Goal: Information Seeking & Learning: Learn about a topic

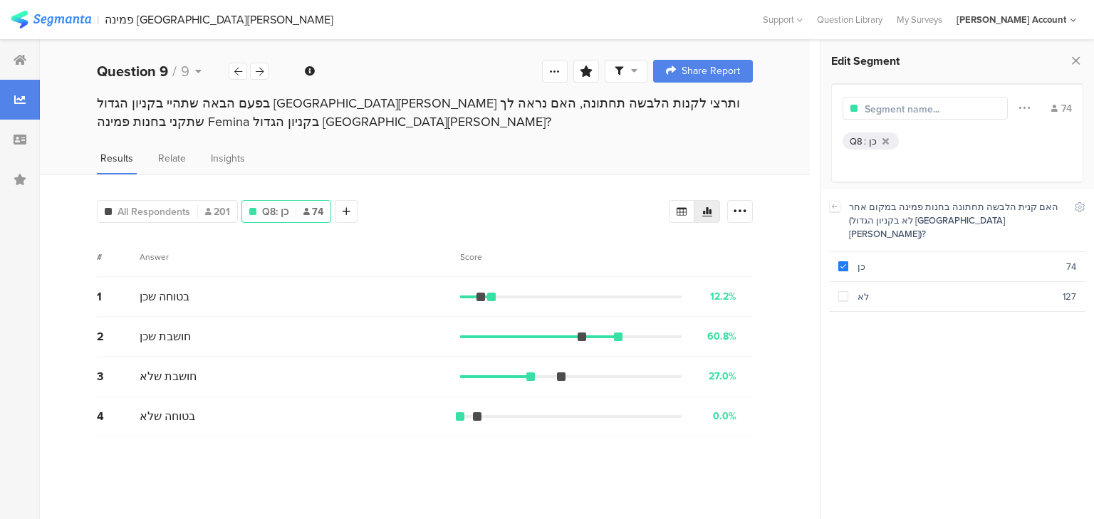
scroll to position [114, 0]
click at [1074, 59] on icon at bounding box center [1075, 61] width 15 height 20
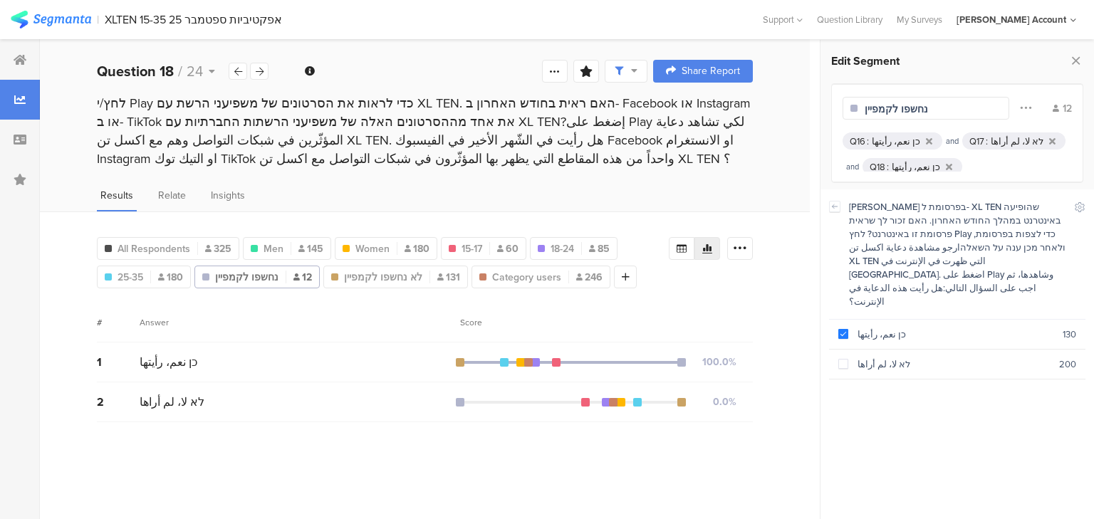
scroll to position [228, 0]
click at [134, 68] on b "Question 18" at bounding box center [135, 71] width 77 height 21
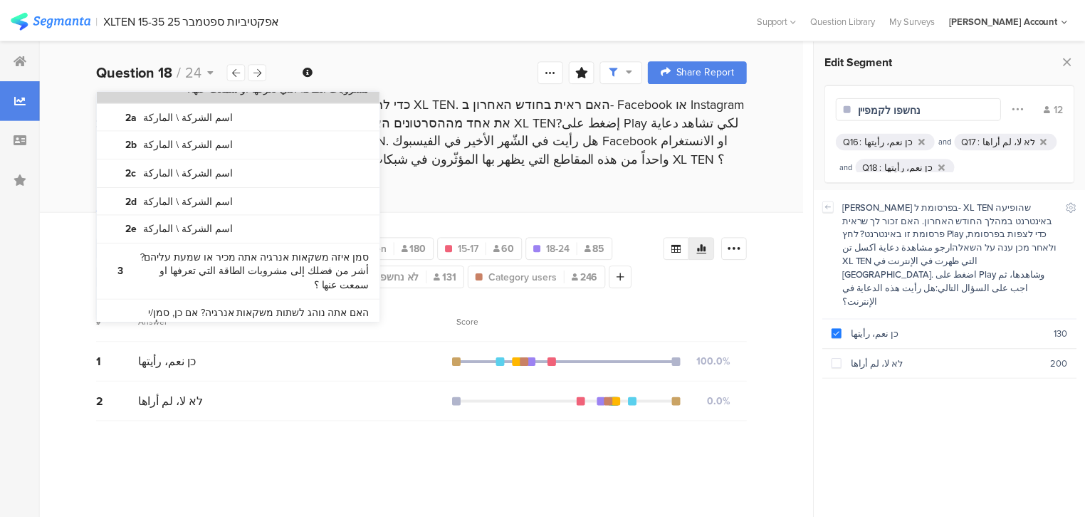
scroll to position [285, 0]
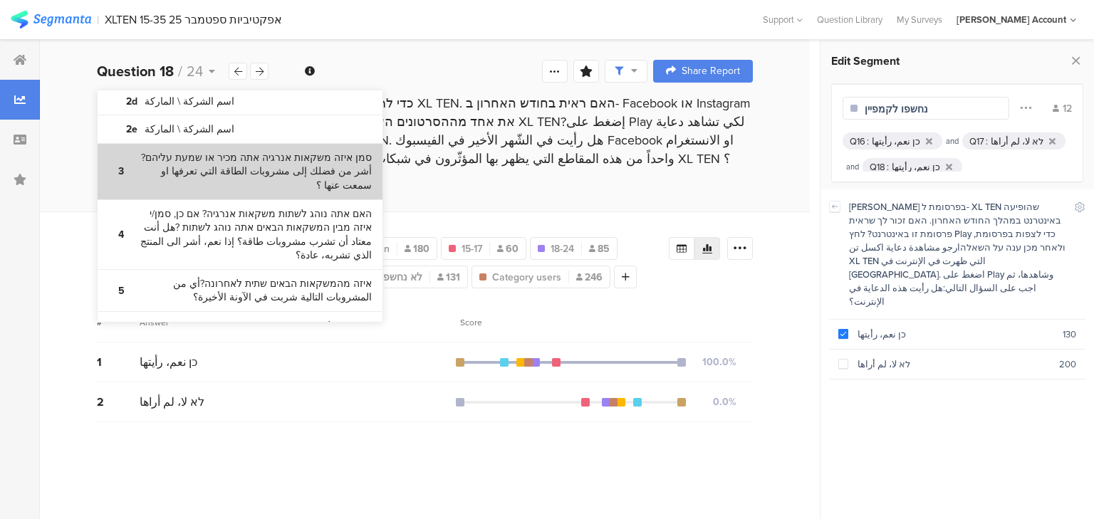
click at [204, 171] on bdi "סמן איזה משקאות אנרגיה אתה מכיר או שמעת עליהם?أشر من فضلك إلى مشروبات الطاقة ال…" at bounding box center [253, 172] width 238 height 42
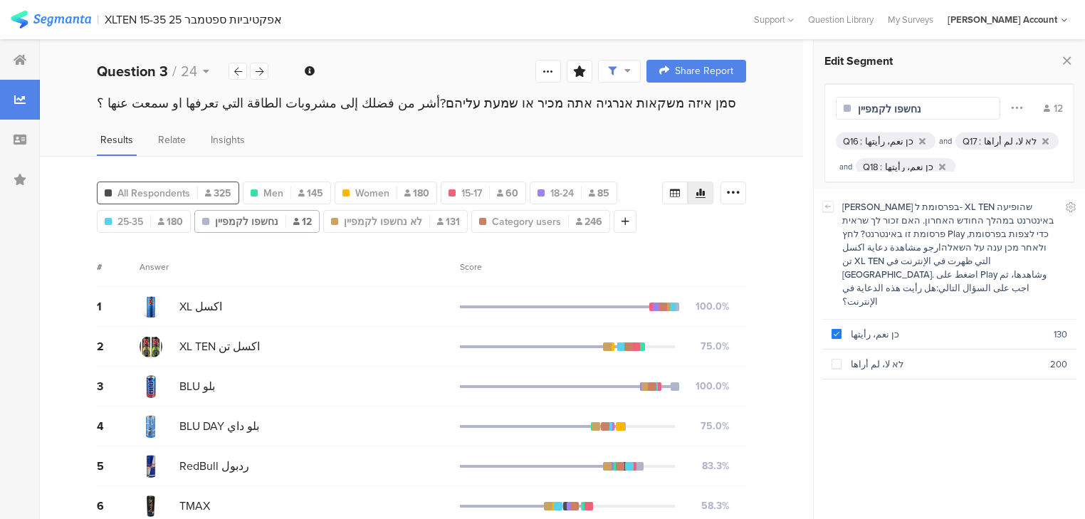
click at [159, 186] on span "All Respondents" at bounding box center [154, 193] width 73 height 15
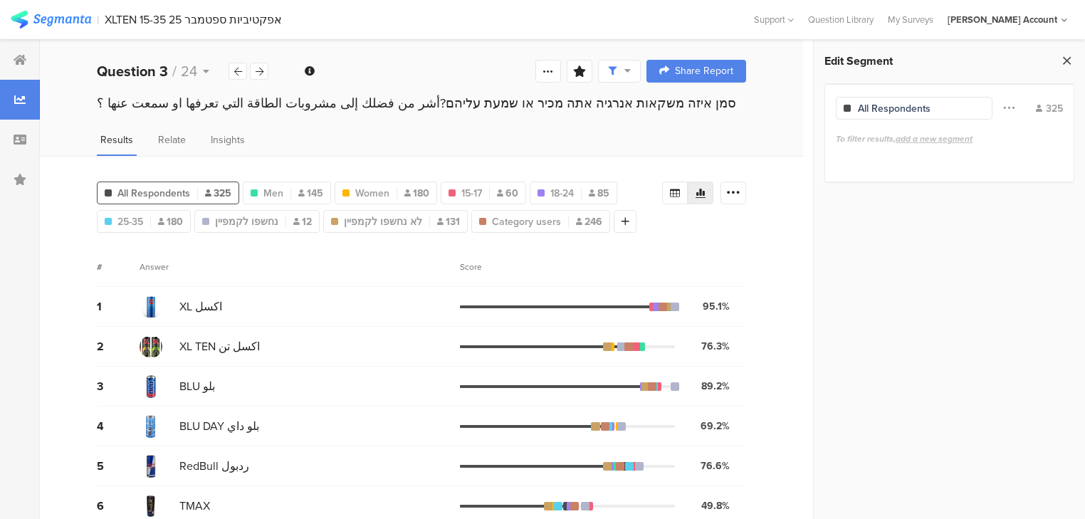
click at [1063, 60] on icon at bounding box center [1067, 61] width 15 height 20
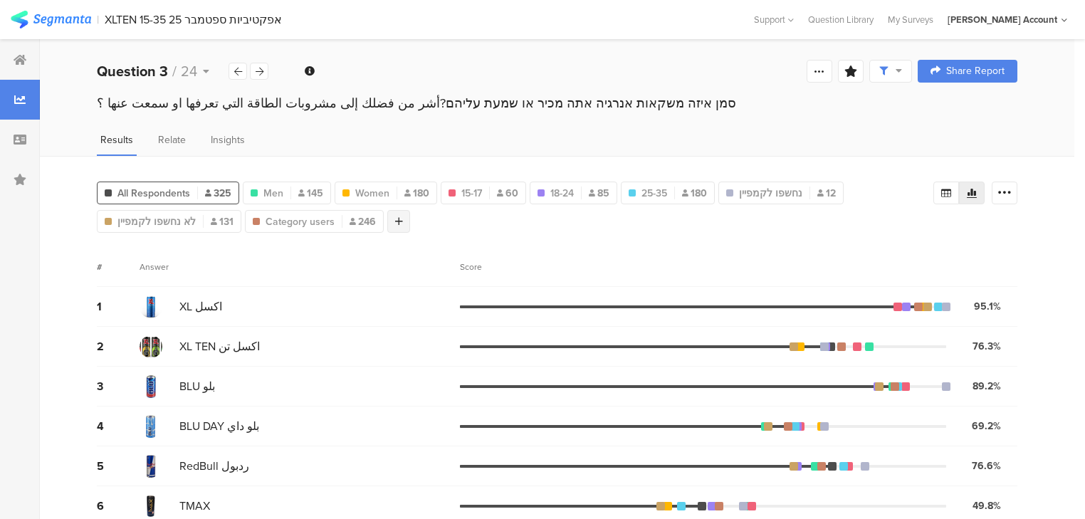
click at [396, 218] on div at bounding box center [398, 221] width 23 height 23
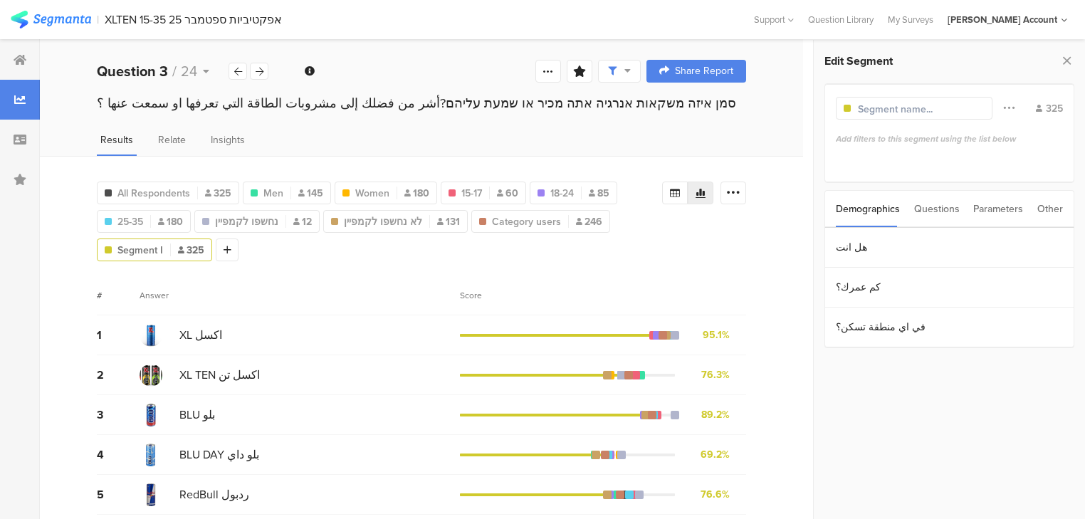
click at [927, 212] on div "Questions" at bounding box center [937, 209] width 46 height 36
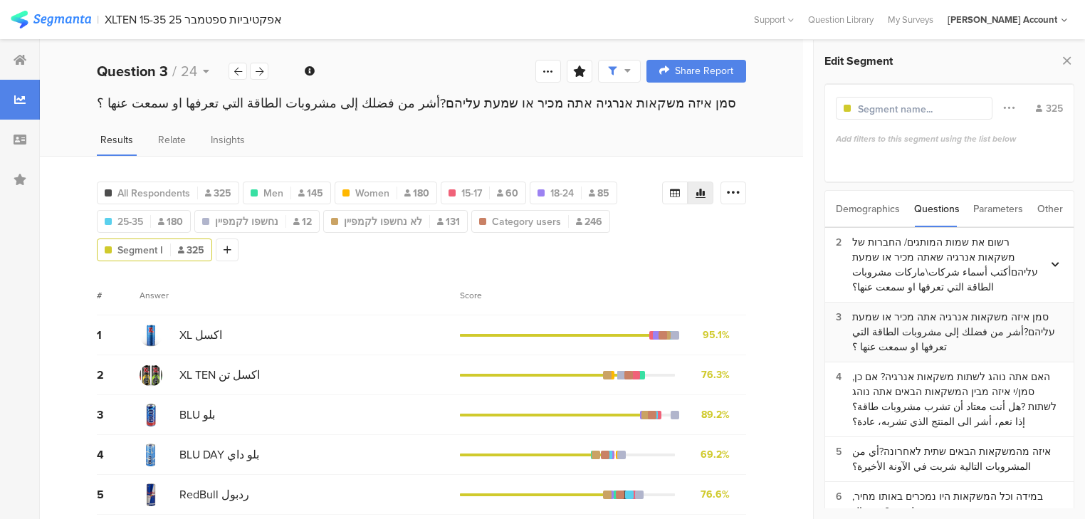
click at [900, 346] on div "סמן איזה משקאות אנרגיה אתה מכיר או שמעת עליהם?أشر من فضلك إلى مشروبات الطاقة ال…" at bounding box center [957, 332] width 211 height 45
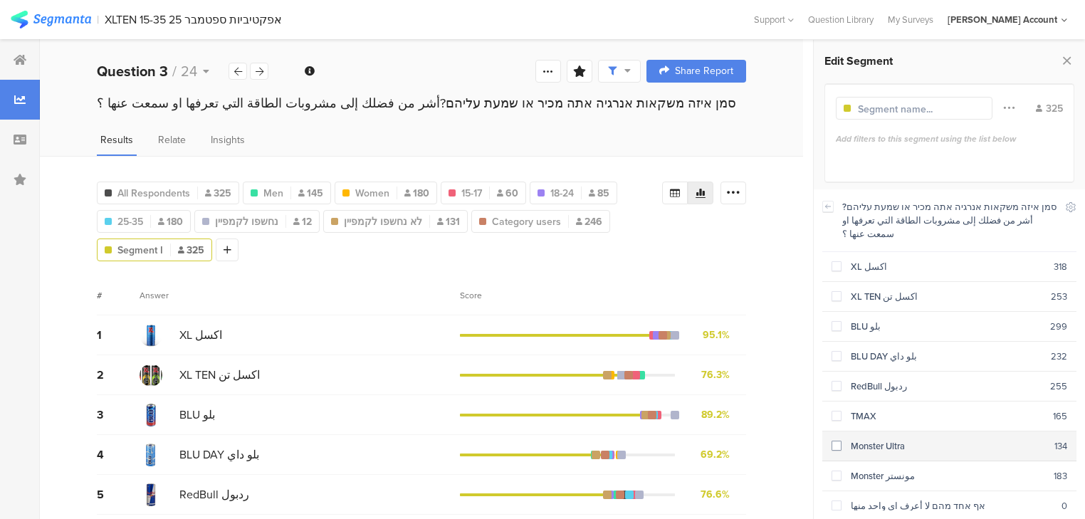
drag, startPoint x: 870, startPoint y: 429, endPoint x: 867, endPoint y: 441, distance: 11.6
click at [869, 439] on div "Monster Ultra" at bounding box center [948, 446] width 213 height 14
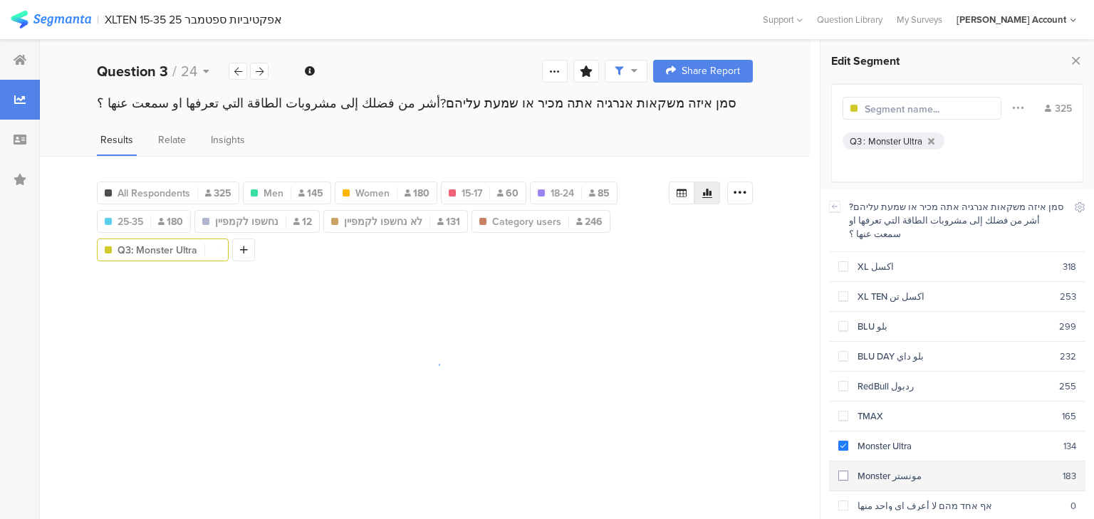
click at [872, 469] on div "Monster مونستر" at bounding box center [955, 476] width 214 height 14
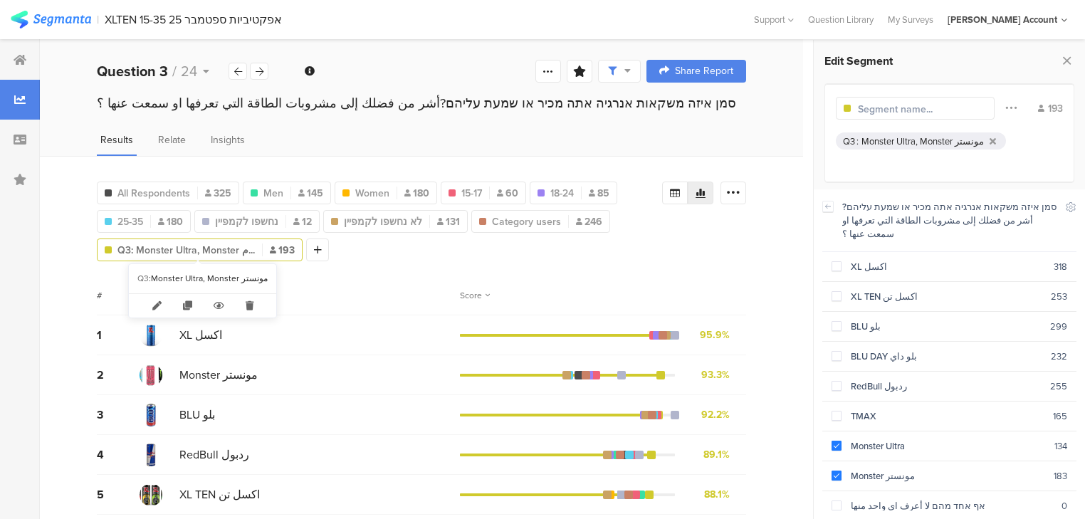
click at [141, 249] on span "Q3: Monster Ultra, Monster م..." at bounding box center [186, 250] width 137 height 15
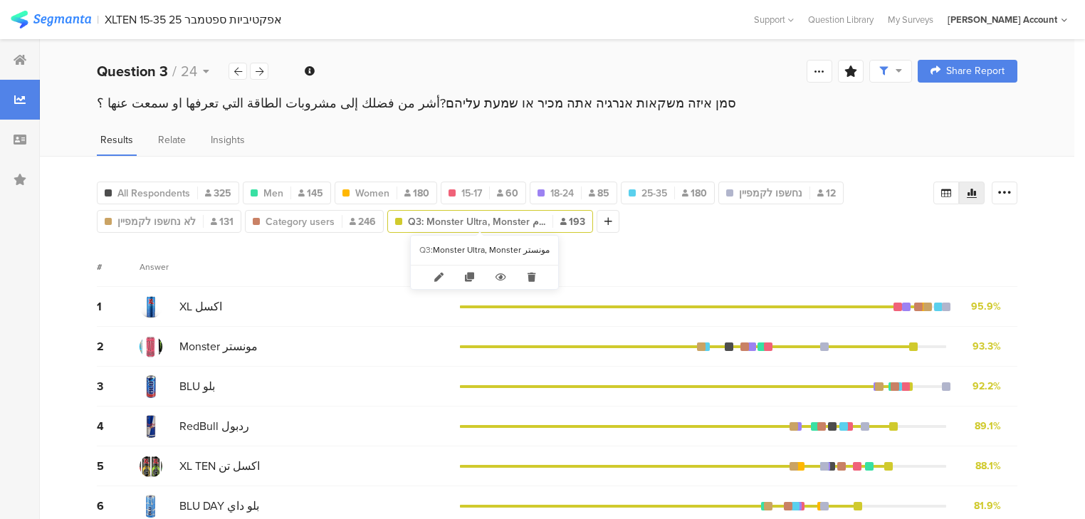
click at [447, 220] on span "Q3: Monster Ultra, Monster م..." at bounding box center [476, 221] width 137 height 15
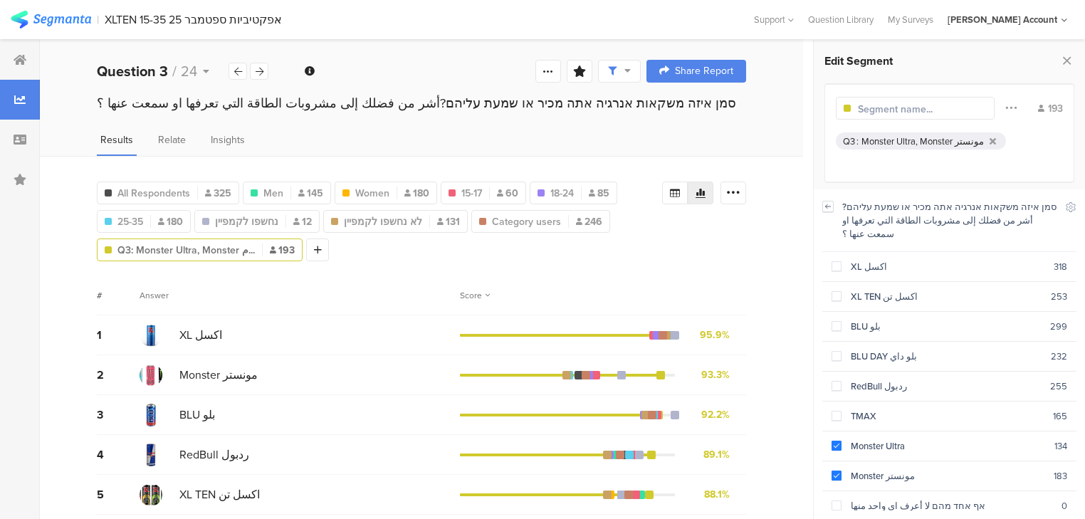
click at [828, 207] on icon at bounding box center [828, 206] width 10 height 11
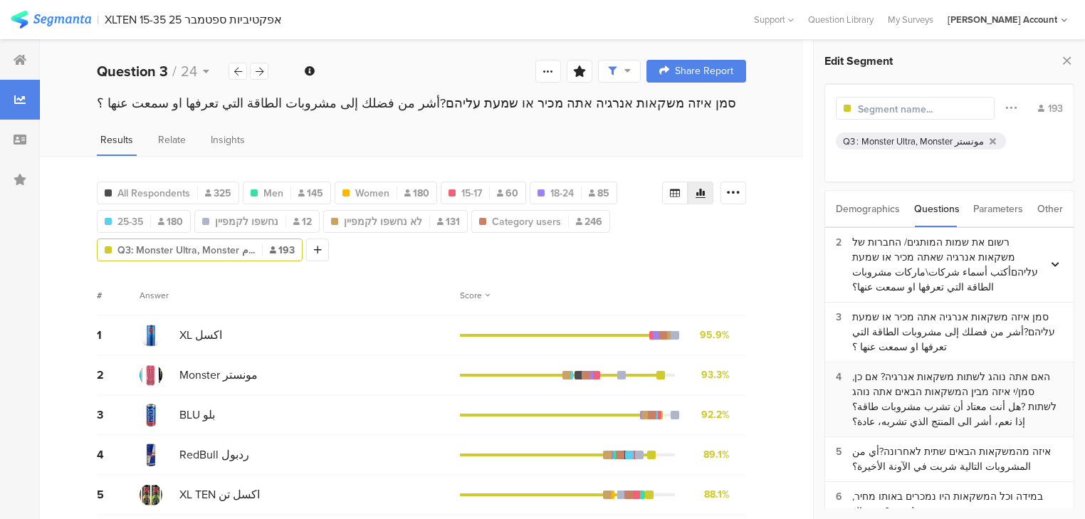
click at [896, 377] on div "האם אתה נוהג לשתות משקאות אנרגיה? אם כן, סמן/י איזה מבין המשקאות הבאים אתה נוהג…" at bounding box center [957, 400] width 211 height 60
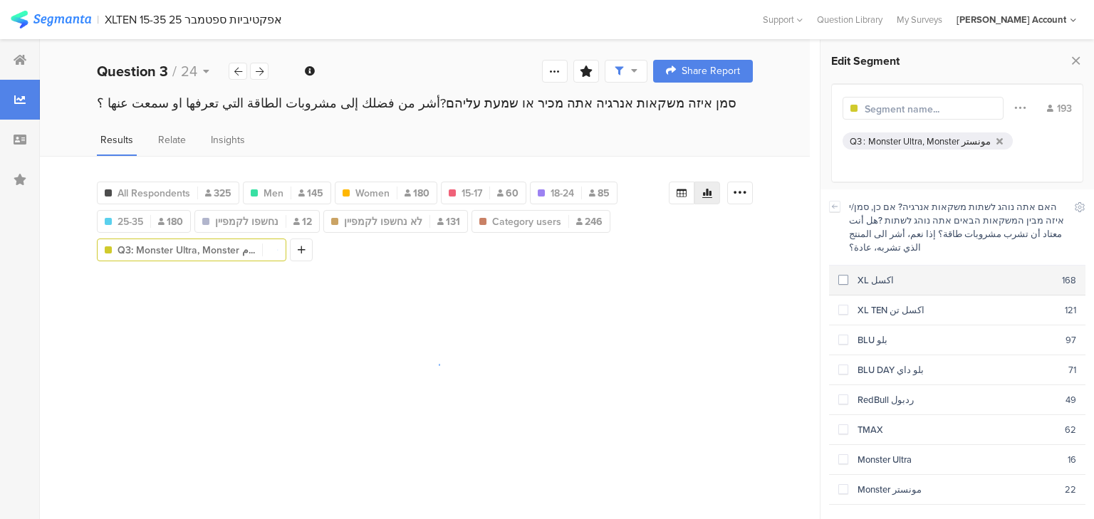
click at [869, 273] on div "XL اكسل" at bounding box center [955, 280] width 214 height 14
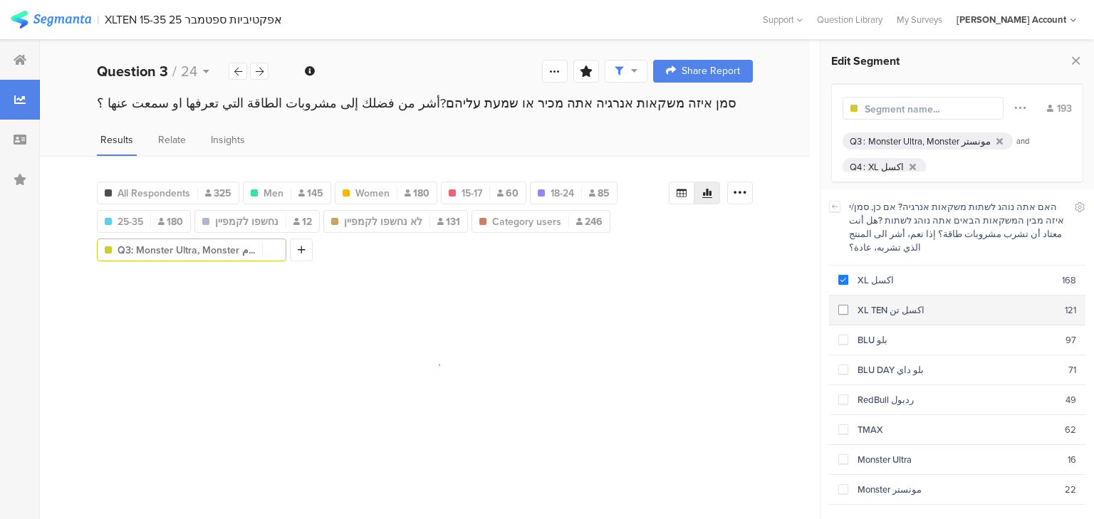
click at [873, 303] on div "XL TEN اكسل تن" at bounding box center [956, 310] width 217 height 14
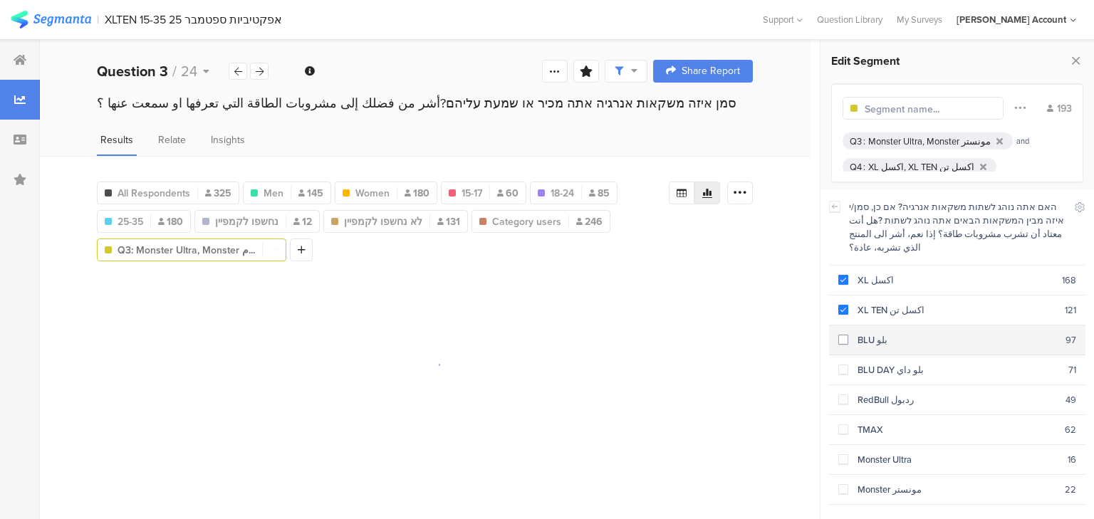
click at [876, 333] on div "BLU بلو" at bounding box center [956, 340] width 217 height 14
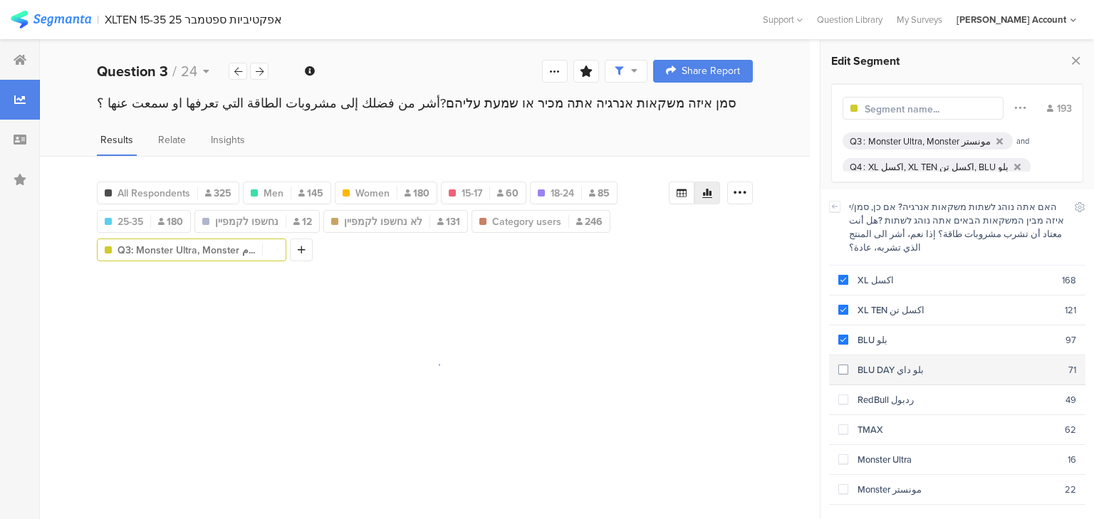
click at [885, 363] on div "BLU DAY بلو داي" at bounding box center [958, 370] width 220 height 14
click at [883, 393] on div "RedBull ردبول" at bounding box center [956, 400] width 217 height 14
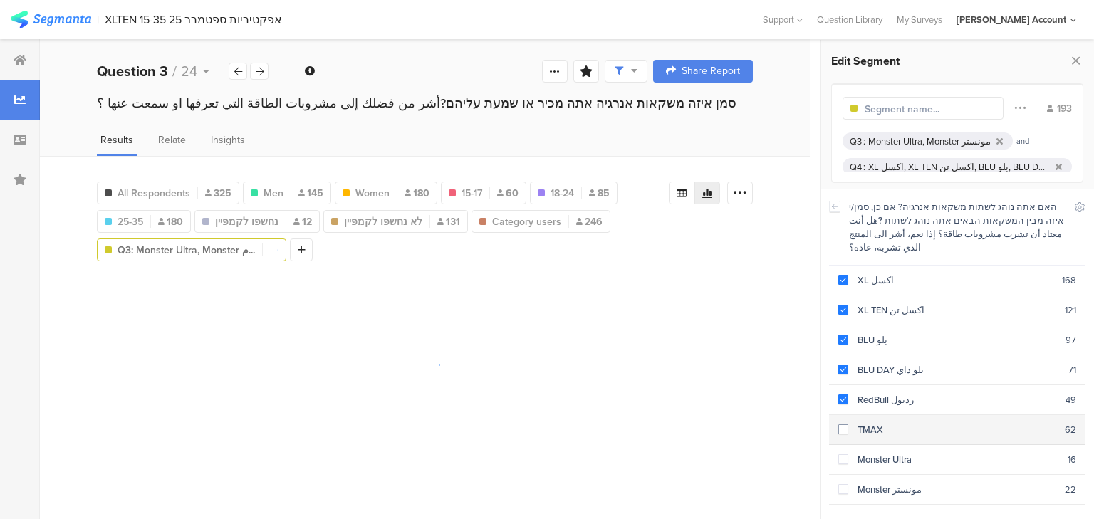
click at [885, 419] on section "TMAX 62" at bounding box center [957, 430] width 256 height 30
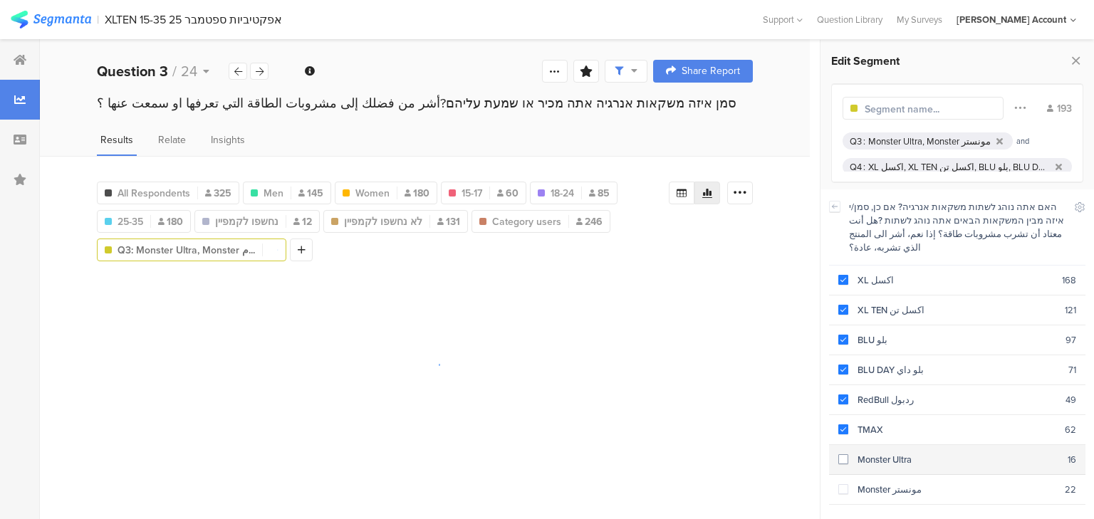
click at [888, 453] on div "Monster Ultra" at bounding box center [957, 460] width 219 height 14
click at [890, 483] on div "Monster مونستر" at bounding box center [956, 490] width 217 height 14
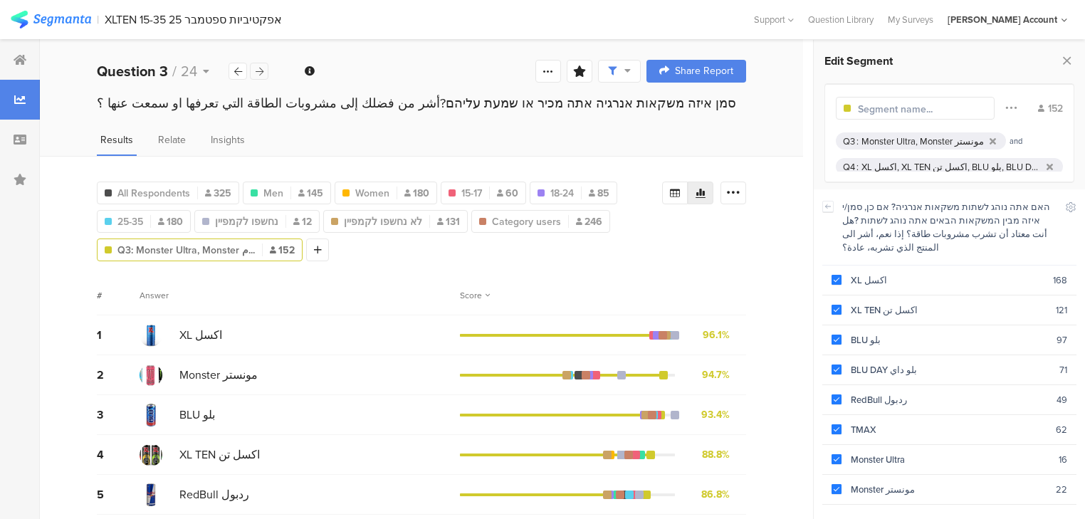
click at [259, 73] on icon at bounding box center [260, 71] width 8 height 9
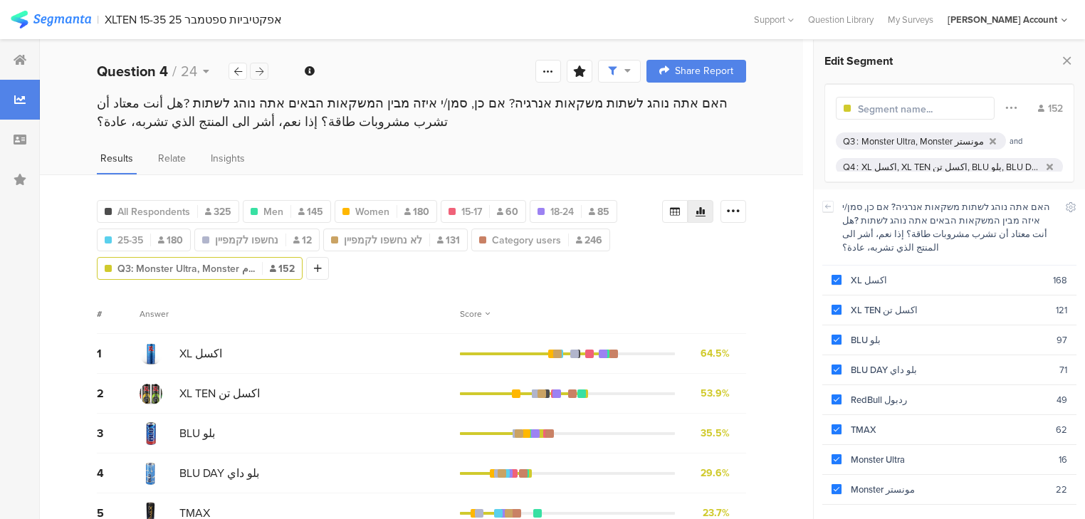
click at [259, 73] on icon at bounding box center [260, 71] width 8 height 9
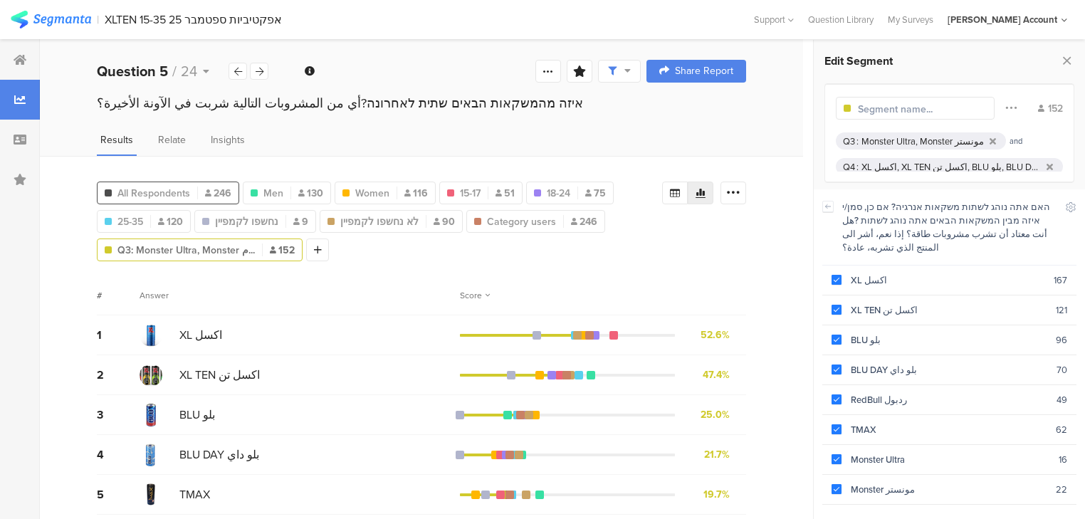
click at [183, 186] on span "All Respondents" at bounding box center [154, 193] width 73 height 15
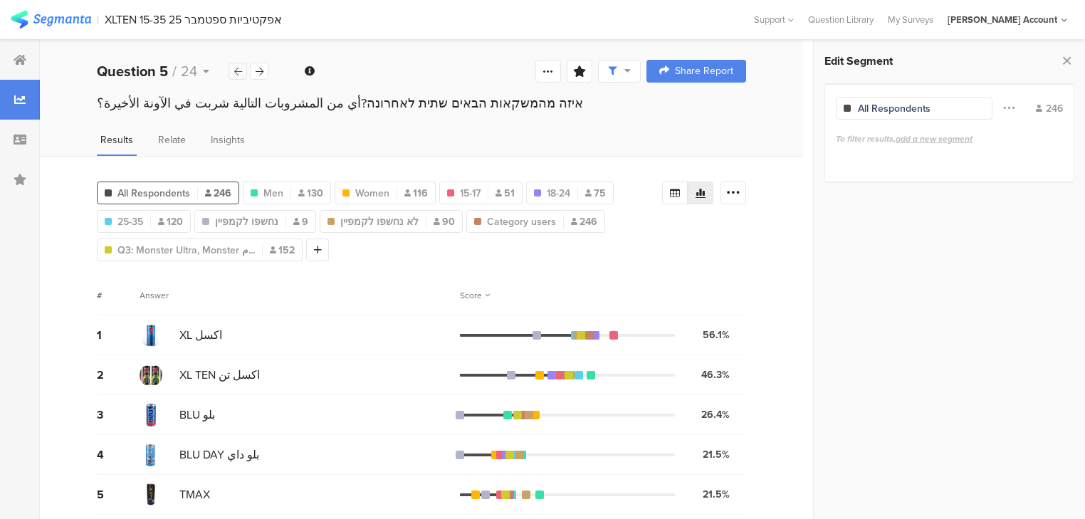
click at [241, 70] on icon at bounding box center [238, 71] width 8 height 9
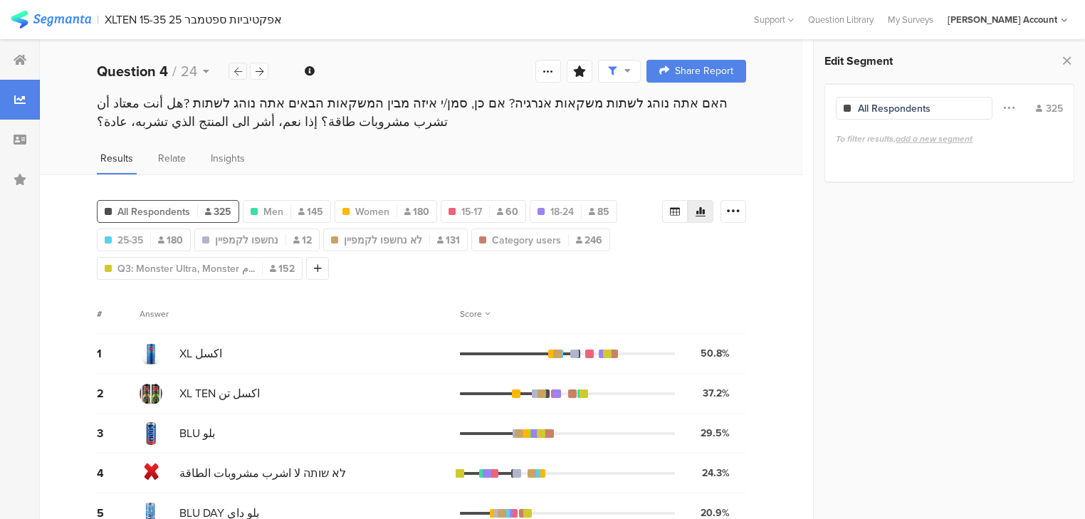
click at [239, 76] on div at bounding box center [238, 71] width 19 height 17
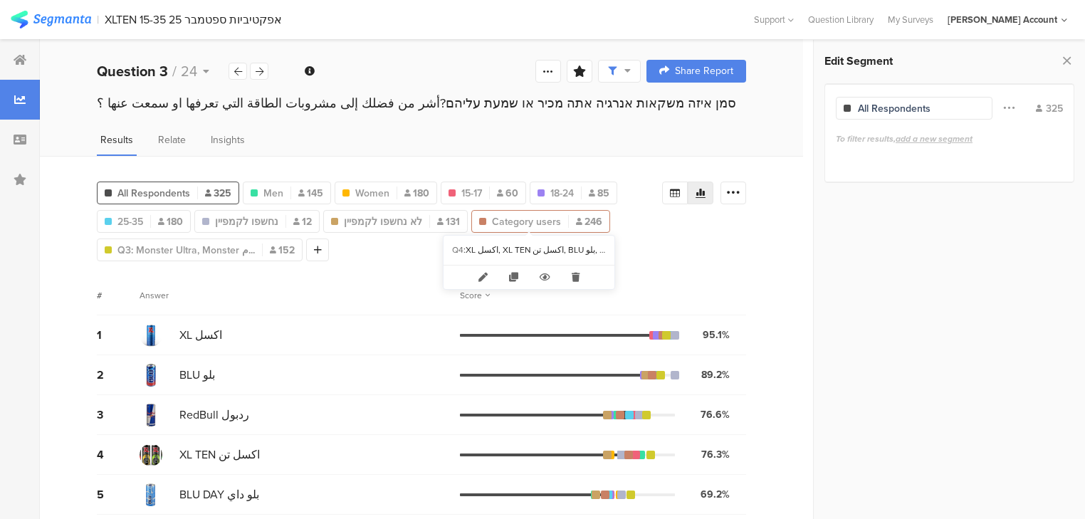
click at [530, 219] on span "Category users" at bounding box center [526, 221] width 69 height 15
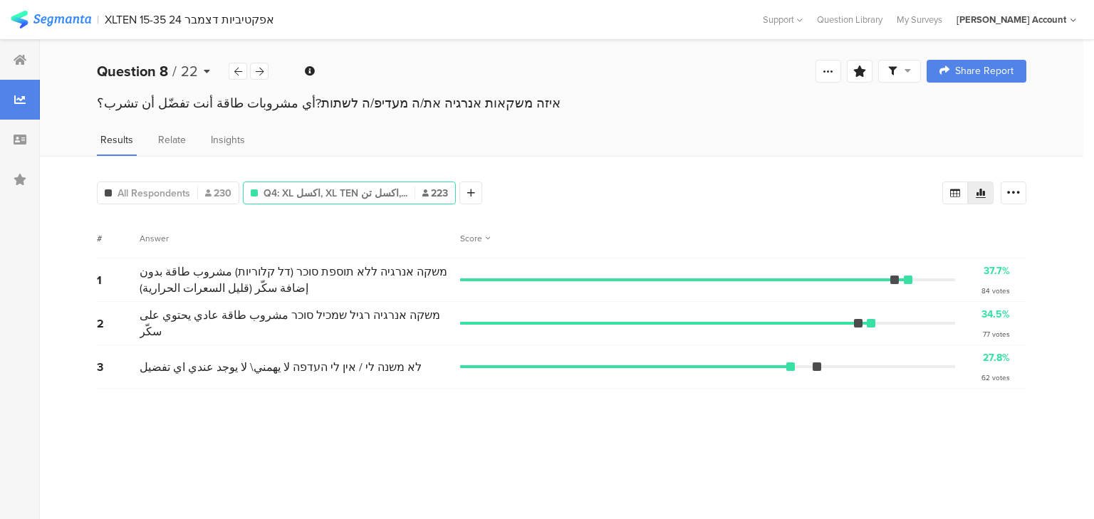
click at [182, 74] on span "22" at bounding box center [189, 71] width 17 height 21
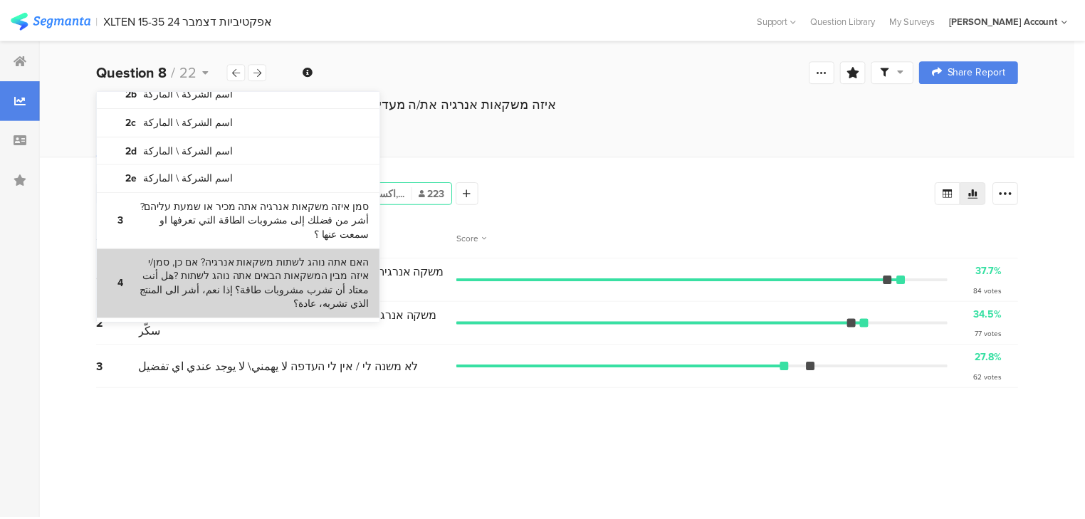
scroll to position [171, 0]
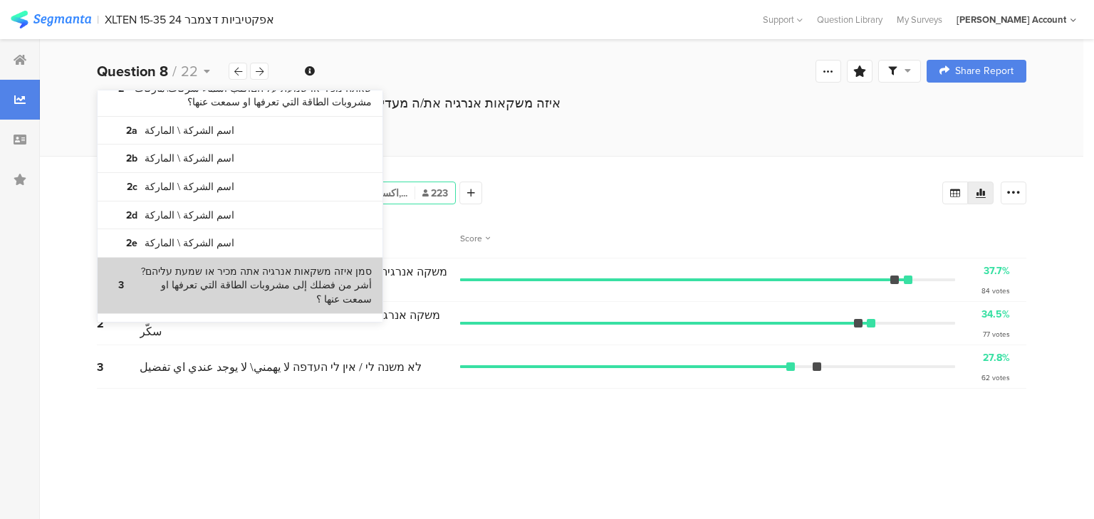
click at [239, 271] on bdi "סמן איזה משקאות אנרגיה אתה מכיר או שמעת עליהם?أشر من فضلك إلى مشروبات الطاقة ال…" at bounding box center [253, 286] width 238 height 42
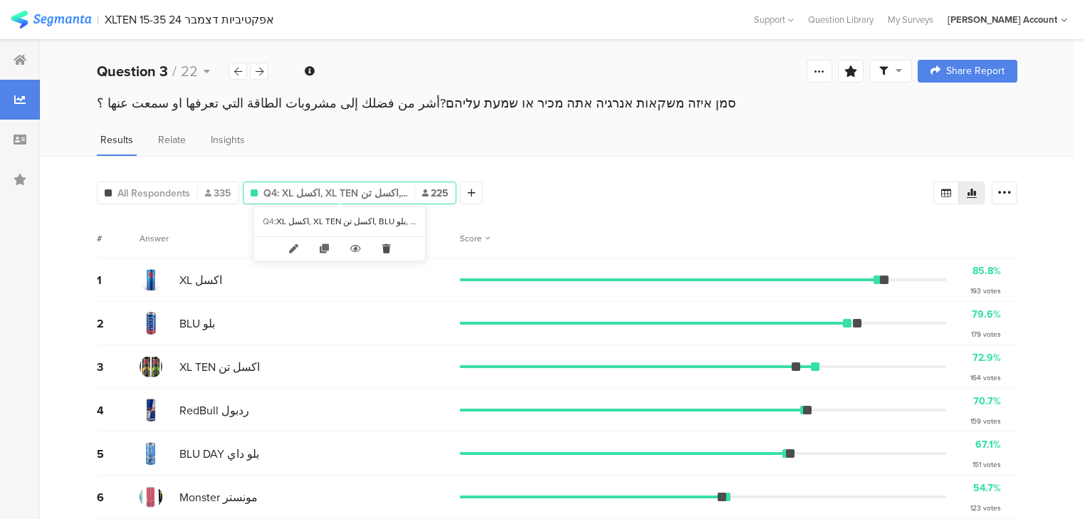
click at [386, 248] on icon at bounding box center [386, 249] width 29 height 24
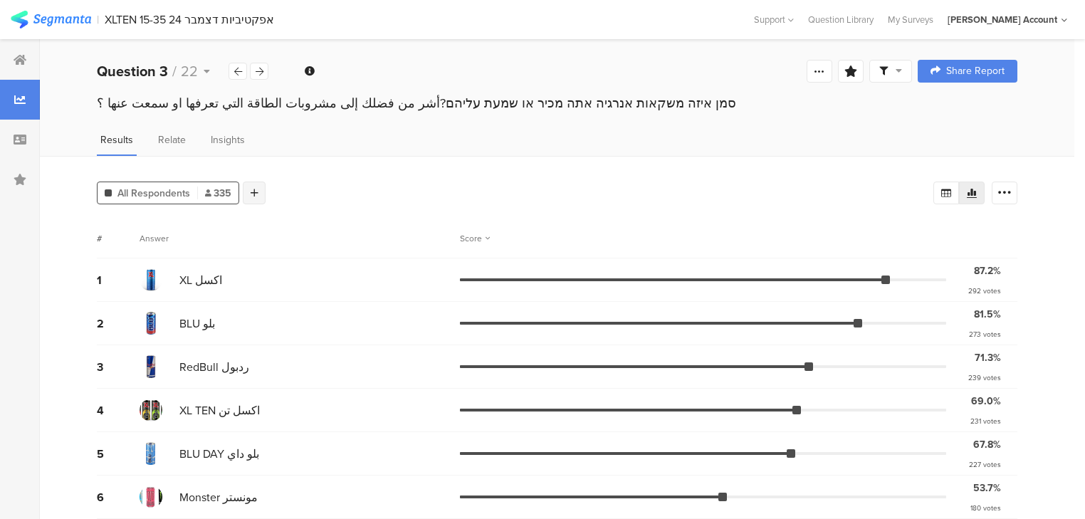
click at [256, 188] on icon at bounding box center [255, 193] width 8 height 10
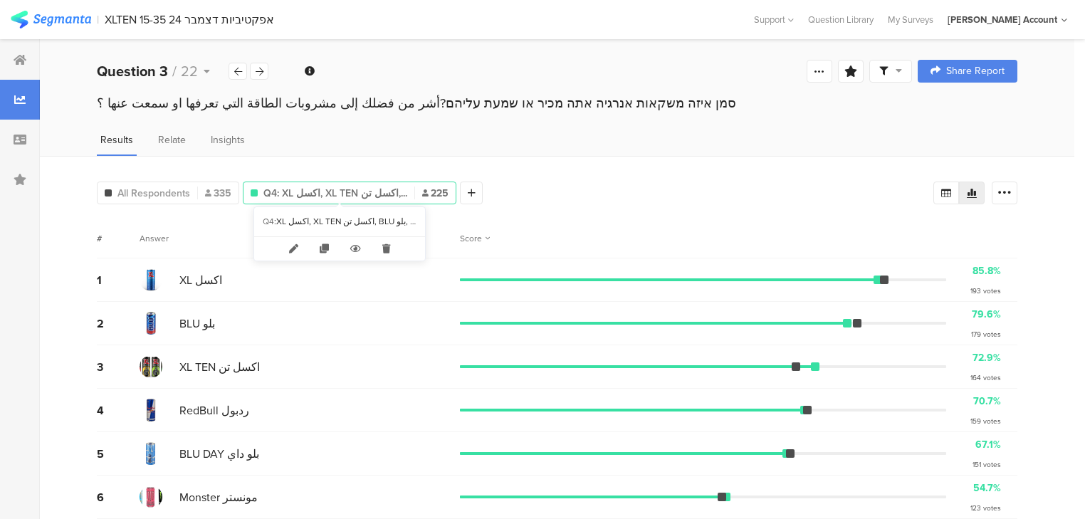
click at [359, 187] on span "Q4: XL اكسل, XL TEN اكسل تن,..." at bounding box center [336, 193] width 144 height 15
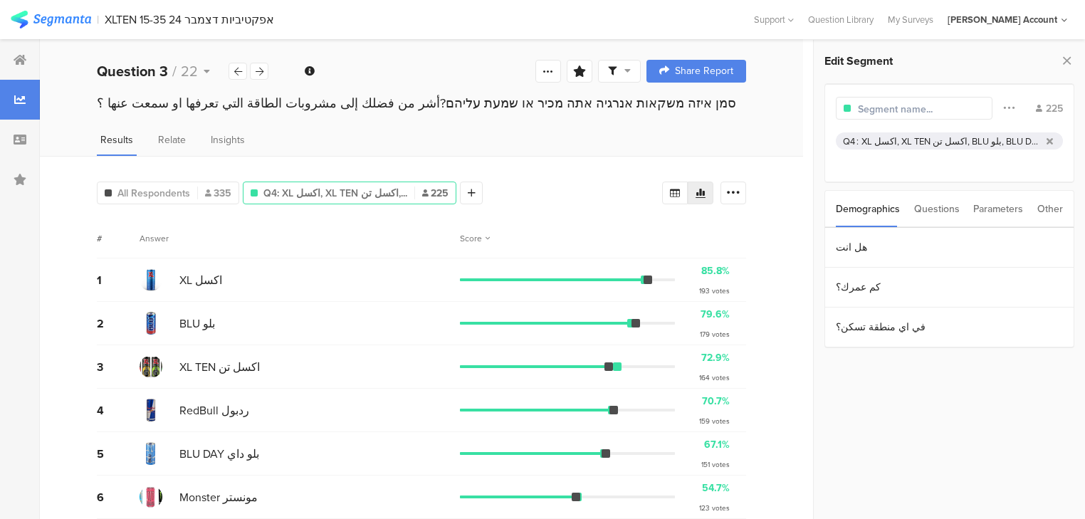
click at [937, 140] on div "XL اكسل, XL TEN اكسل تن, BLU بلو, BLU DAY بلو داي, RedBull ردبول, Xentra اكسنتر…" at bounding box center [951, 142] width 179 height 14
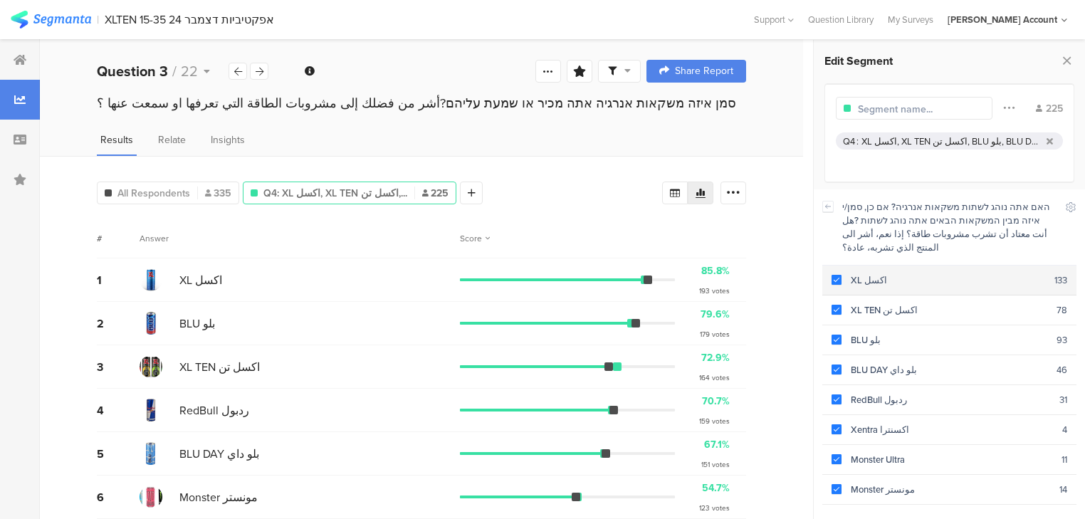
click at [869, 273] on div "XL اكسل" at bounding box center [948, 280] width 213 height 14
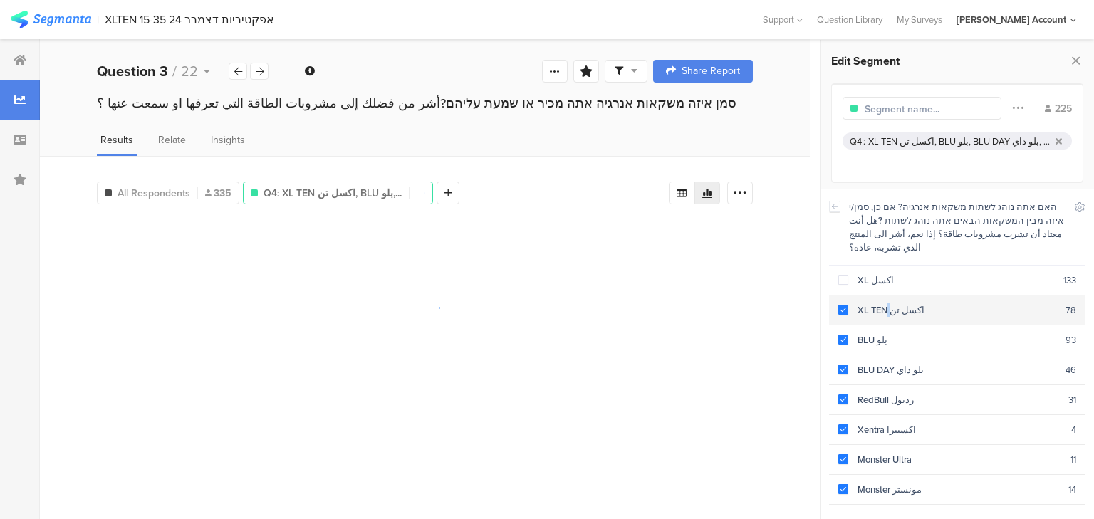
drag, startPoint x: 864, startPoint y: 296, endPoint x: 863, endPoint y: 319, distance: 23.5
click at [863, 303] on div "XL TEN اكسل تن" at bounding box center [956, 310] width 217 height 14
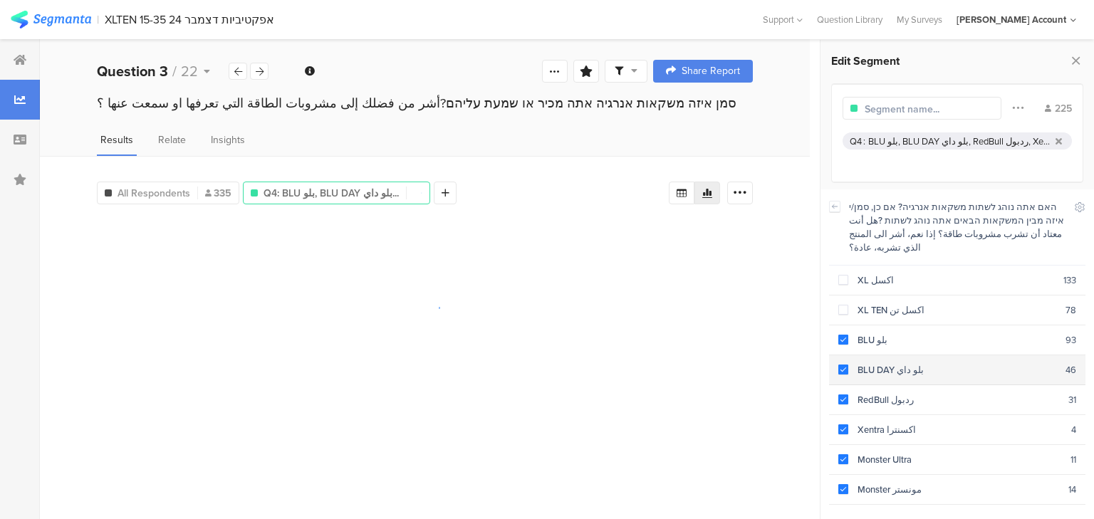
drag, startPoint x: 863, startPoint y: 320, endPoint x: 862, endPoint y: 348, distance: 27.8
click at [863, 333] on div "BLU بلو" at bounding box center [956, 340] width 217 height 14
click at [863, 363] on div "BLU DAY بلو داي" at bounding box center [956, 370] width 217 height 14
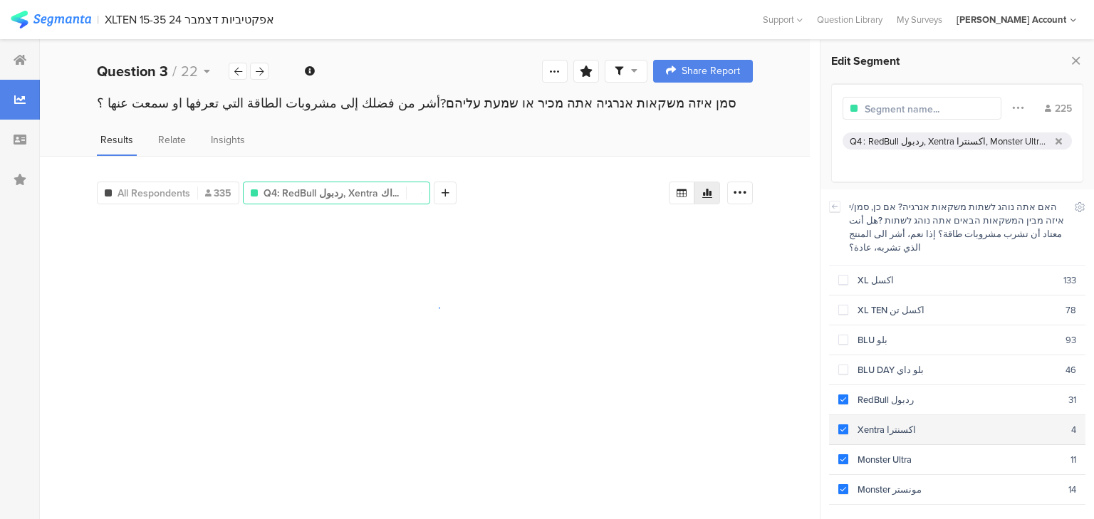
drag, startPoint x: 863, startPoint y: 382, endPoint x: 865, endPoint y: 401, distance: 19.3
click at [863, 393] on div "RedBull ردبول" at bounding box center [958, 400] width 220 height 14
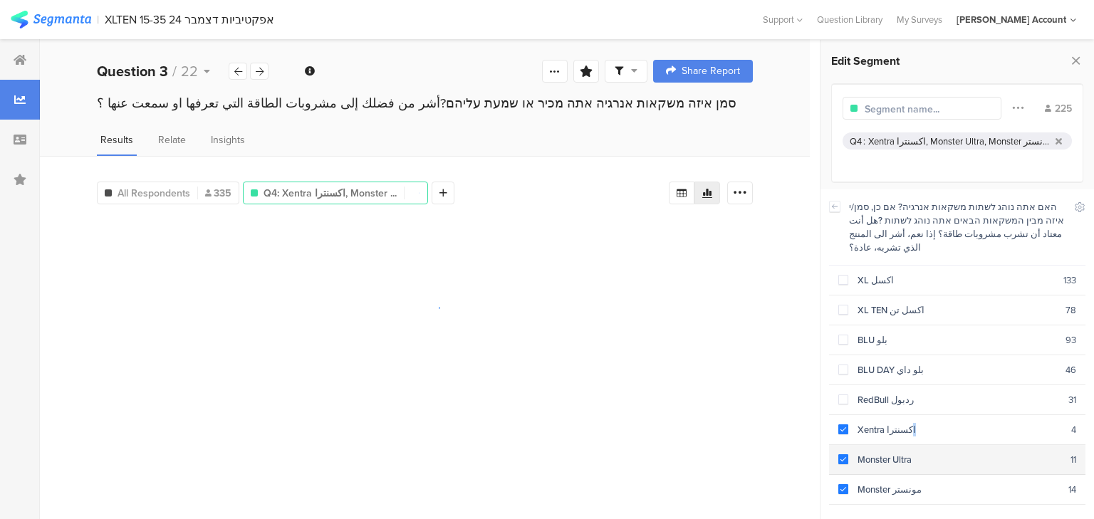
drag, startPoint x: 872, startPoint y: 410, endPoint x: 869, endPoint y: 438, distance: 27.9
click at [869, 423] on div "Xentra اكسنترا" at bounding box center [959, 430] width 223 height 14
click at [868, 453] on div "Monster Ultra" at bounding box center [959, 460] width 222 height 14
click at [872, 453] on div "Monster Ultra" at bounding box center [952, 460] width 220 height 14
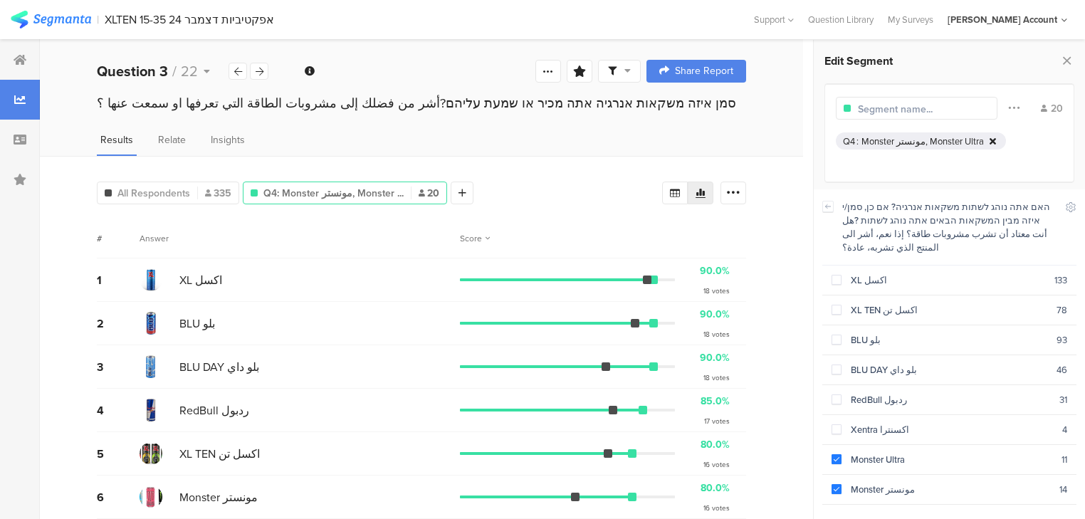
click at [990, 142] on icon at bounding box center [993, 141] width 6 height 9
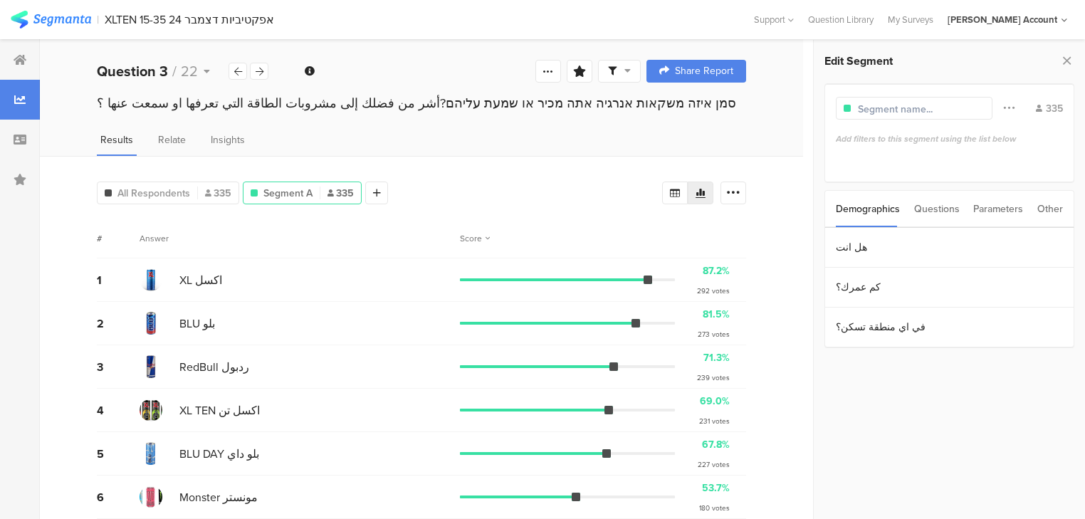
click at [937, 207] on div "Questions" at bounding box center [937, 209] width 46 height 36
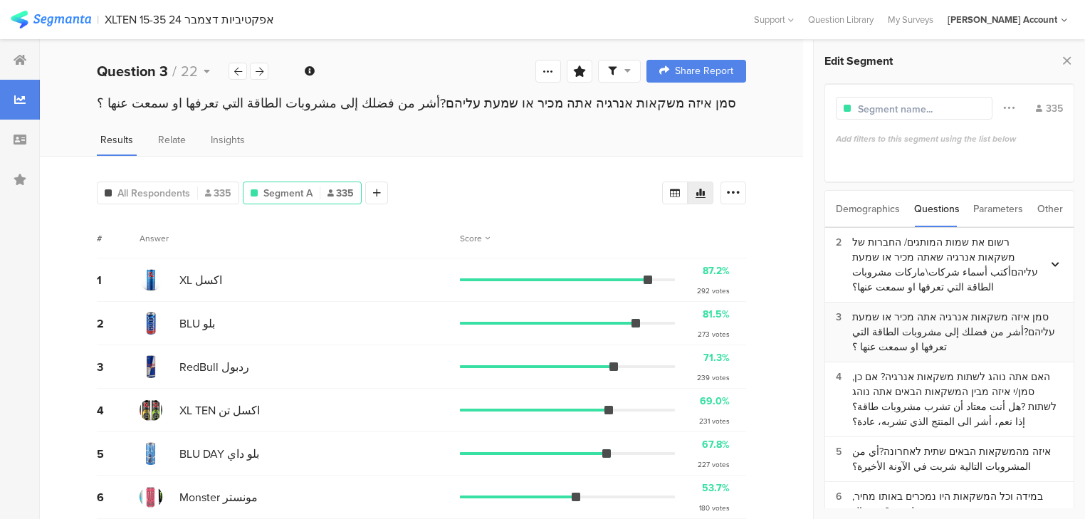
click at [882, 330] on div "סמן איזה משקאות אנרגיה אתה מכיר או שמעת עליהם?أشر من فضلك إلى مشروبات الطاقة ال…" at bounding box center [957, 332] width 211 height 45
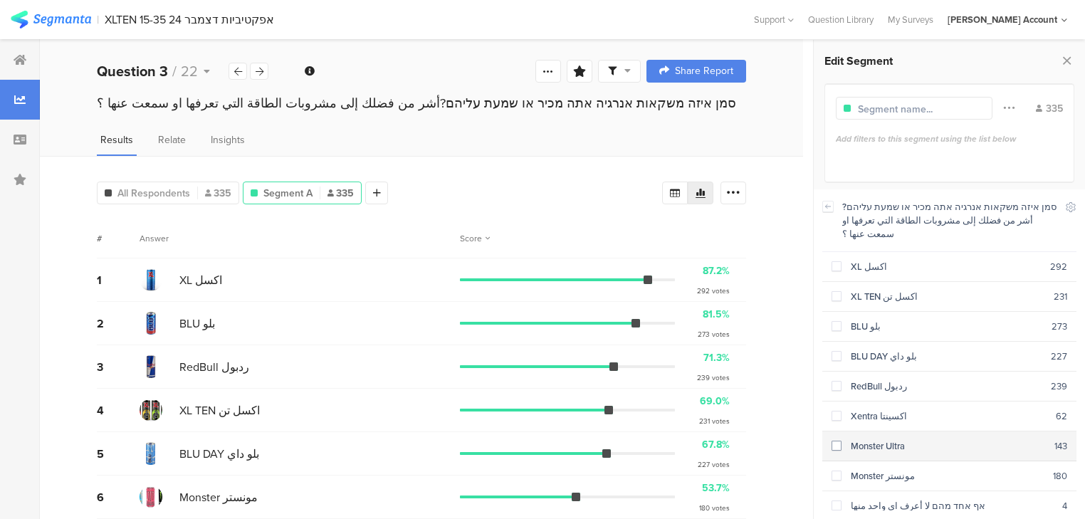
click at [868, 439] on div "Monster Ultra" at bounding box center [948, 446] width 213 height 14
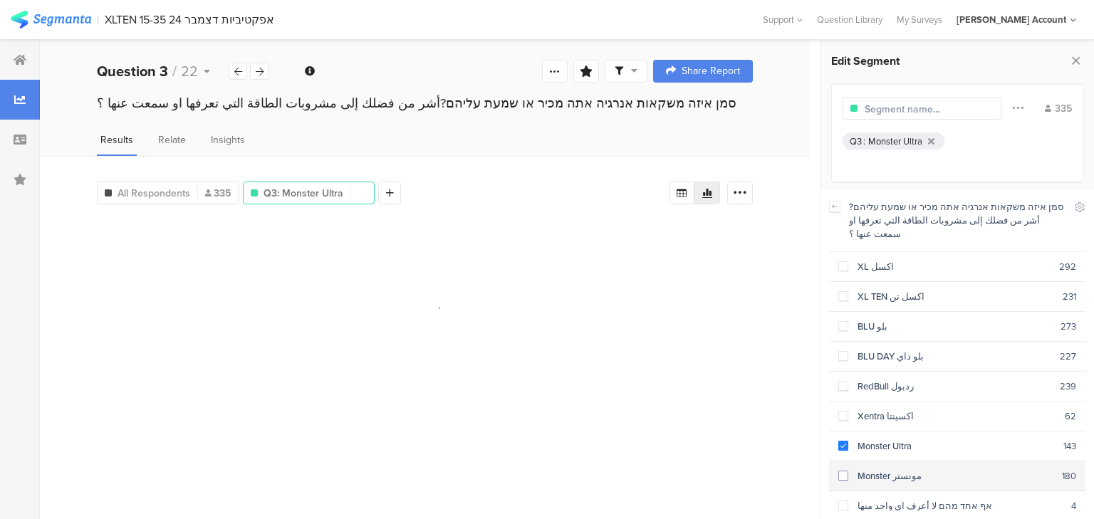
click at [869, 469] on div "Monster مونستر" at bounding box center [955, 476] width 214 height 14
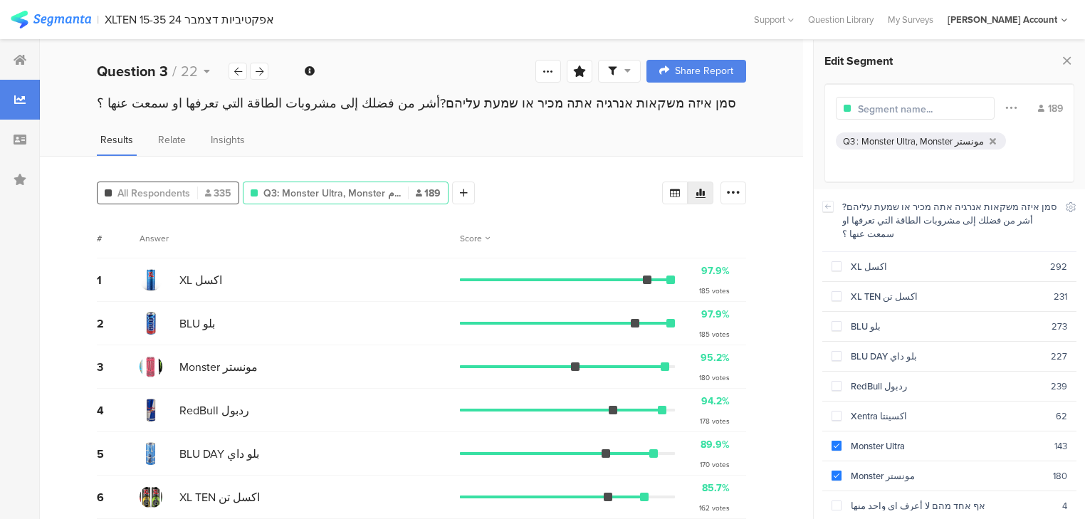
click at [163, 190] on span "All Respondents" at bounding box center [154, 193] width 73 height 15
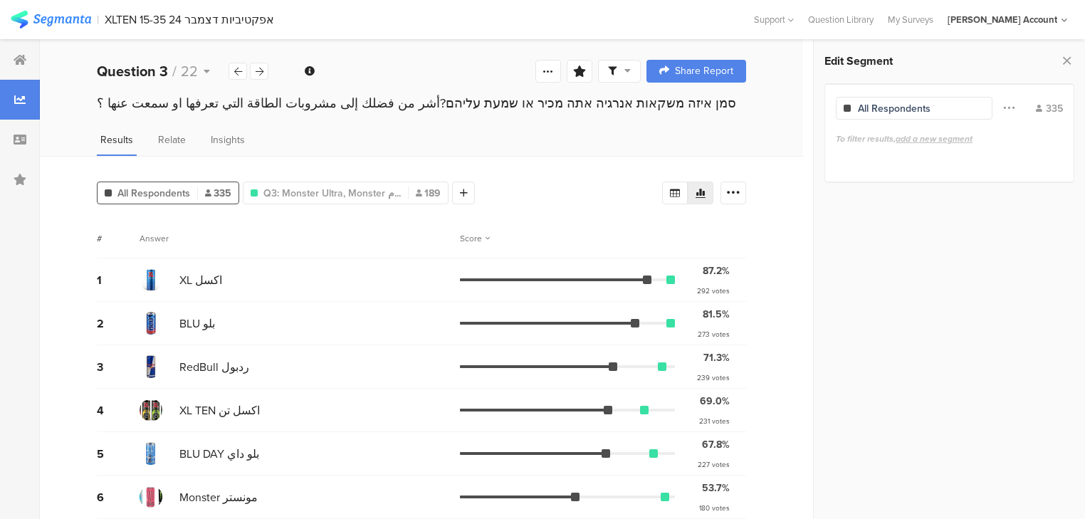
drag, startPoint x: 1066, startPoint y: 63, endPoint x: 1060, endPoint y: 70, distance: 9.1
click at [1065, 63] on icon at bounding box center [1067, 61] width 15 height 20
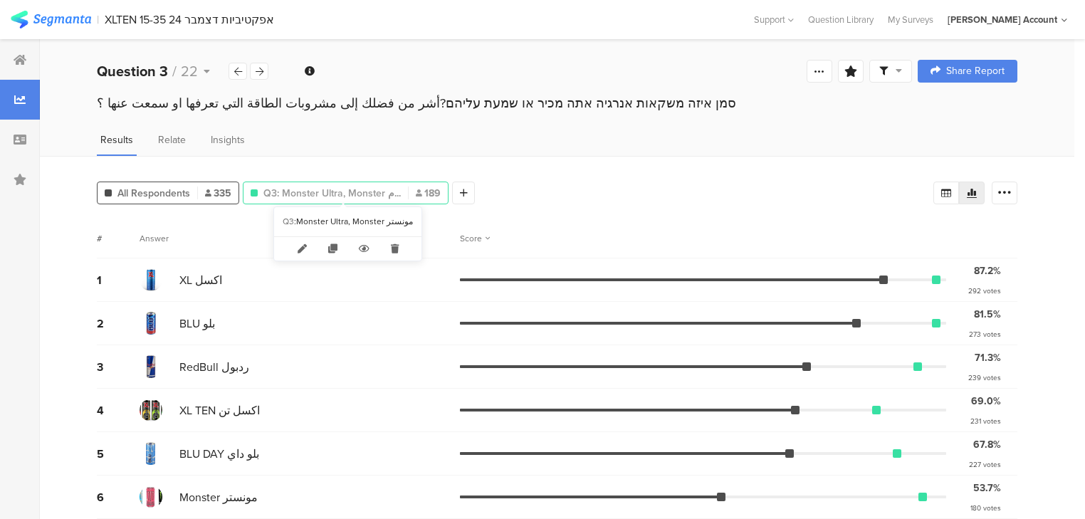
click at [301, 193] on span "Q3: Monster Ultra, Monster م..." at bounding box center [332, 193] width 137 height 15
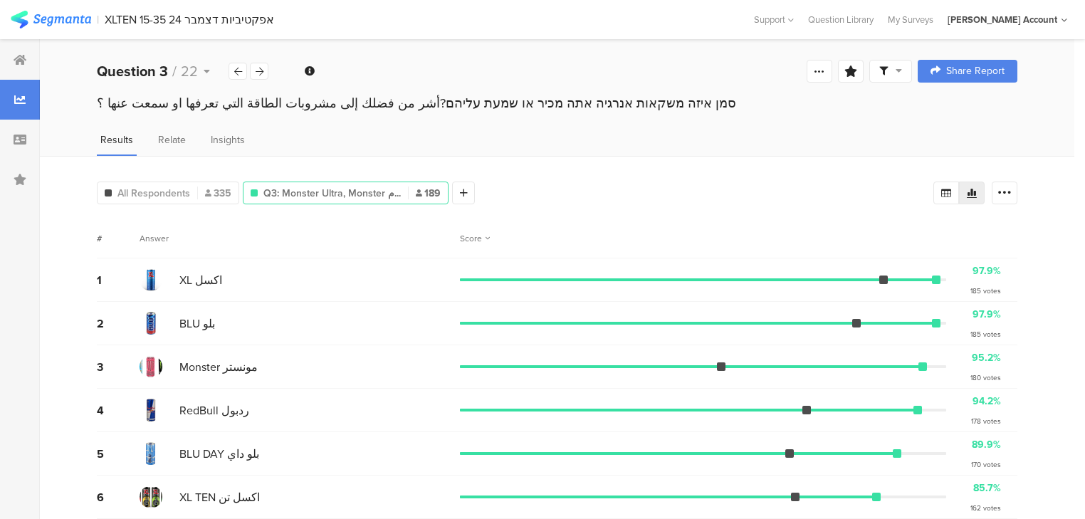
click at [301, 193] on span "Q3: Monster Ultra, Monster م..." at bounding box center [332, 193] width 137 height 15
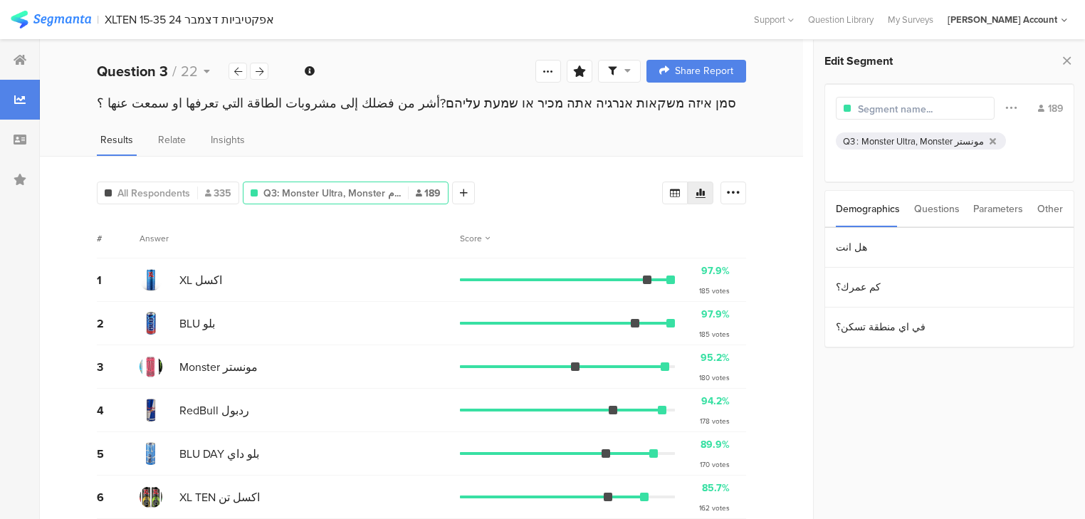
click at [943, 207] on div "Questions" at bounding box center [937, 209] width 46 height 36
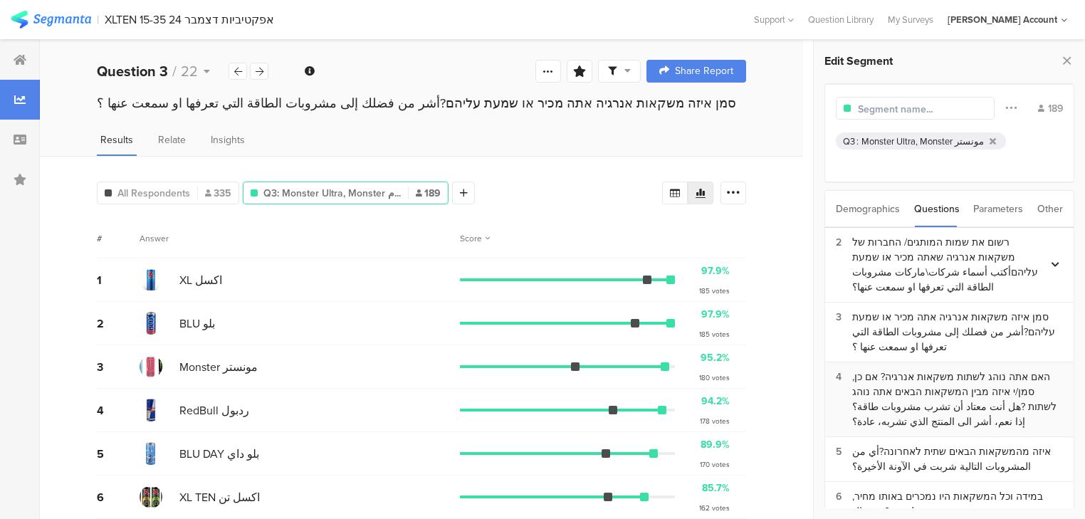
click at [917, 403] on div "האם אתה נוהג לשתות משקאות אנרגיה? אם כן, סמן/י איזה מבין המשקאות הבאים אתה נוהג…" at bounding box center [957, 400] width 211 height 60
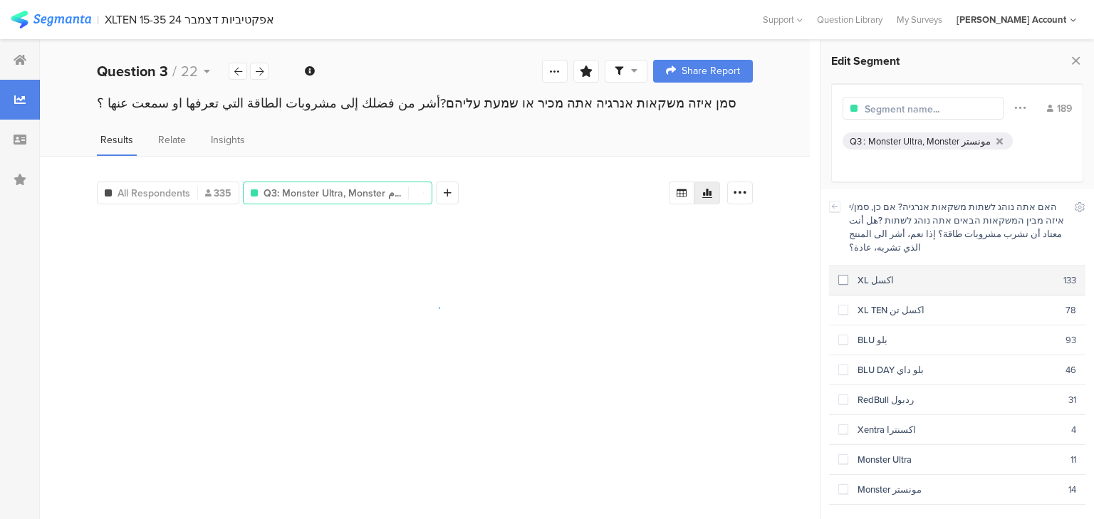
click at [883, 274] on section "XL اكسل 133" at bounding box center [957, 281] width 256 height 30
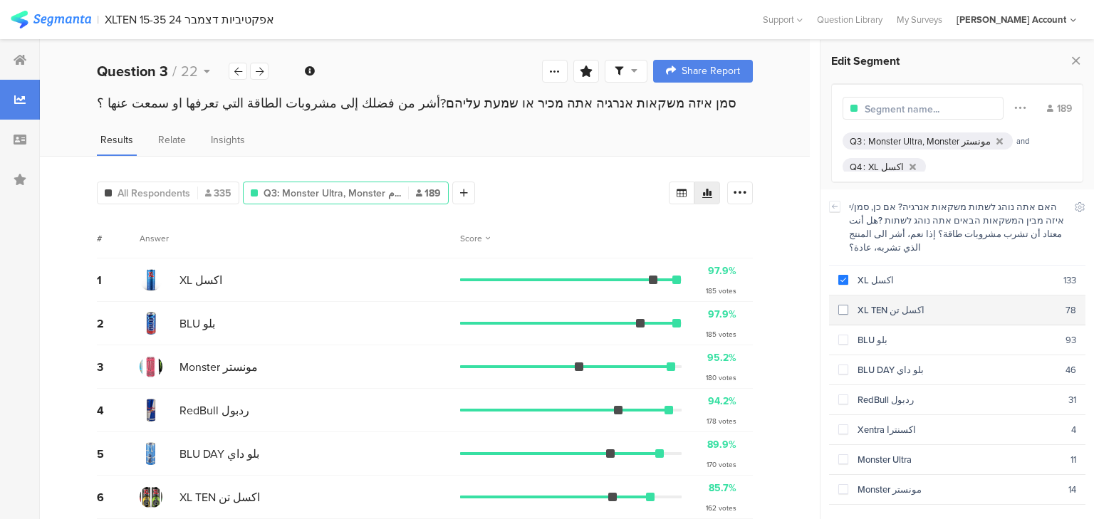
click at [884, 303] on div "XL TEN اكسل تن" at bounding box center [956, 310] width 217 height 14
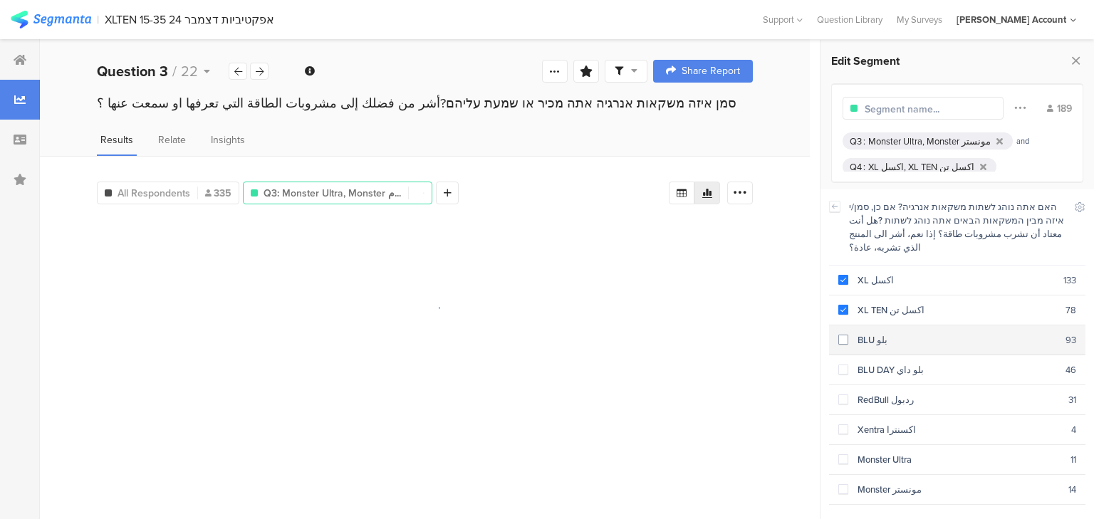
click at [886, 333] on div "BLU بلو" at bounding box center [956, 340] width 217 height 14
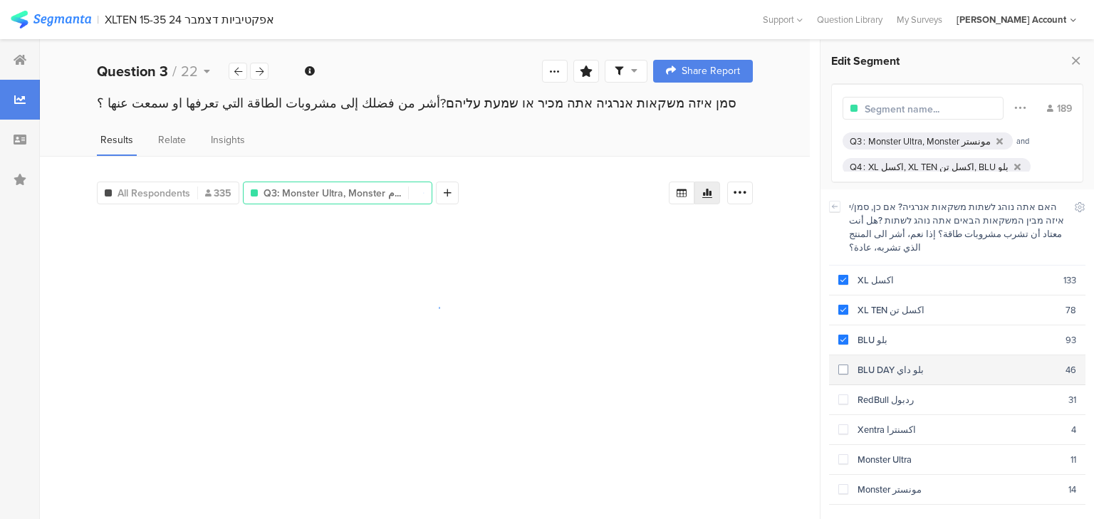
click at [891, 363] on div "BLU DAY بلو داي" at bounding box center [956, 370] width 217 height 14
drag, startPoint x: 890, startPoint y: 375, endPoint x: 885, endPoint y: 390, distance: 15.8
click at [890, 385] on section "RedBull ردبول 31" at bounding box center [957, 400] width 256 height 30
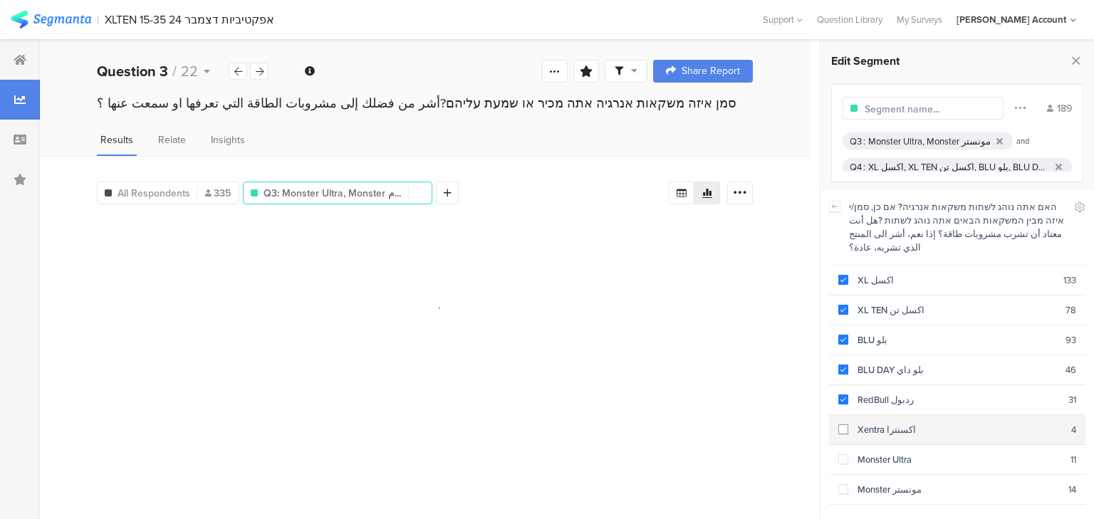
click at [885, 415] on section "Xentra اكسنترا 4" at bounding box center [957, 430] width 256 height 30
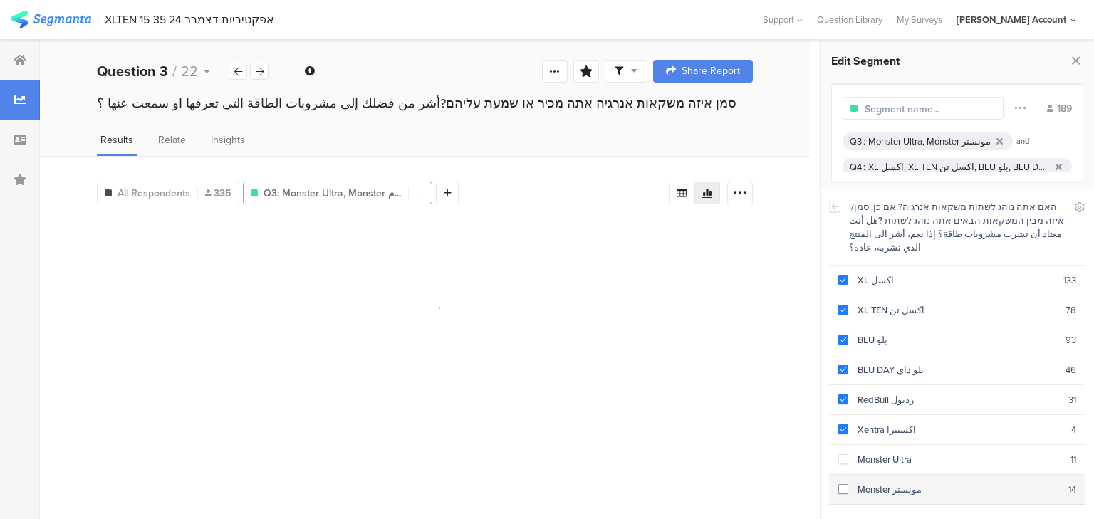
drag, startPoint x: 890, startPoint y: 436, endPoint x: 892, endPoint y: 461, distance: 25.8
click at [890, 453] on div "Monster Ultra" at bounding box center [959, 460] width 222 height 14
click at [892, 483] on div "Monster مونستر" at bounding box center [958, 490] width 220 height 14
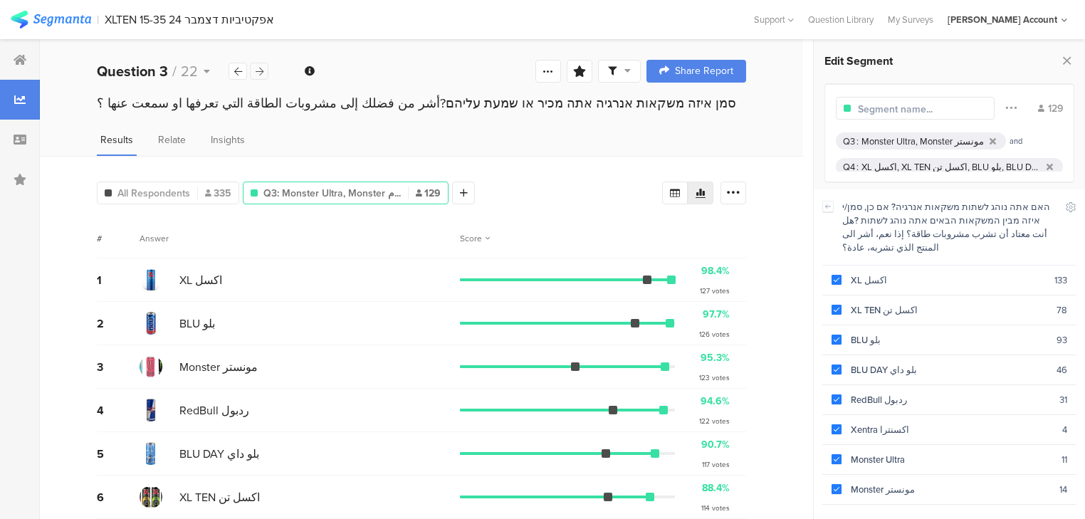
click at [262, 71] on icon at bounding box center [260, 71] width 8 height 9
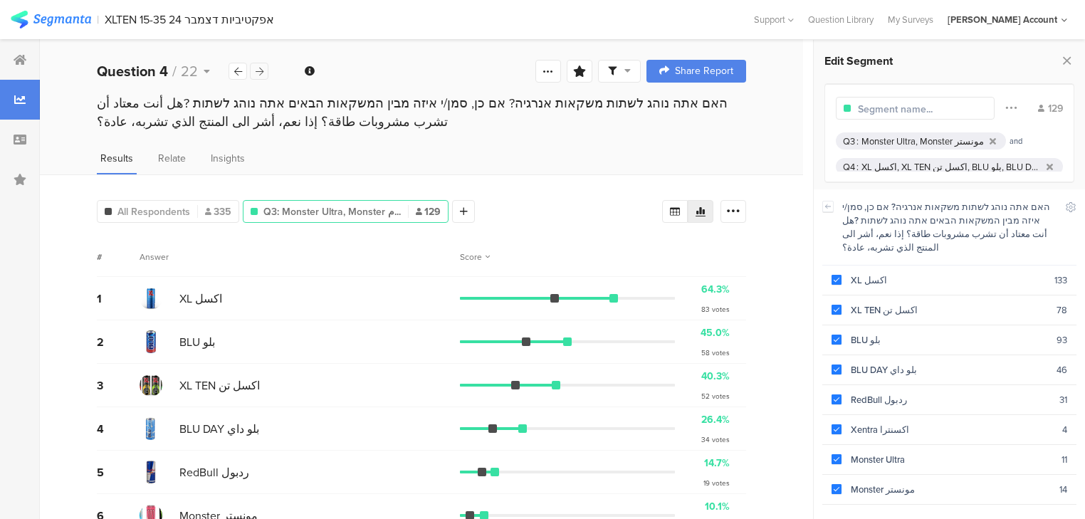
click at [261, 77] on div at bounding box center [259, 71] width 19 height 17
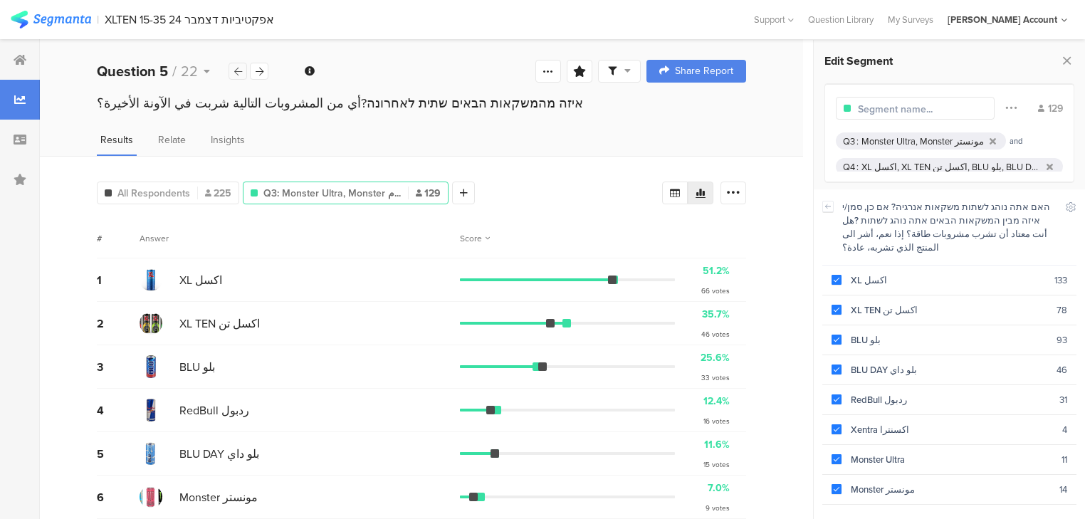
click at [236, 68] on icon at bounding box center [238, 71] width 8 height 9
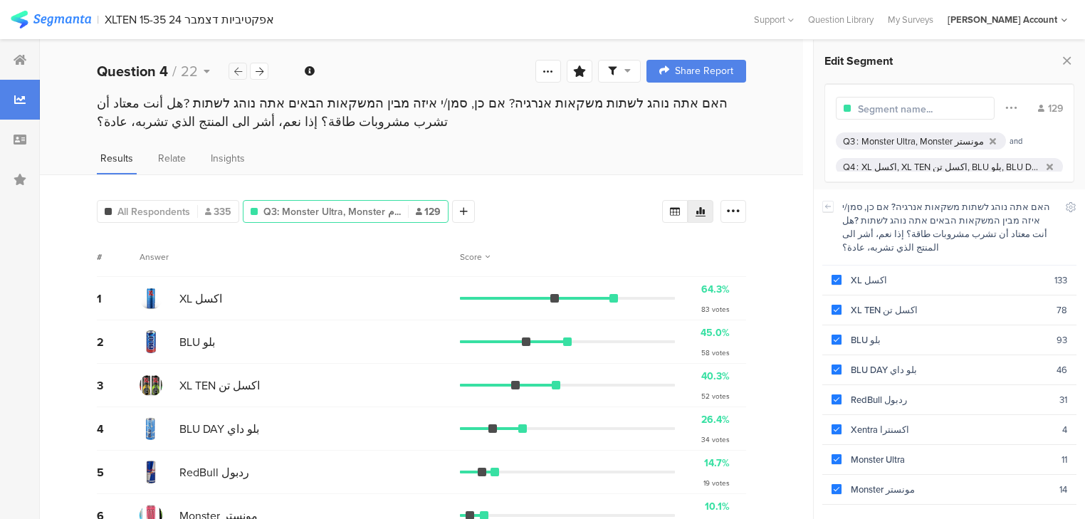
click at [236, 68] on icon at bounding box center [238, 71] width 8 height 9
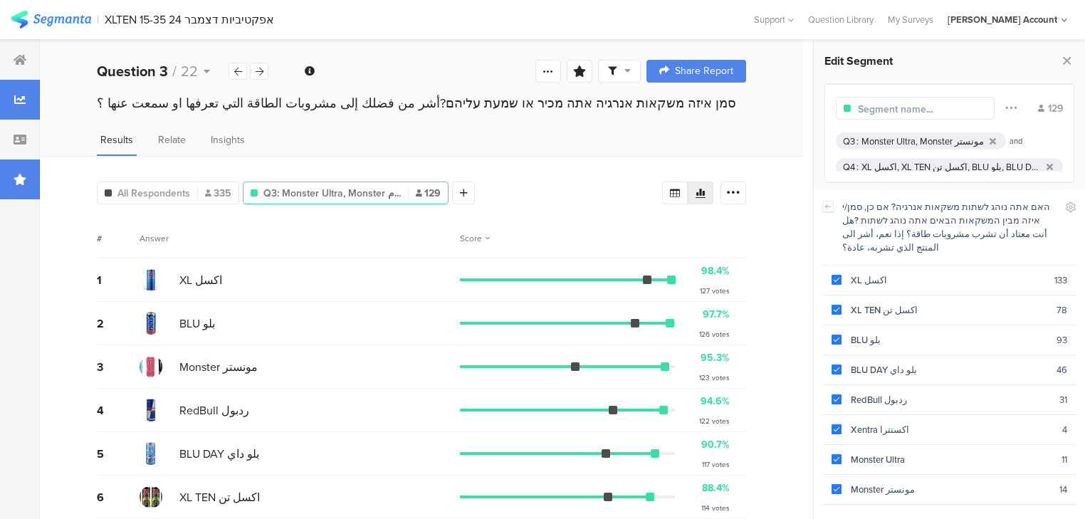
click at [11, 194] on div at bounding box center [20, 180] width 40 height 40
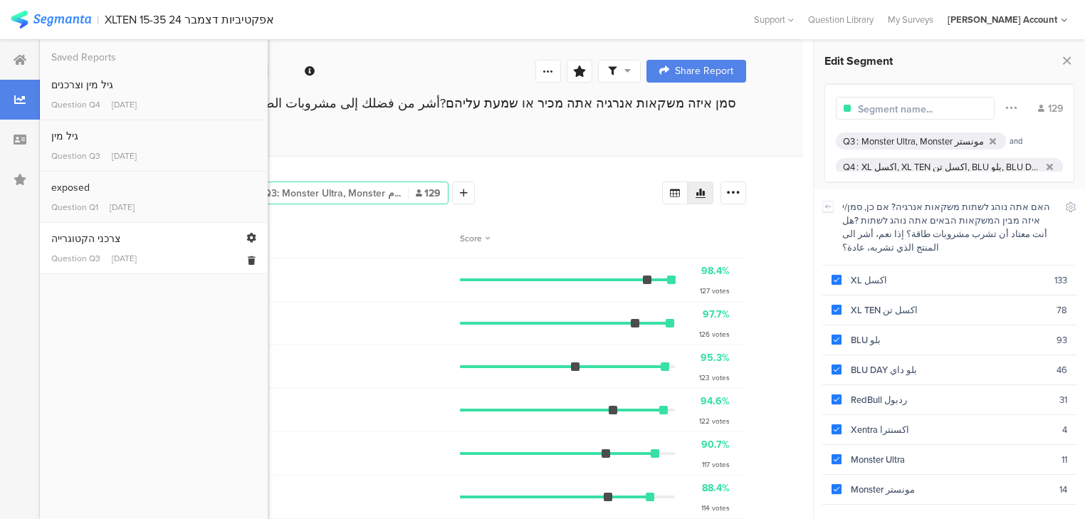
click at [98, 242] on div "צרכני הקטוגרייה" at bounding box center [153, 238] width 205 height 15
type input "category user N=258"
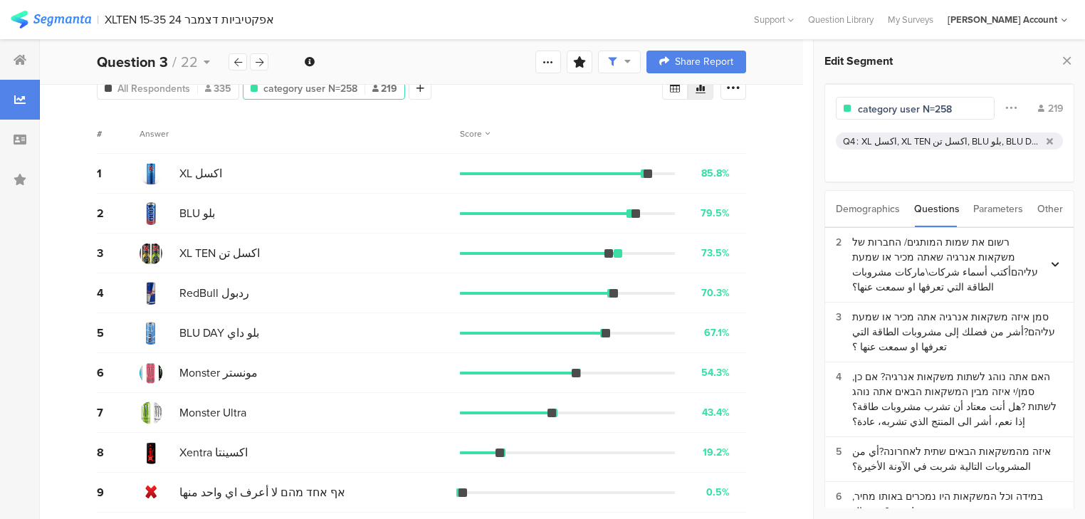
scroll to position [107, 0]
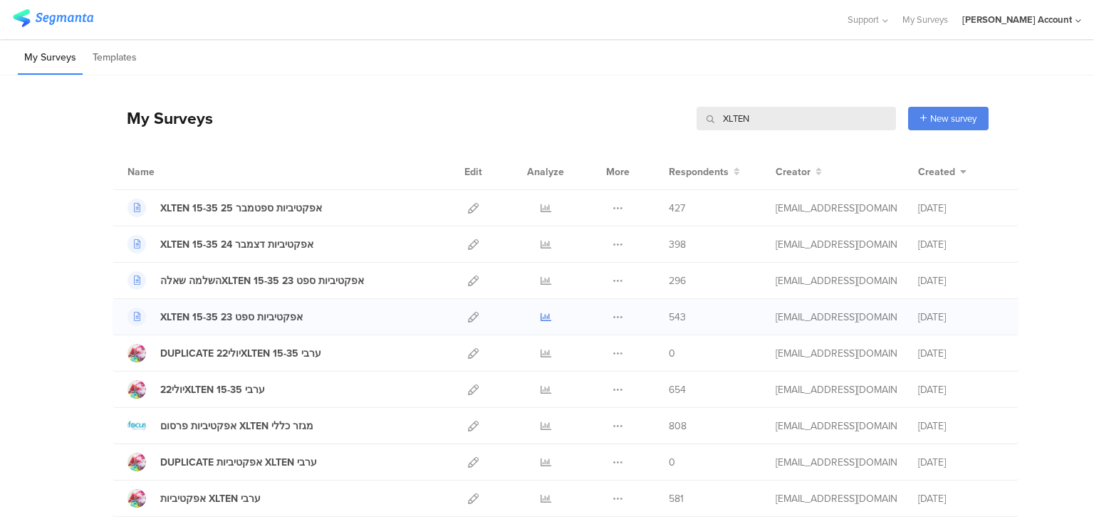
click at [541, 314] on icon at bounding box center [546, 317] width 11 height 11
click at [732, 125] on input "XLTEN" at bounding box center [796, 119] width 199 height 24
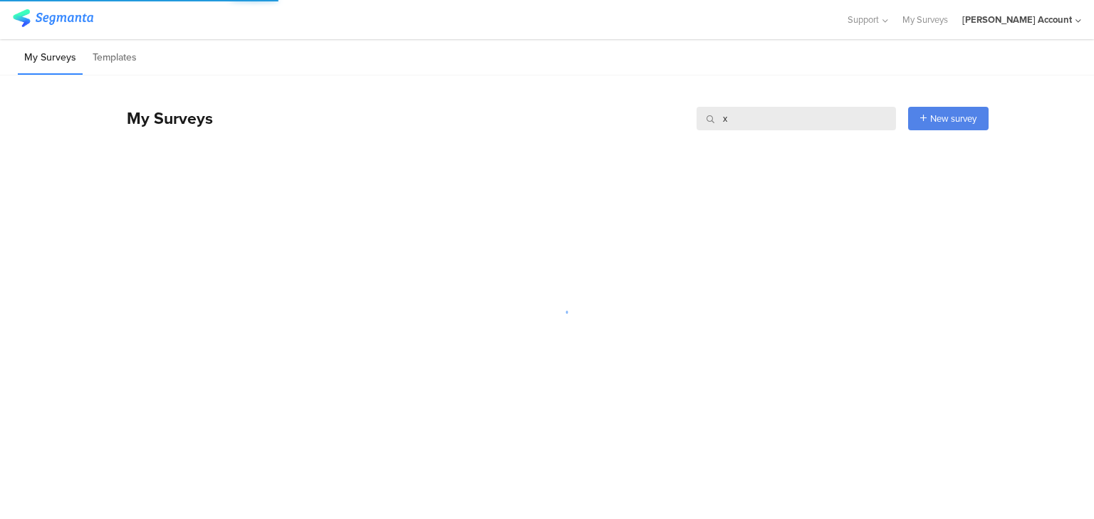
type input "xl"
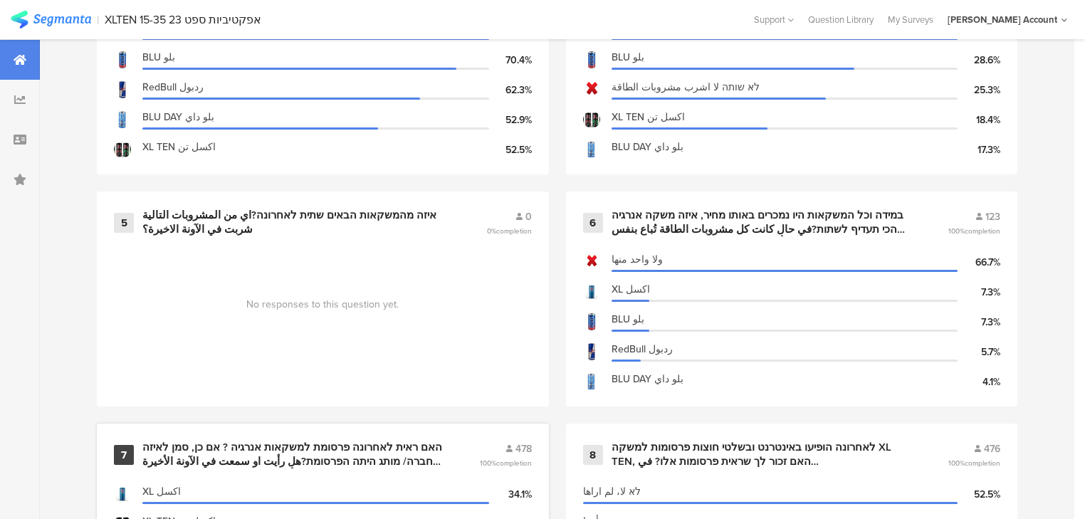
scroll to position [798, 0]
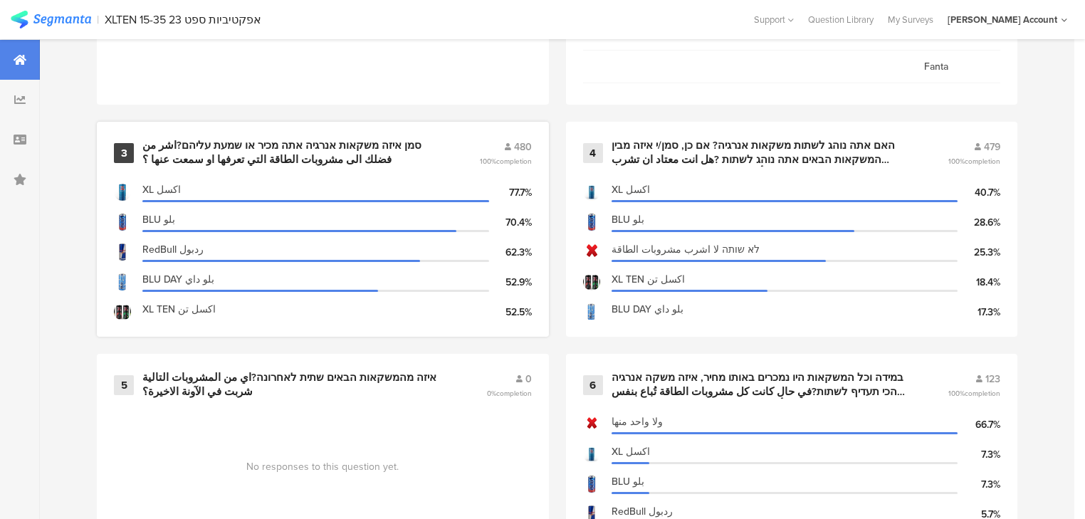
click at [231, 139] on div "סמן איזה משקאות אנרגיה אתה מכיר או שמעת עליהם?اشر من فضلك الى مشروبات الطاقة ال…" at bounding box center [293, 153] width 303 height 28
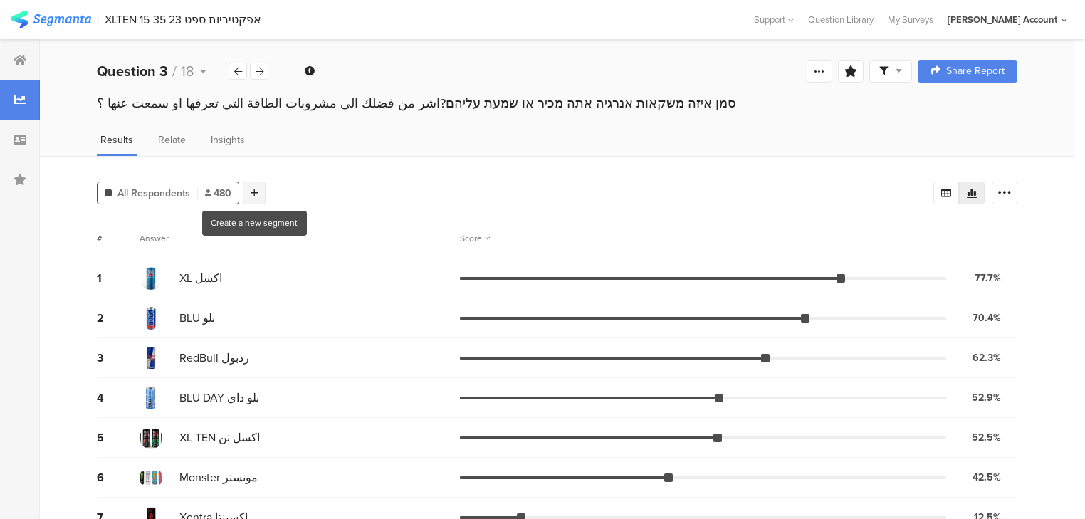
click at [255, 188] on icon at bounding box center [255, 193] width 8 height 10
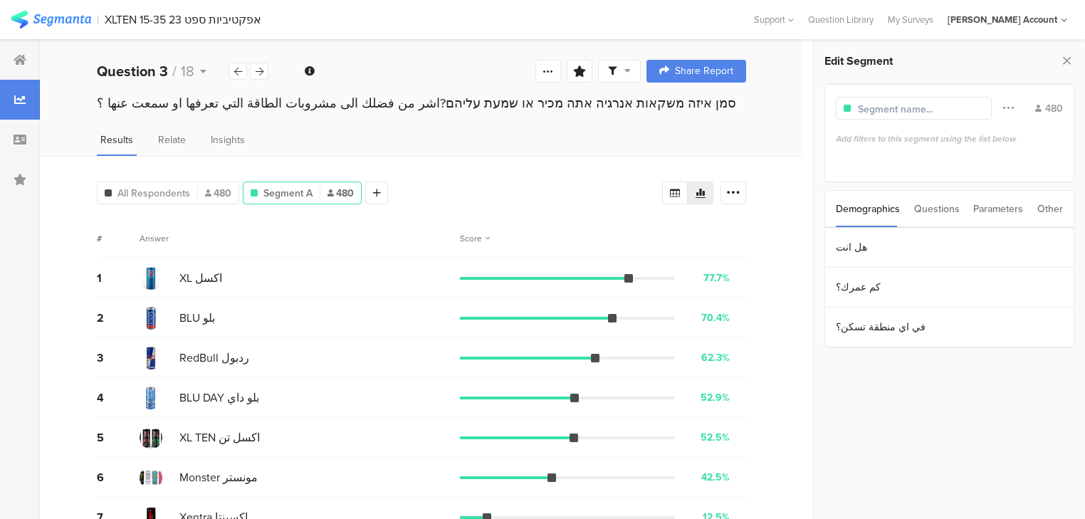
click at [936, 208] on div "Questions" at bounding box center [937, 209] width 46 height 36
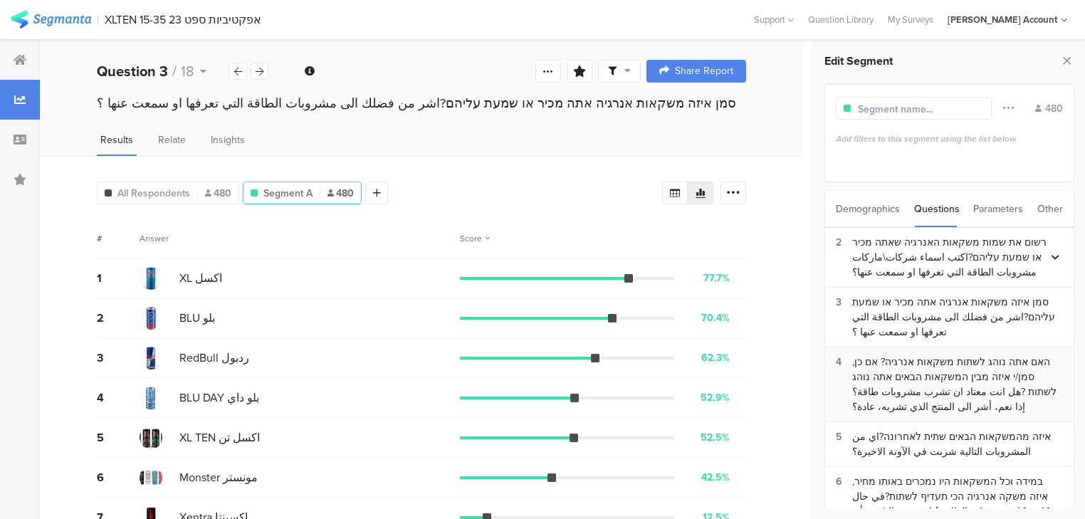
click at [894, 380] on div "האם אתה נוהג לשתות משקאות אנרגיה? אם כן, סמן/י איזה מבין המשקאות הבאים אתה נוהג…" at bounding box center [957, 385] width 211 height 60
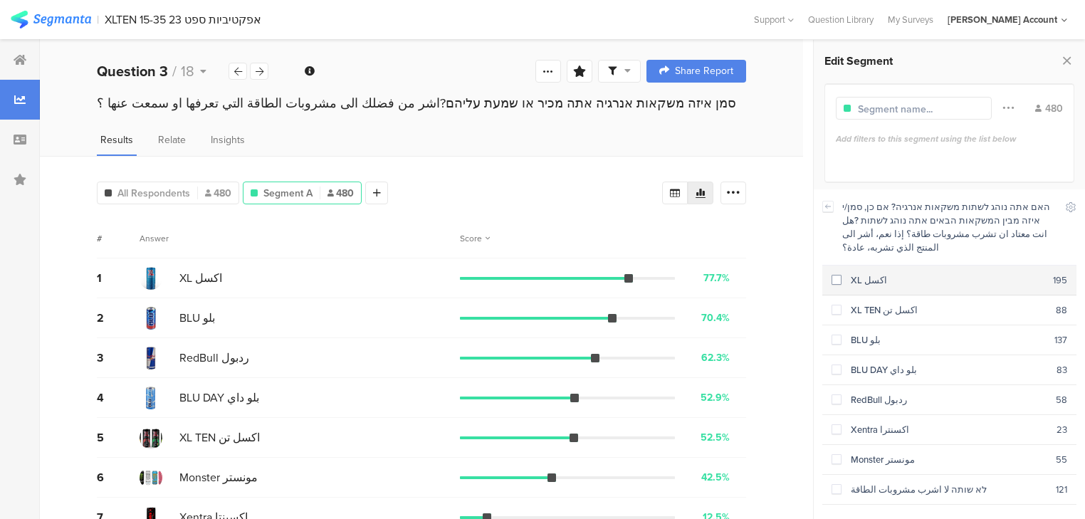
click at [870, 273] on section "XL اكسل 195" at bounding box center [950, 281] width 254 height 30
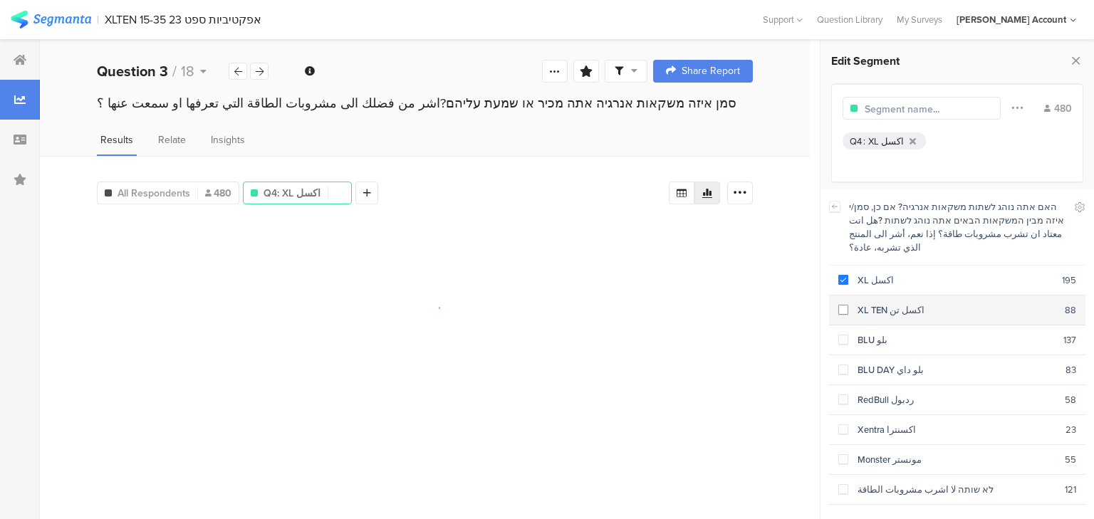
click at [872, 303] on div "XL TEN اكسل تن" at bounding box center [956, 310] width 217 height 14
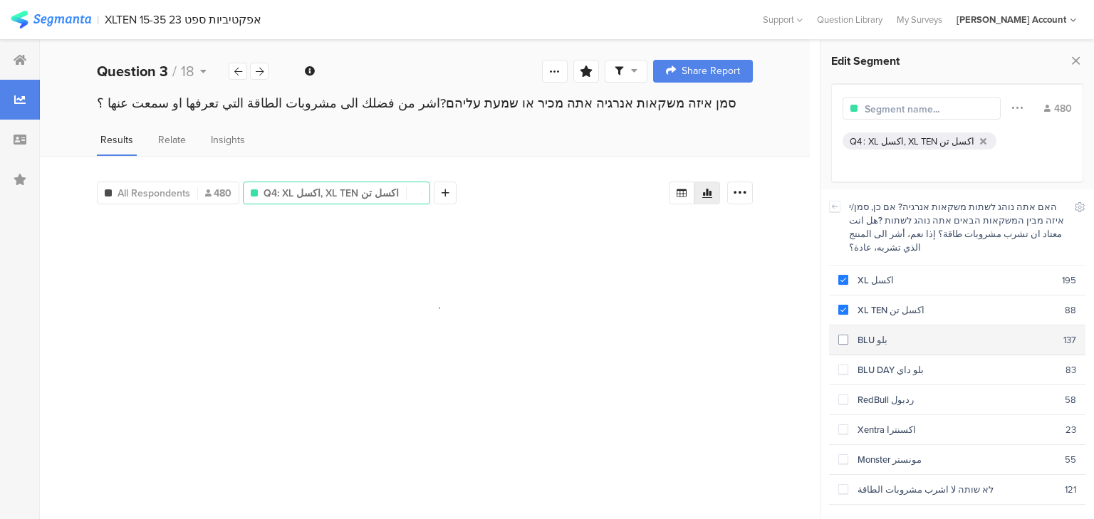
click at [874, 333] on div "BLU بلو" at bounding box center [955, 340] width 215 height 14
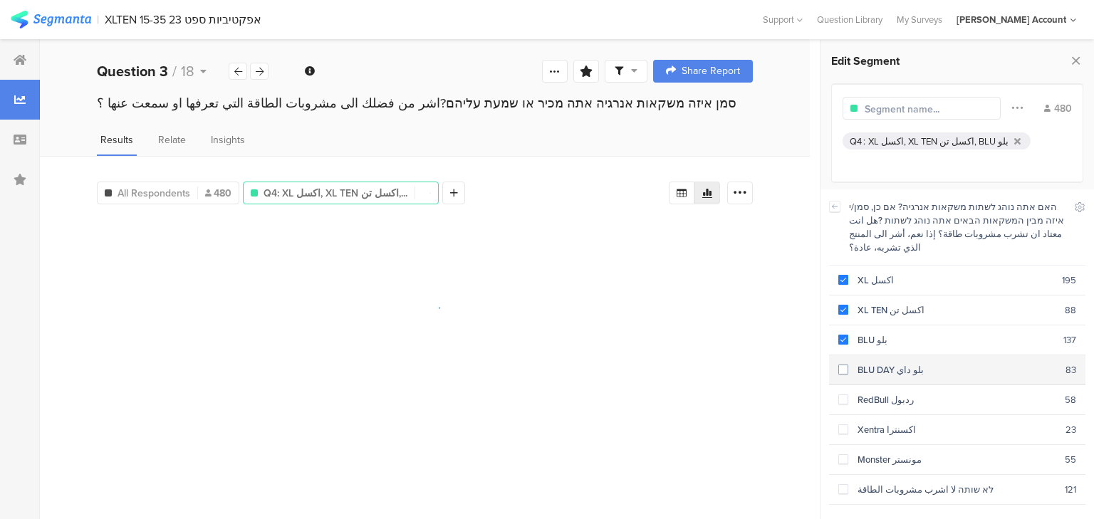
click at [880, 363] on div "BLU DAY بلو داي" at bounding box center [956, 370] width 217 height 14
click at [885, 393] on div "RedBull ردبول" at bounding box center [956, 400] width 217 height 14
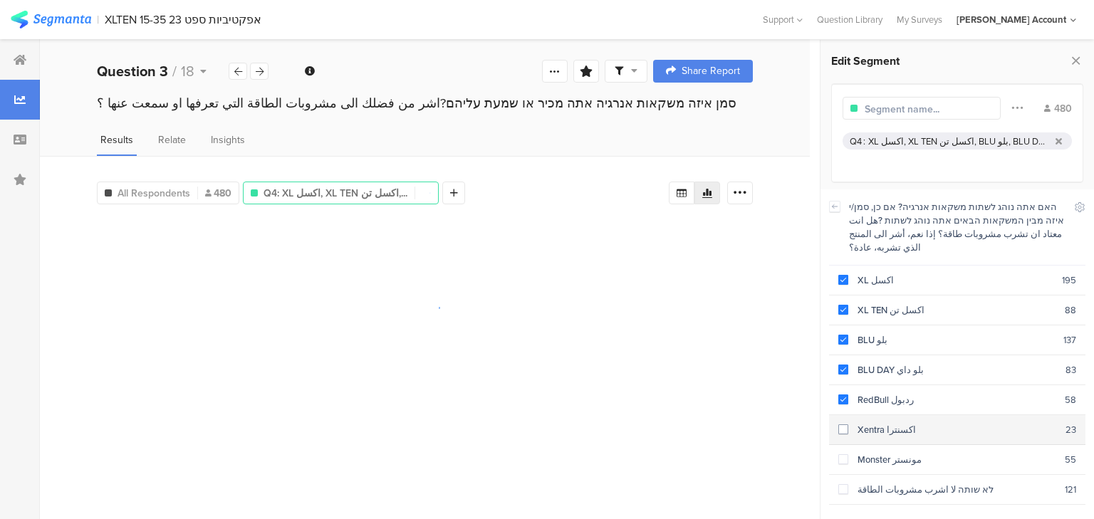
drag, startPoint x: 885, startPoint y: 413, endPoint x: 886, endPoint y: 427, distance: 13.6
click at [885, 423] on div "Xentra اكسنترا" at bounding box center [956, 430] width 217 height 14
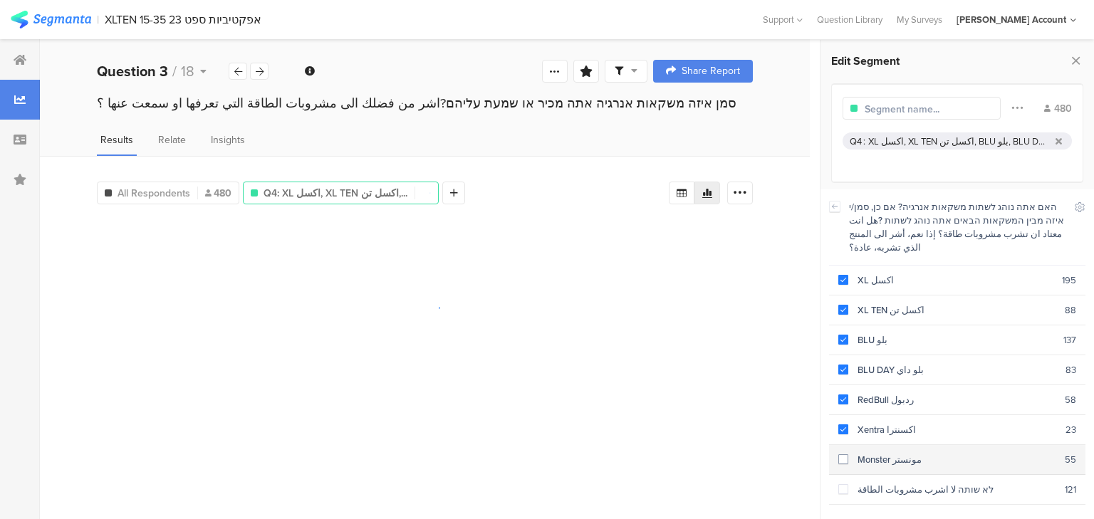
click at [888, 445] on section "Monster مونستر 55" at bounding box center [957, 460] width 256 height 30
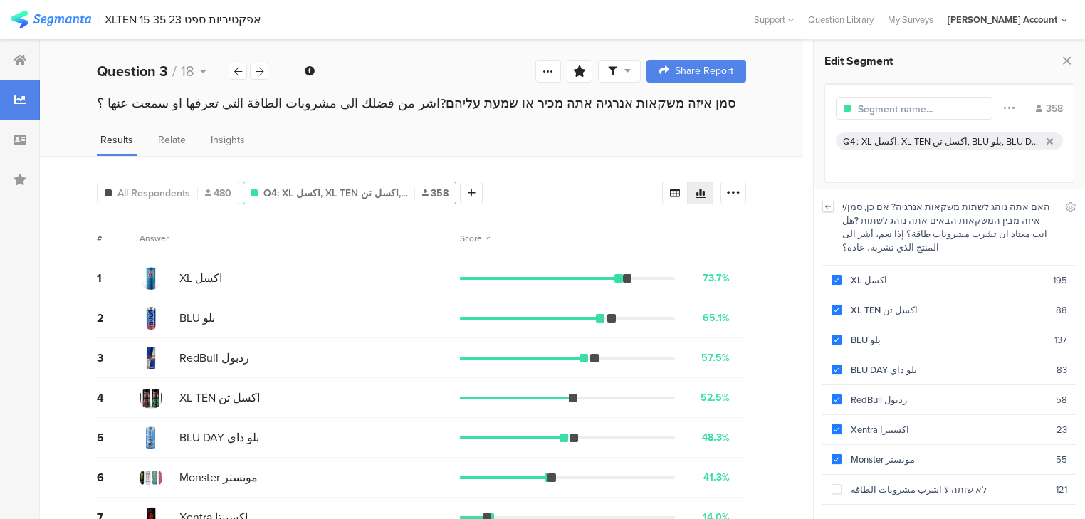
click at [823, 204] on icon at bounding box center [828, 206] width 10 height 11
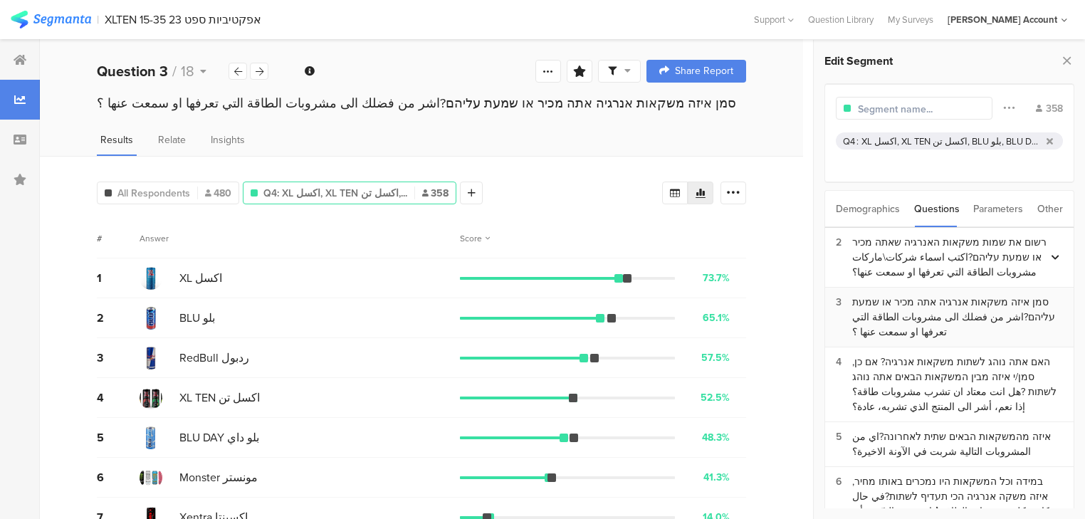
click at [908, 317] on div "סמן איזה משקאות אנרגיה אתה מכיר או שמעת עליהם?اشر من فضلك الى مشروبات الطاقة ال…" at bounding box center [957, 317] width 211 height 45
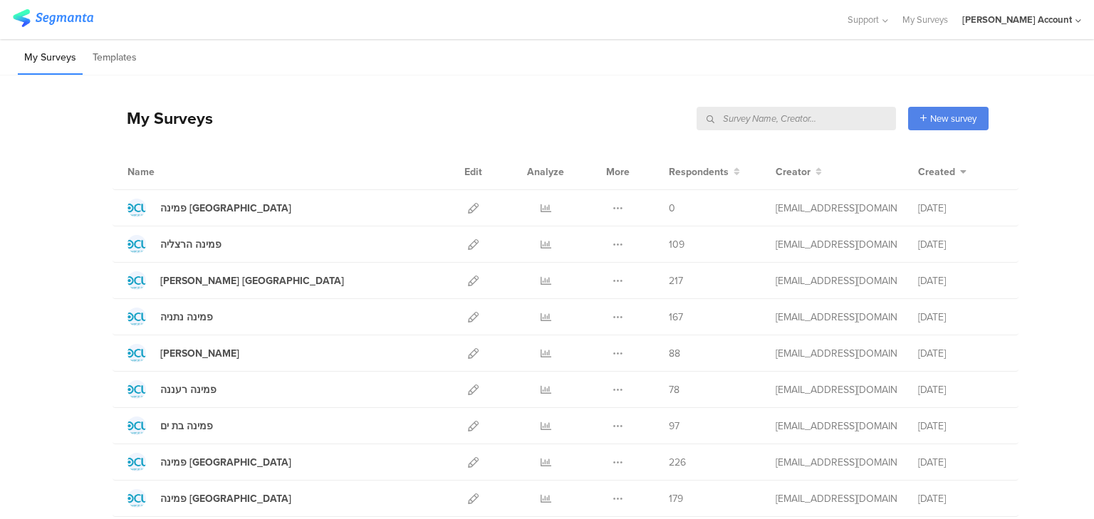
click at [828, 117] on input "text" at bounding box center [796, 119] width 199 height 24
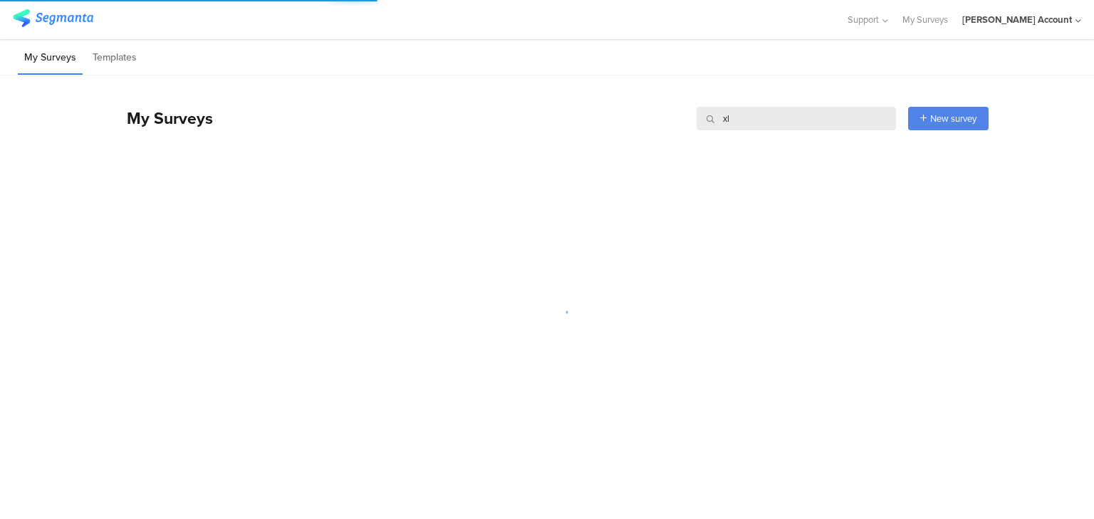
type input "xl"
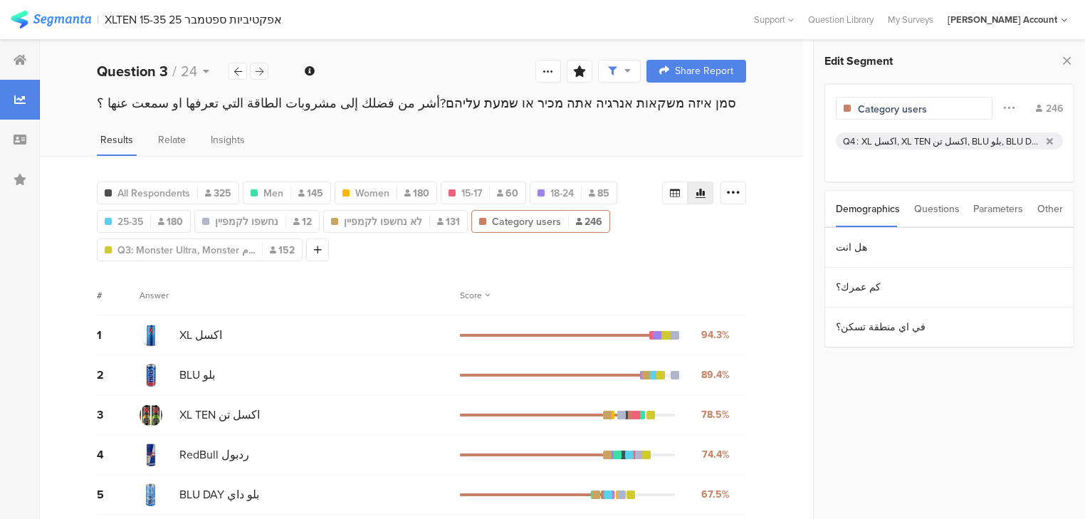
drag, startPoint x: 0, startPoint y: 0, endPoint x: 255, endPoint y: 68, distance: 264.0
click at [256, 68] on icon at bounding box center [260, 71] width 8 height 9
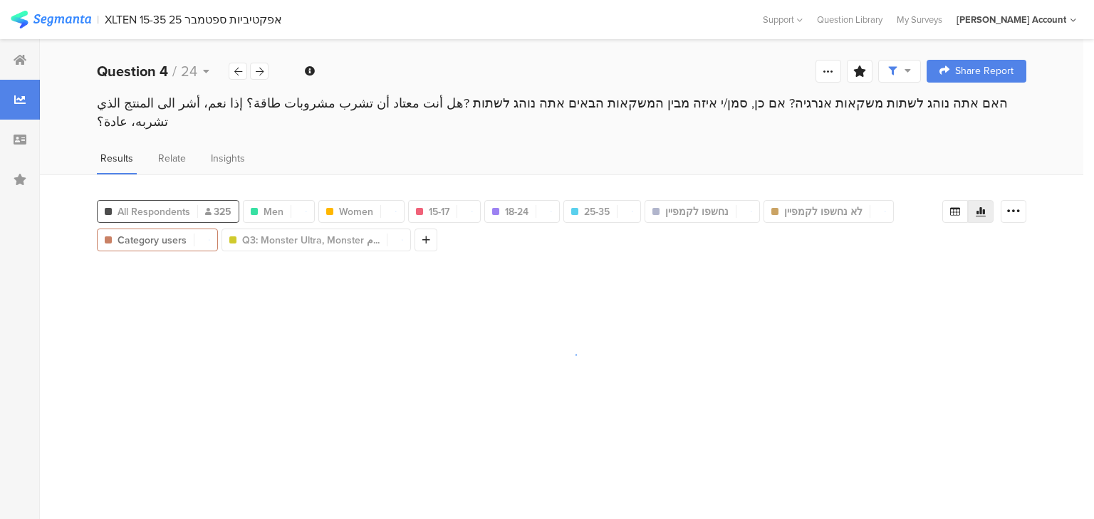
click at [165, 204] on span "All Respondents" at bounding box center [154, 211] width 73 height 15
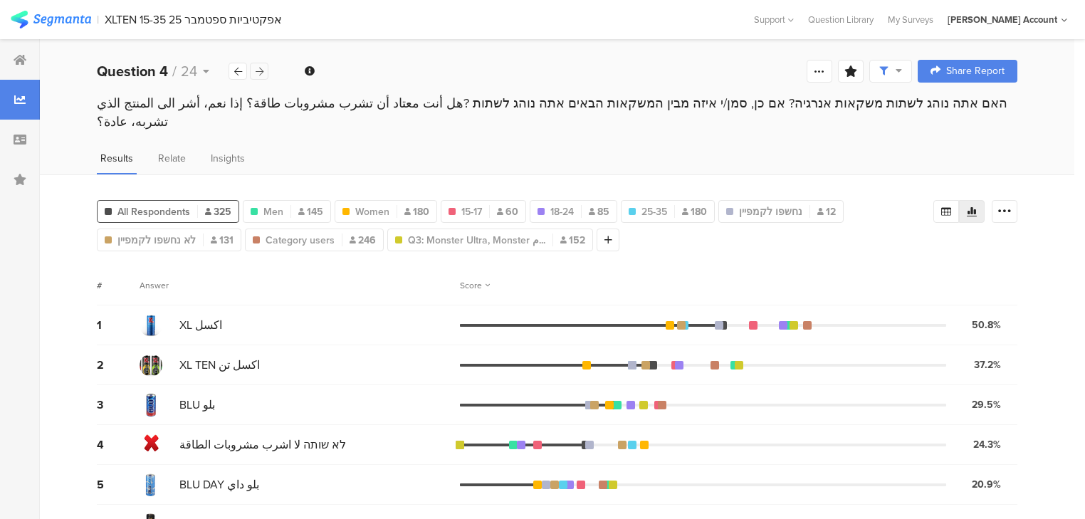
click at [264, 73] on div at bounding box center [259, 71] width 19 height 17
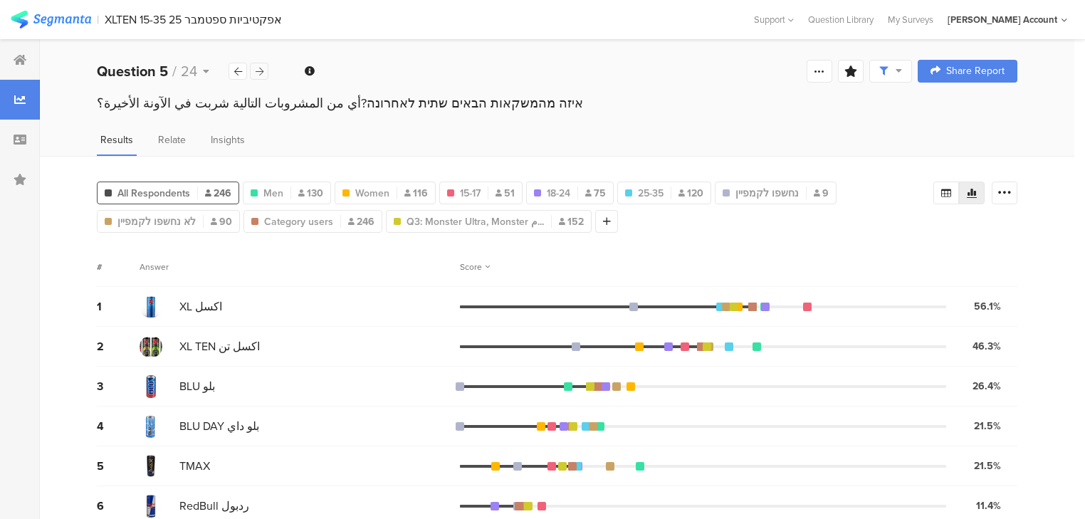
click at [264, 73] on div at bounding box center [259, 71] width 19 height 17
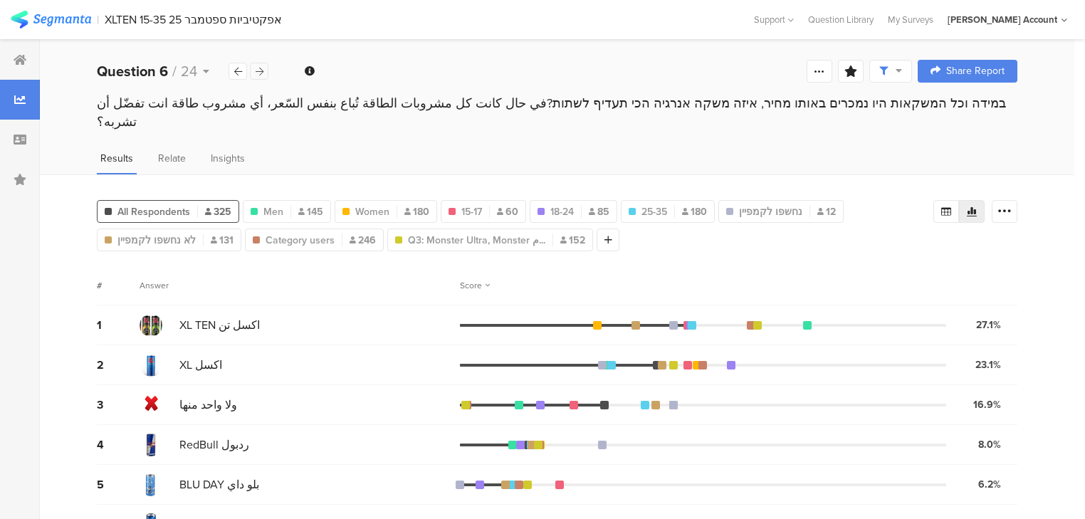
click at [254, 71] on div at bounding box center [259, 71] width 19 height 17
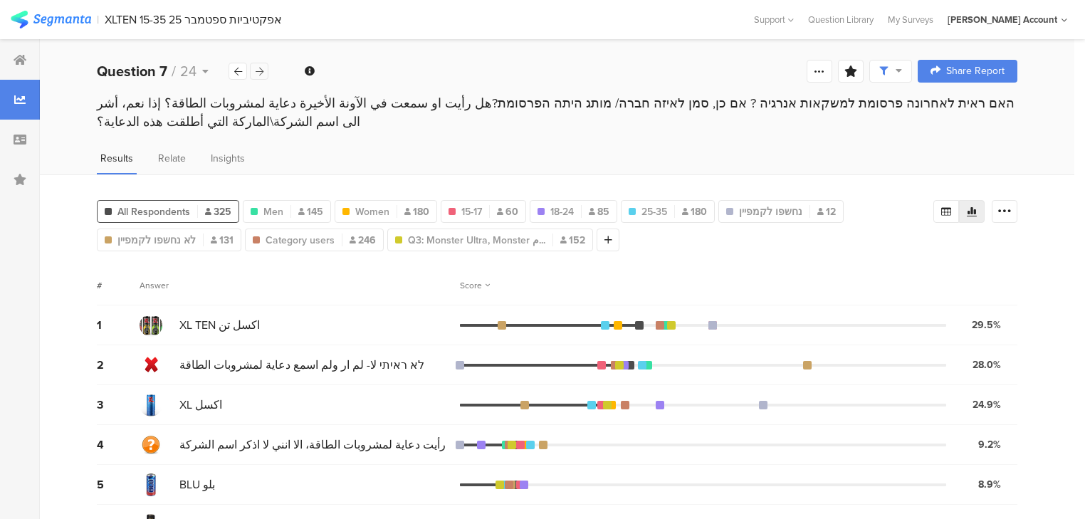
click at [256, 71] on icon at bounding box center [260, 71] width 8 height 9
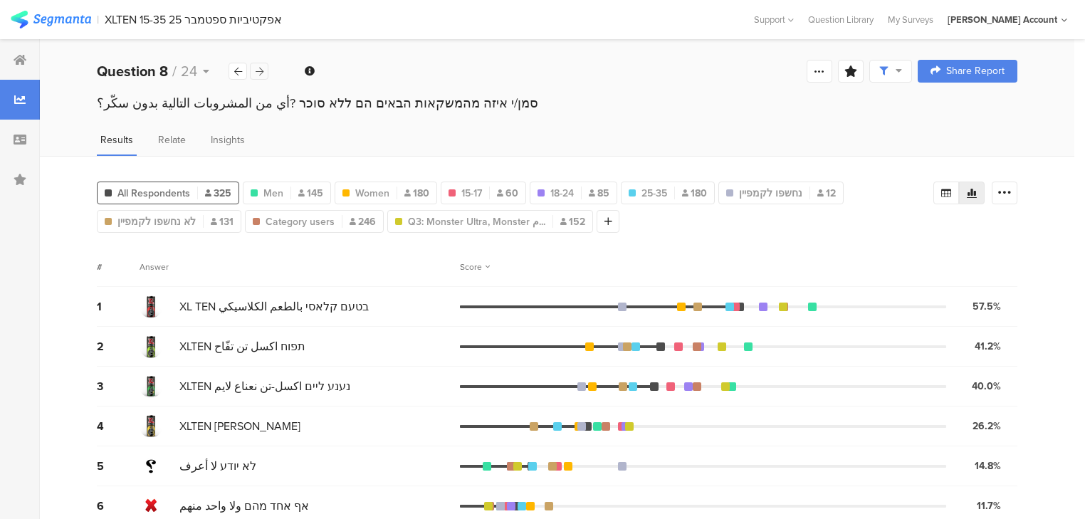
click at [256, 71] on icon at bounding box center [260, 71] width 8 height 9
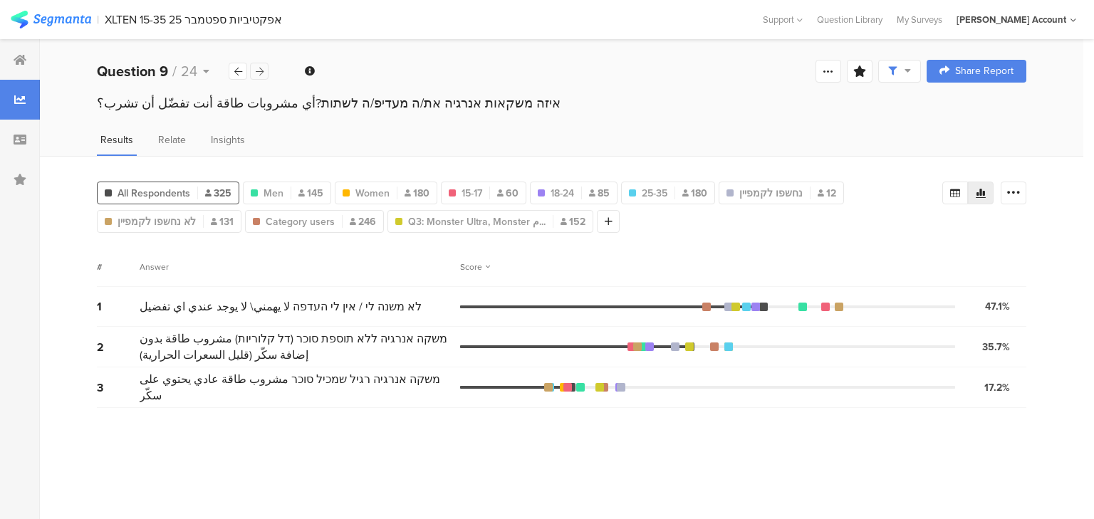
click at [256, 71] on icon at bounding box center [260, 71] width 8 height 9
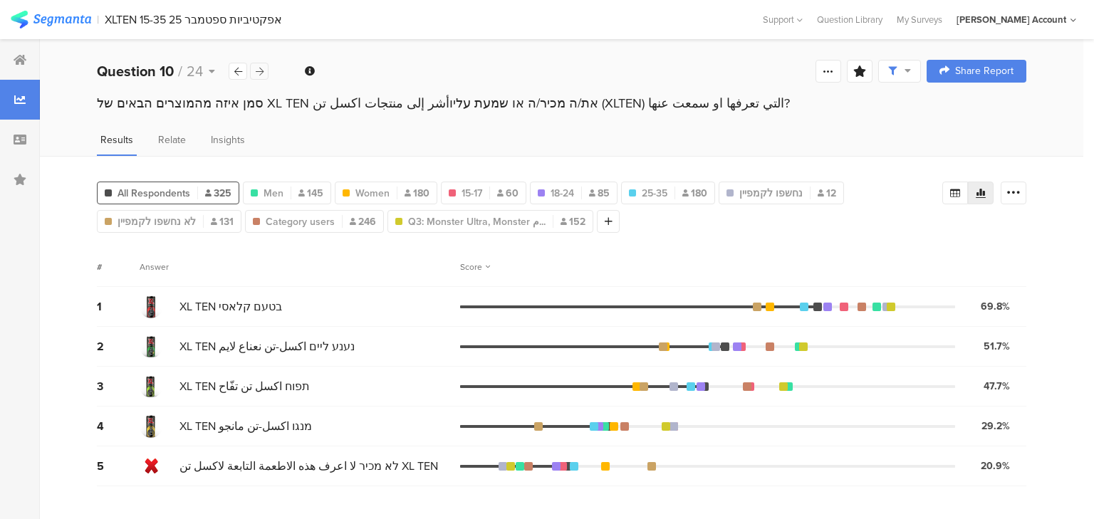
click at [256, 71] on icon at bounding box center [260, 71] width 8 height 9
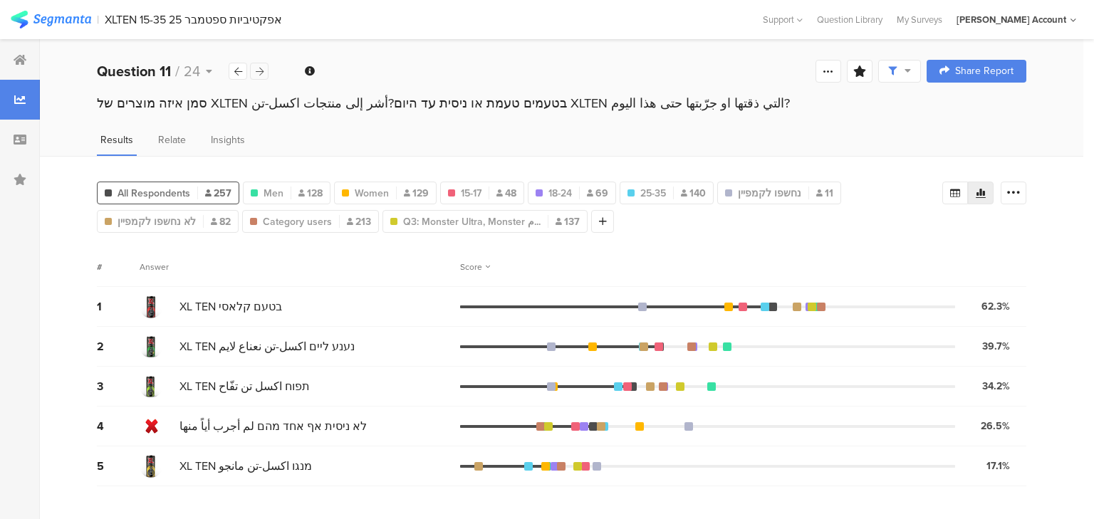
click at [256, 71] on icon at bounding box center [260, 71] width 8 height 9
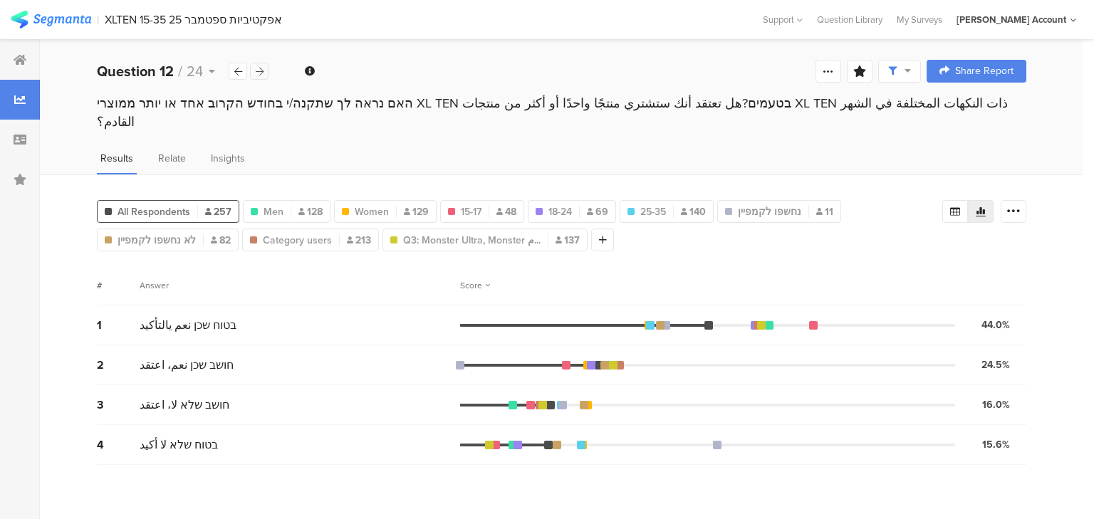
click at [259, 70] on icon at bounding box center [260, 71] width 8 height 9
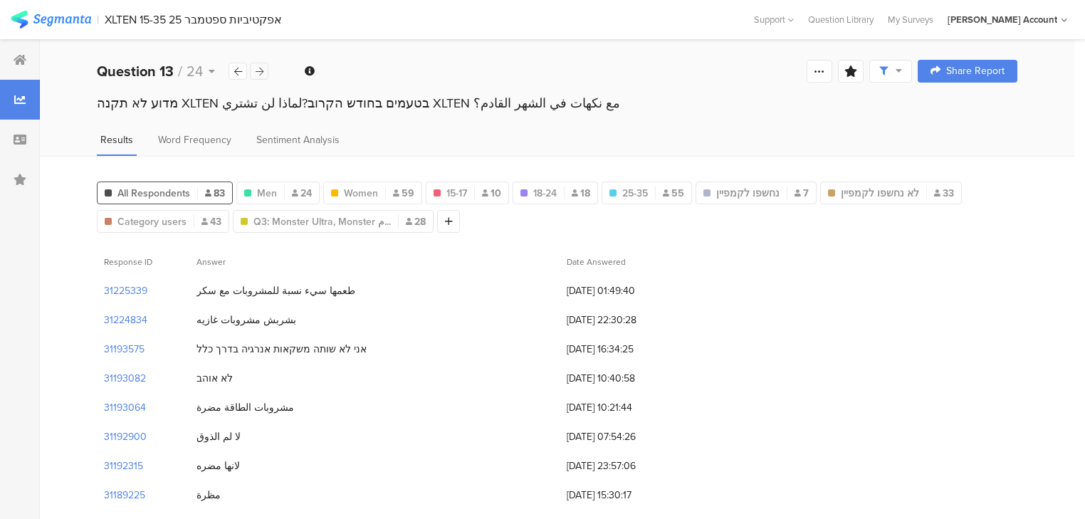
click at [259, 70] on icon at bounding box center [260, 71] width 8 height 9
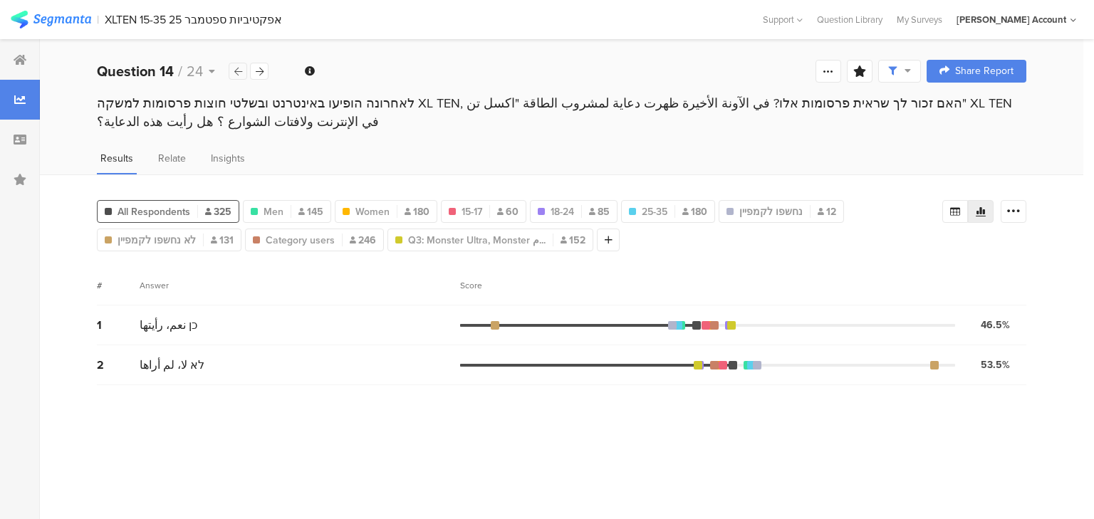
click at [239, 71] on icon at bounding box center [238, 71] width 8 height 9
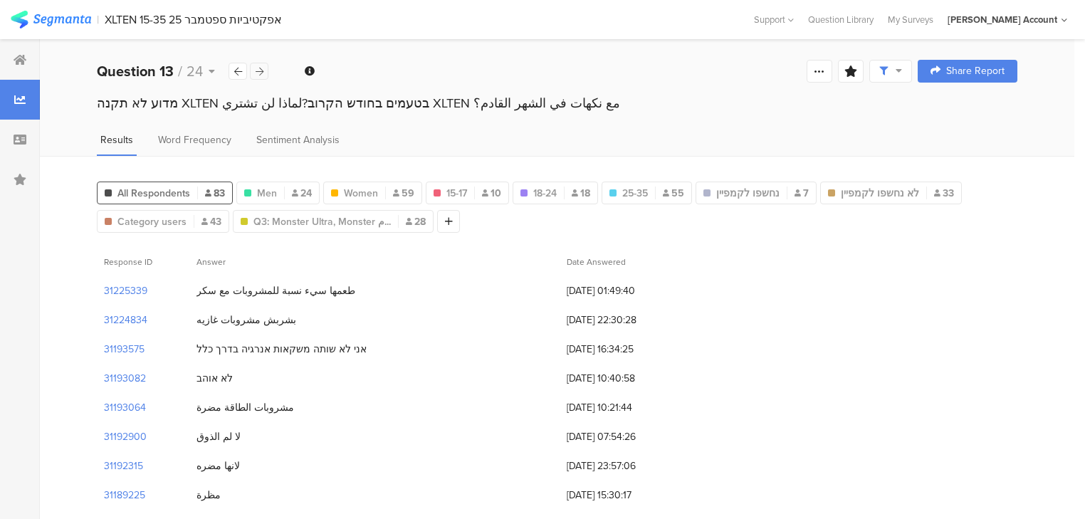
click at [256, 71] on icon at bounding box center [260, 71] width 8 height 9
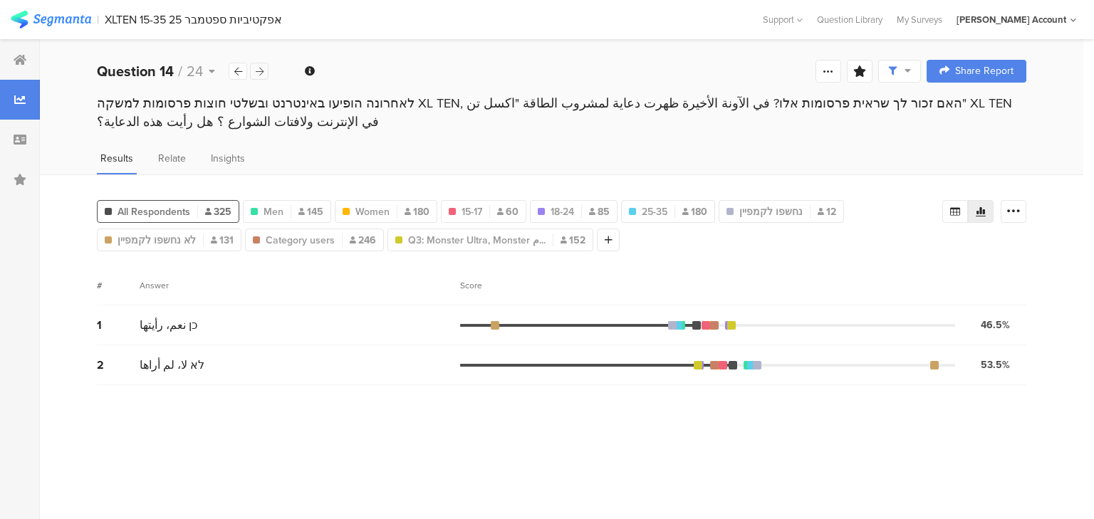
click at [256, 71] on icon at bounding box center [260, 71] width 8 height 9
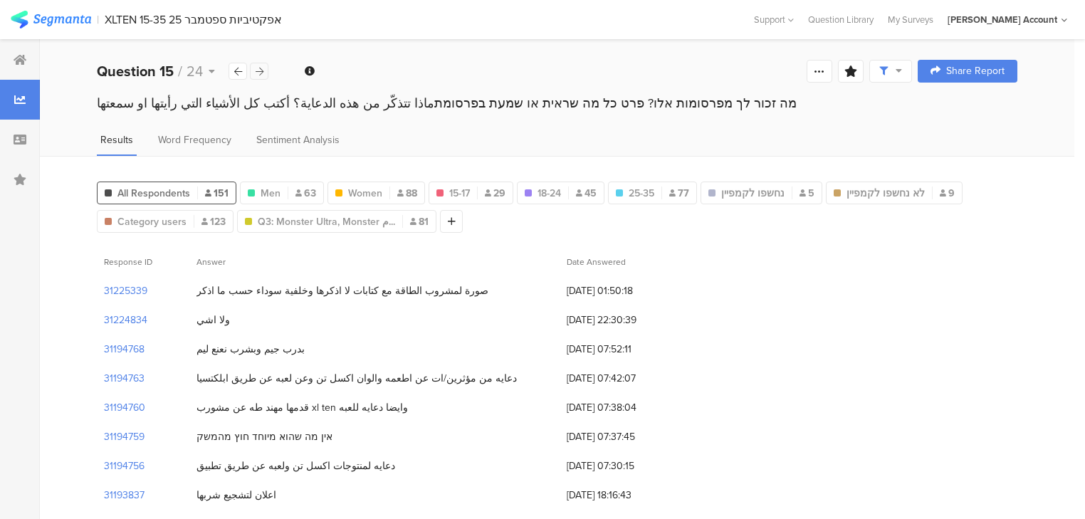
click at [261, 71] on icon at bounding box center [260, 71] width 8 height 9
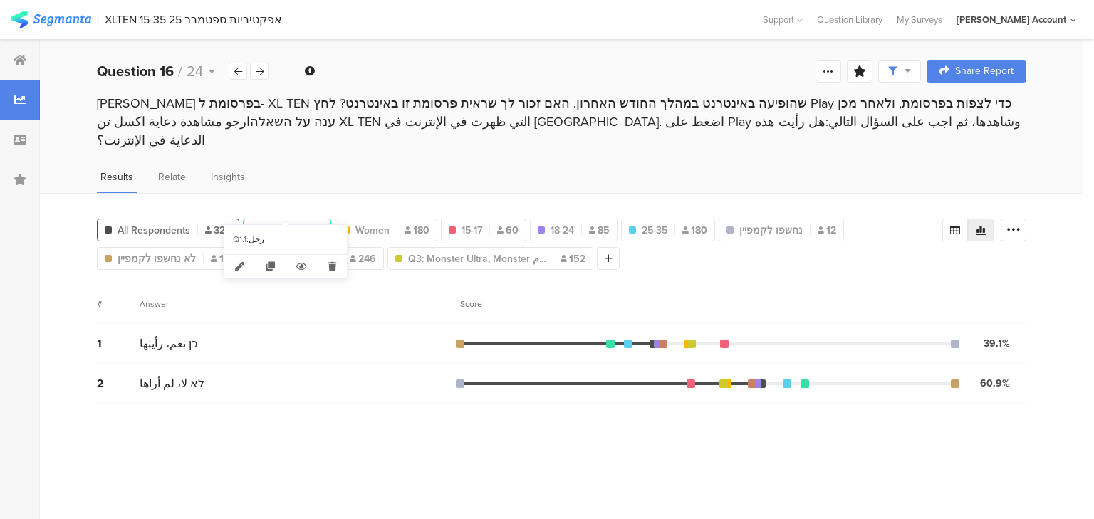
click at [306, 223] on span "145" at bounding box center [310, 230] width 25 height 15
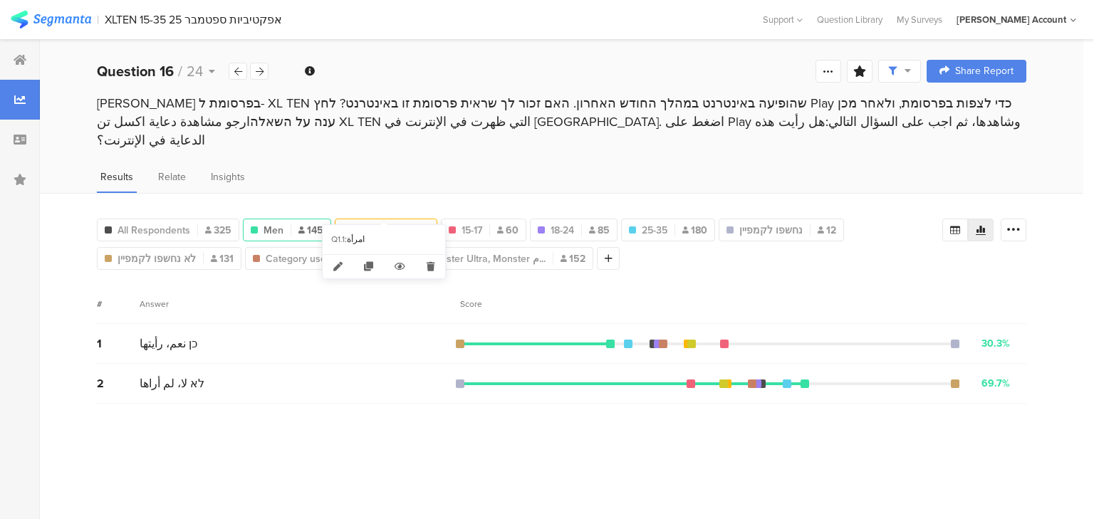
click at [364, 223] on span "Women" at bounding box center [372, 230] width 34 height 15
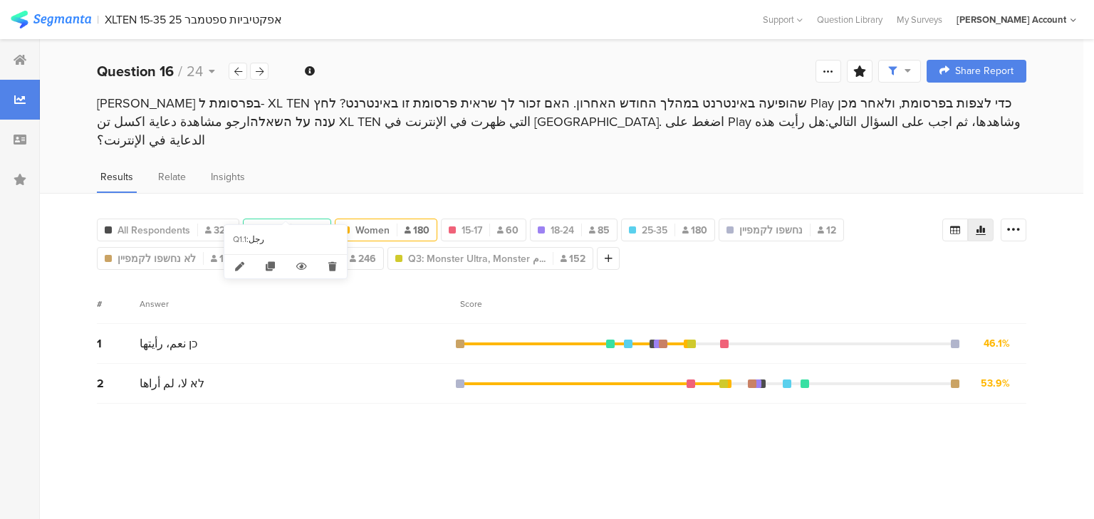
click at [290, 223] on div "Men 145" at bounding box center [287, 230] width 87 height 15
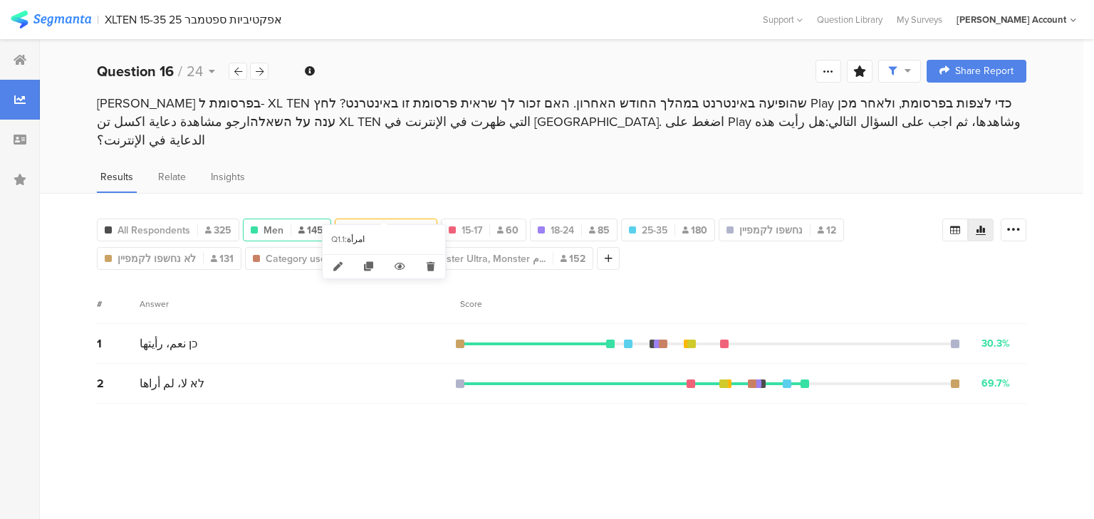
click at [373, 223] on span "Women" at bounding box center [372, 230] width 34 height 15
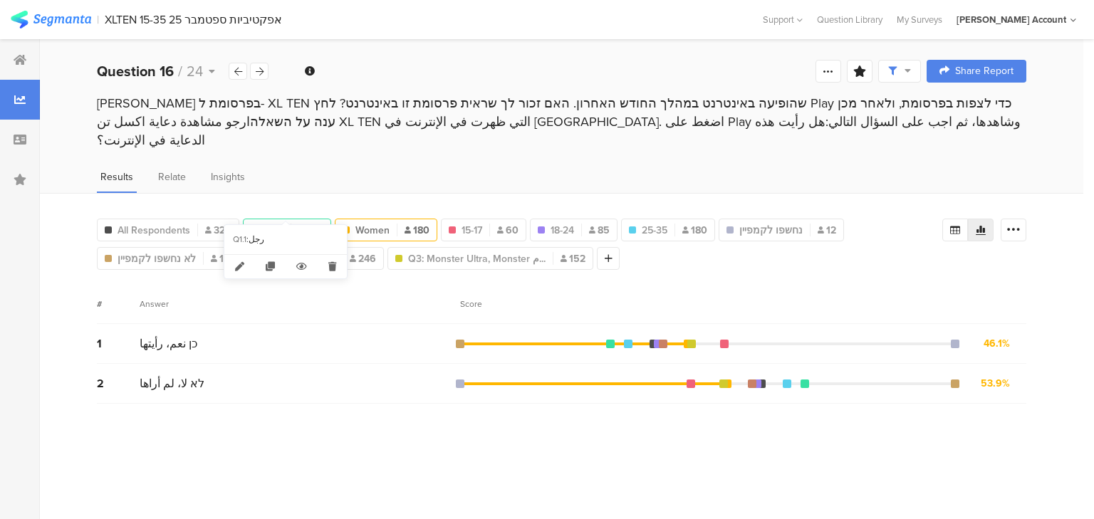
click at [278, 223] on span "Men" at bounding box center [274, 230] width 20 height 15
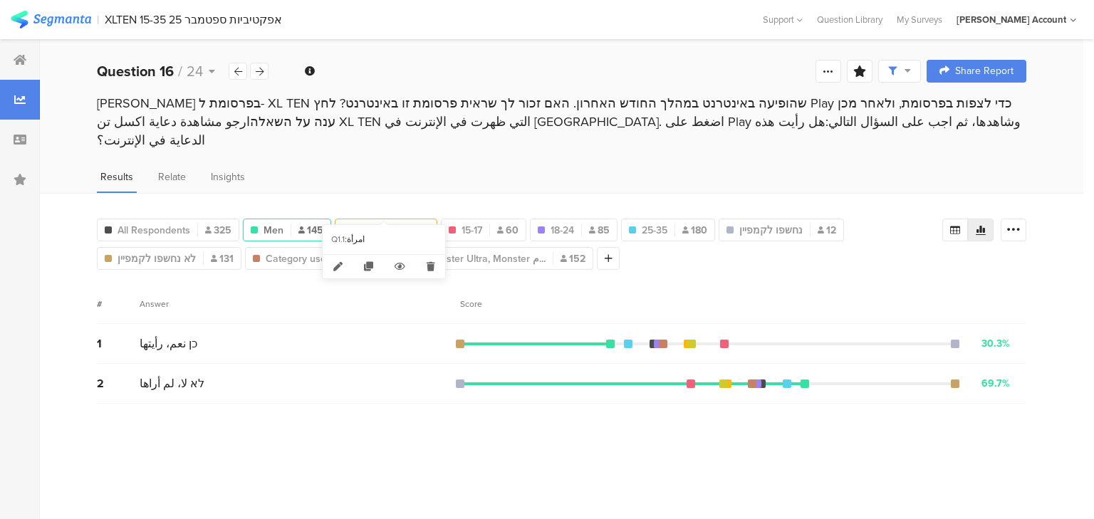
click at [377, 223] on span "Women" at bounding box center [372, 230] width 34 height 15
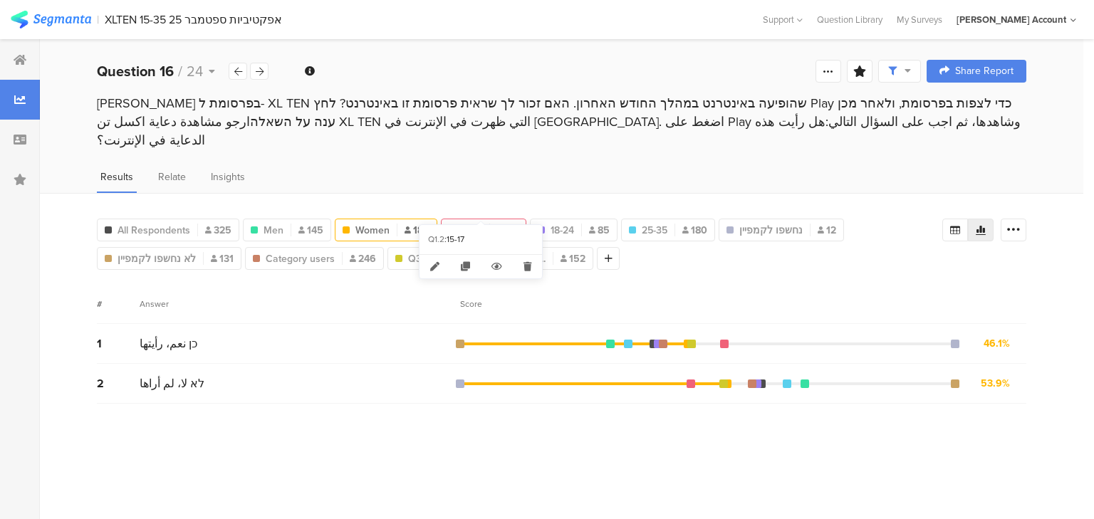
click at [476, 223] on span "15-17" at bounding box center [471, 230] width 21 height 15
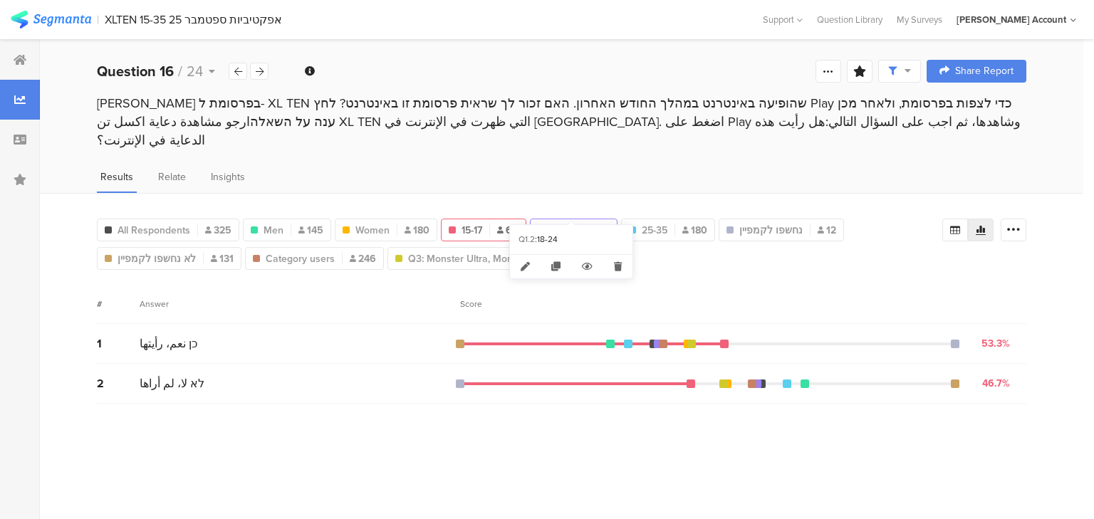
click at [568, 223] on span "18-24" at bounding box center [563, 230] width 24 height 15
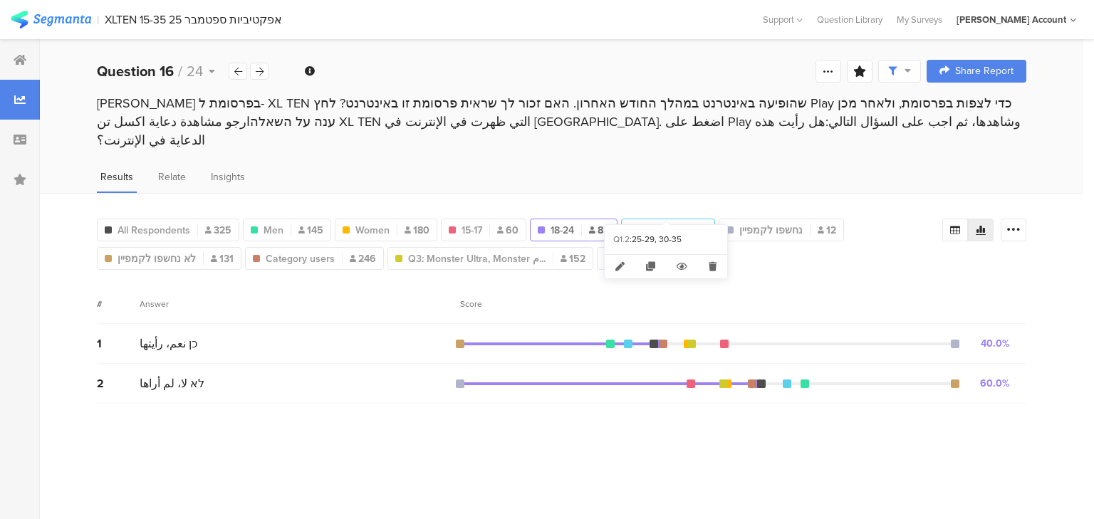
click at [664, 223] on span "25-35" at bounding box center [655, 230] width 26 height 15
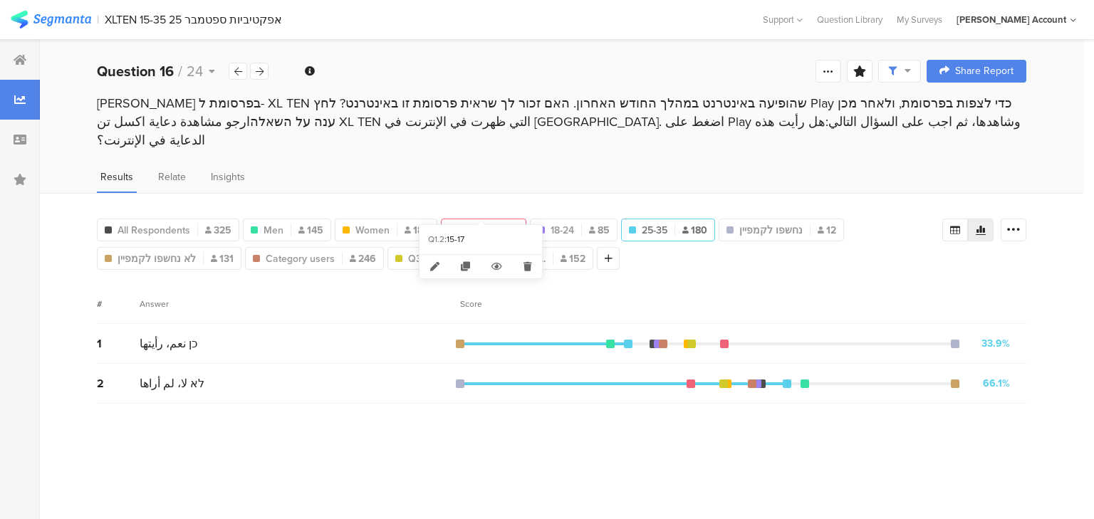
click at [484, 223] on div "15-17 60" at bounding box center [484, 230] width 84 height 15
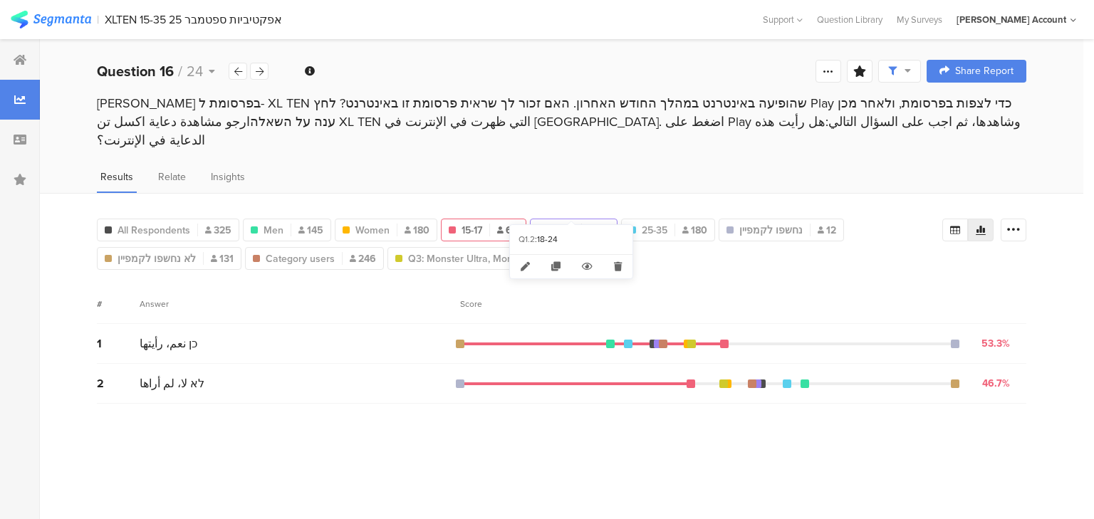
click at [560, 223] on span "18-24" at bounding box center [563, 230] width 24 height 15
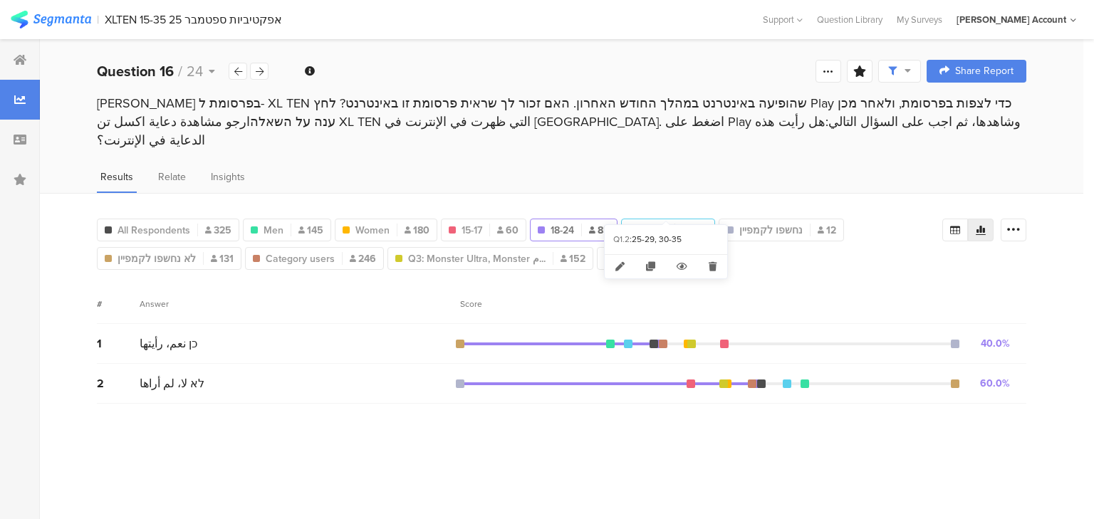
click at [667, 223] on div "25-35 180" at bounding box center [668, 230] width 93 height 15
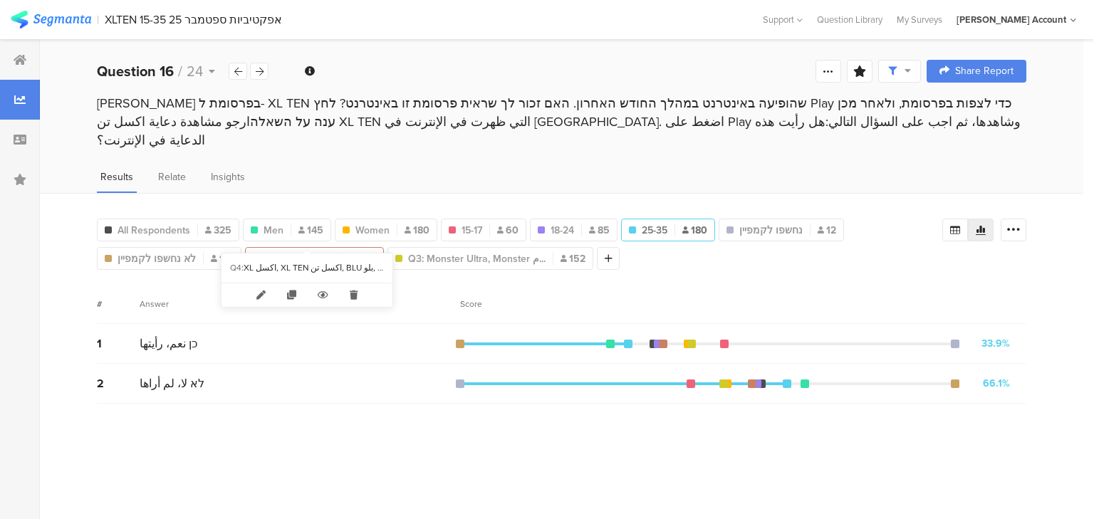
click at [285, 251] on span "Category users" at bounding box center [300, 258] width 69 height 15
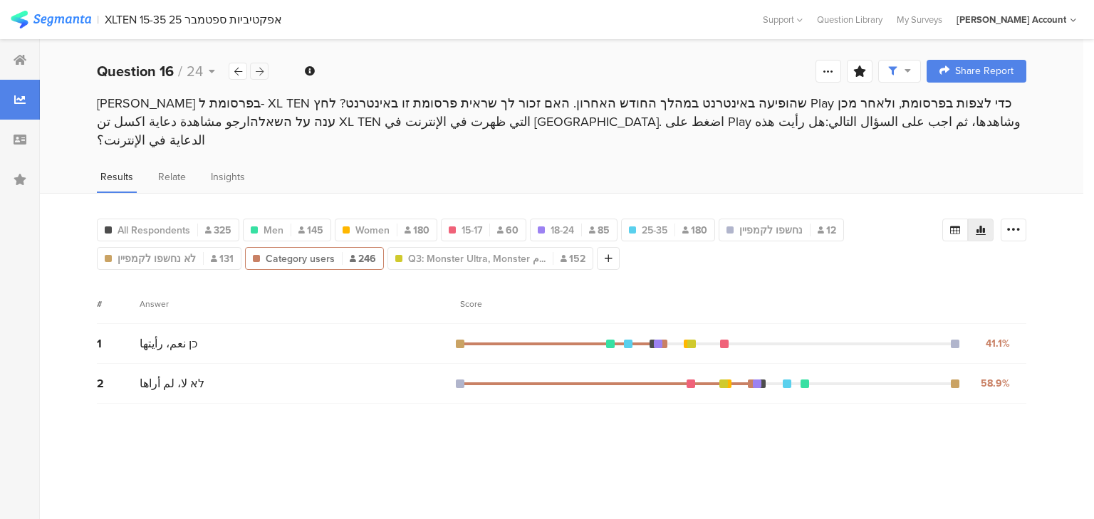
click at [261, 70] on icon at bounding box center [260, 71] width 8 height 9
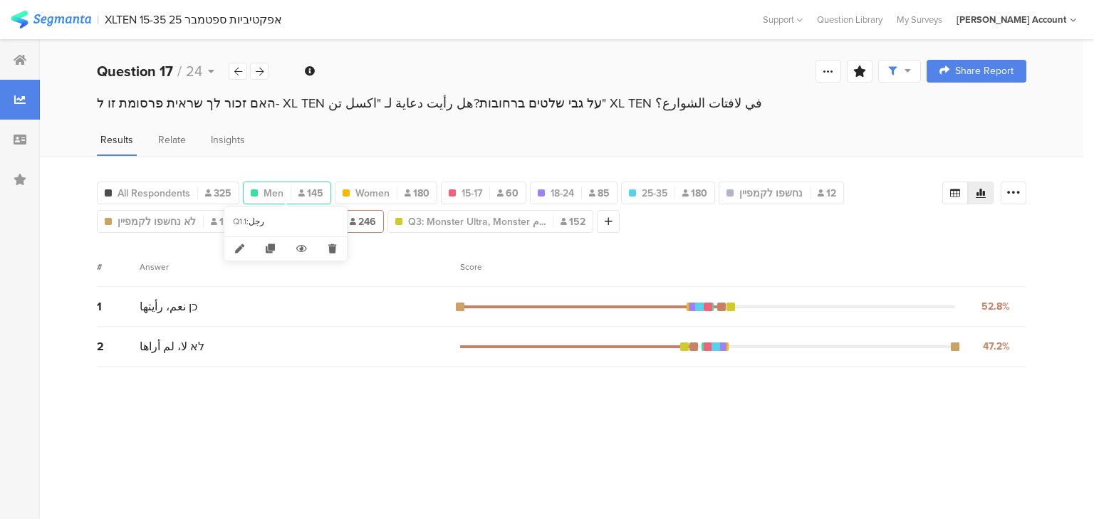
click at [287, 190] on div "Men 145" at bounding box center [287, 193] width 87 height 15
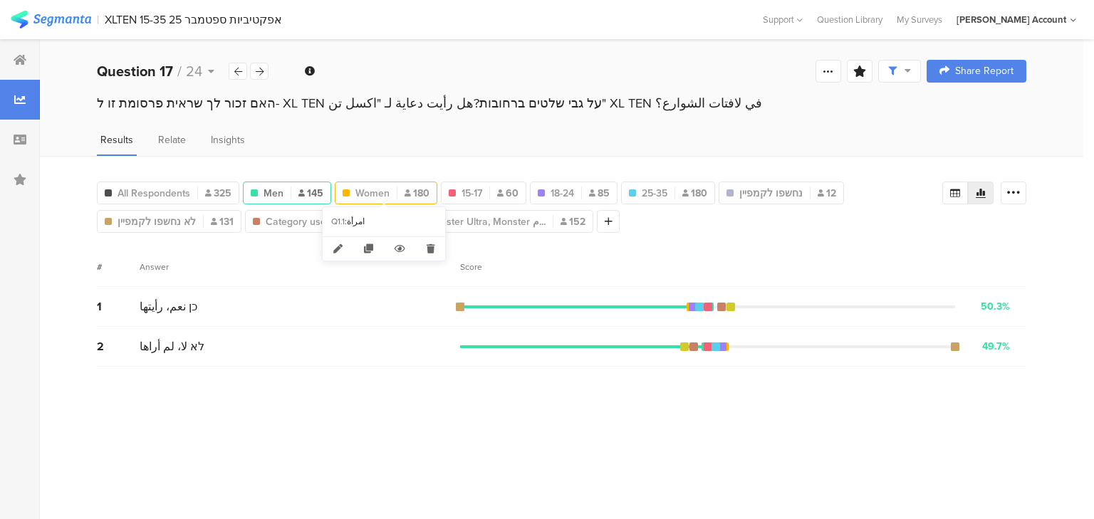
click at [392, 189] on div "Women 180" at bounding box center [385, 193] width 101 height 15
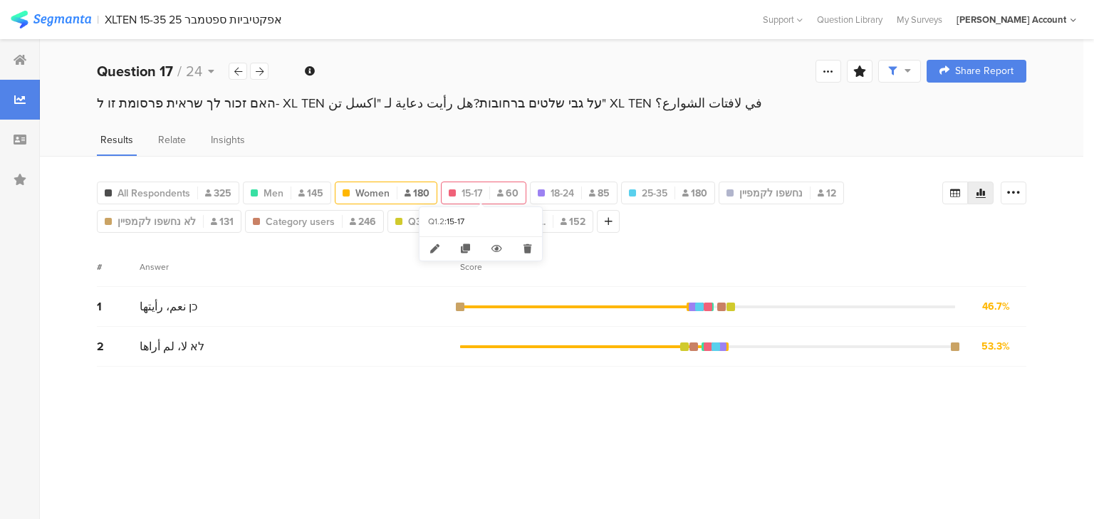
click at [463, 189] on span "15-17" at bounding box center [471, 193] width 21 height 15
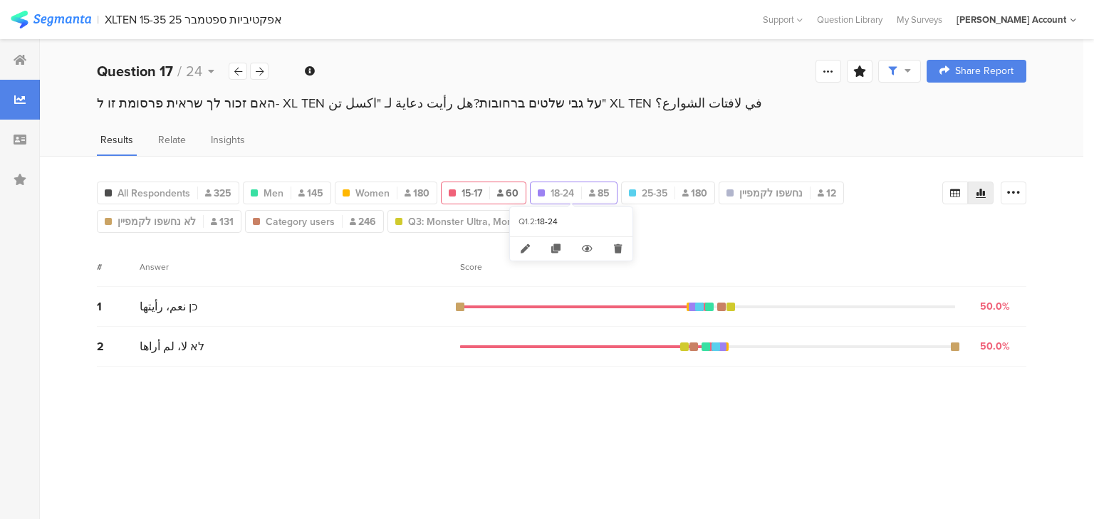
click at [565, 190] on span "18-24" at bounding box center [563, 193] width 24 height 15
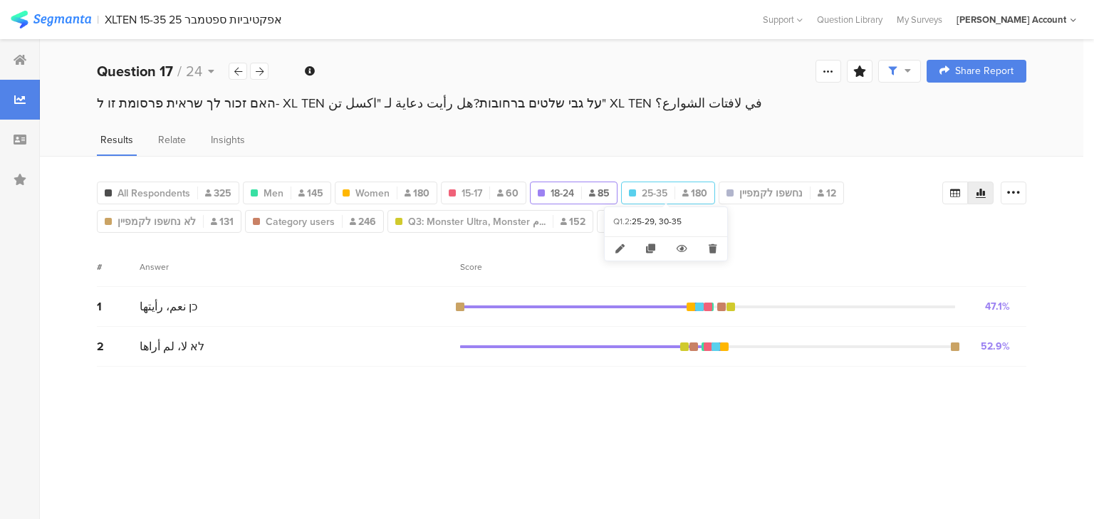
click at [650, 187] on span "25-35" at bounding box center [655, 193] width 26 height 15
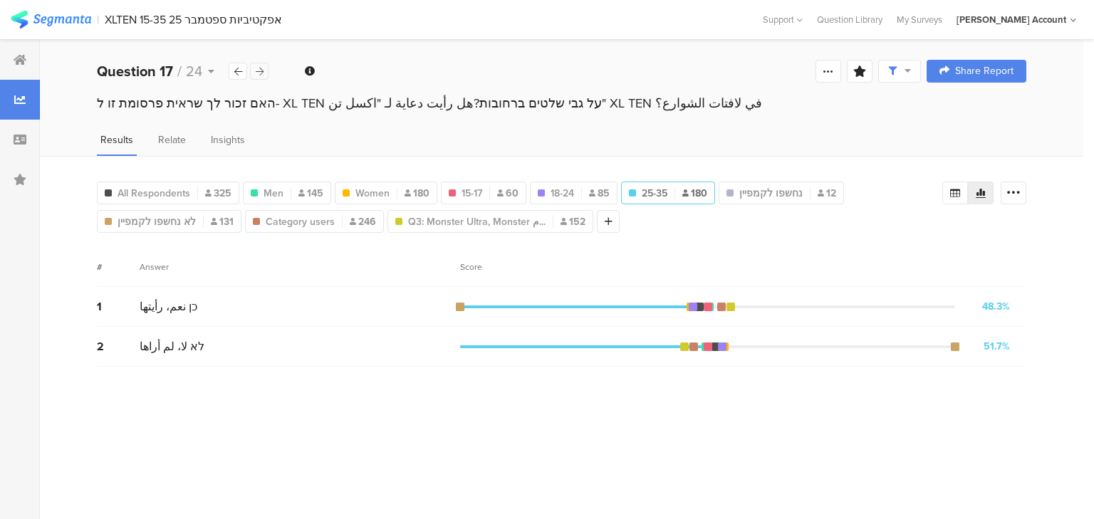
click at [256, 71] on icon at bounding box center [260, 71] width 8 height 9
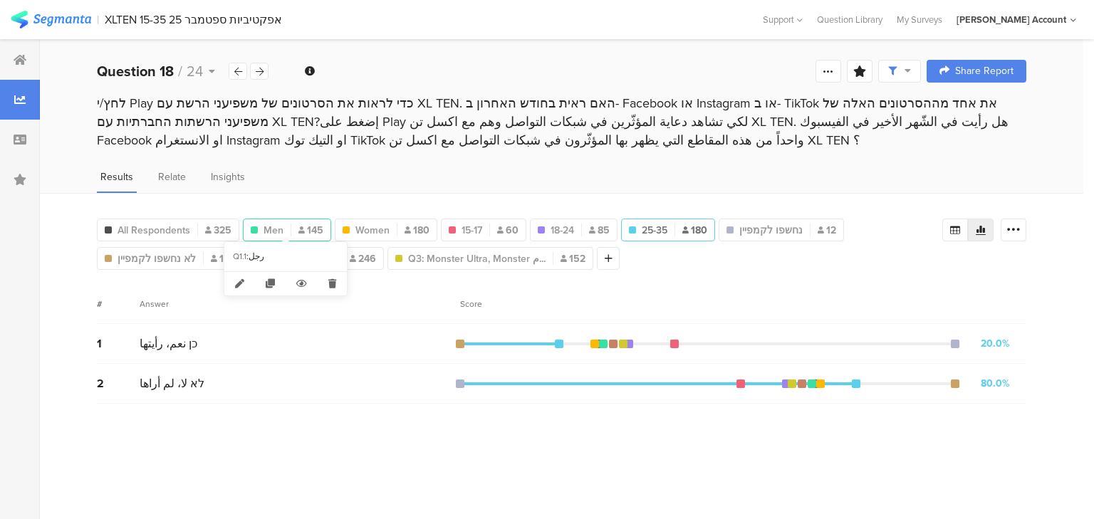
click at [281, 223] on span "Men" at bounding box center [274, 230] width 20 height 15
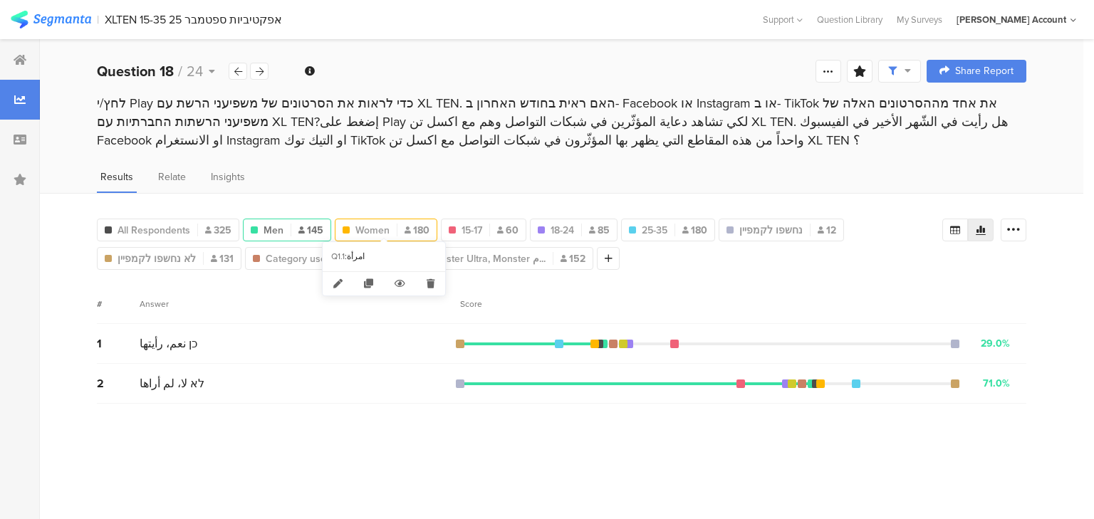
click at [356, 227] on span "Women" at bounding box center [372, 230] width 34 height 15
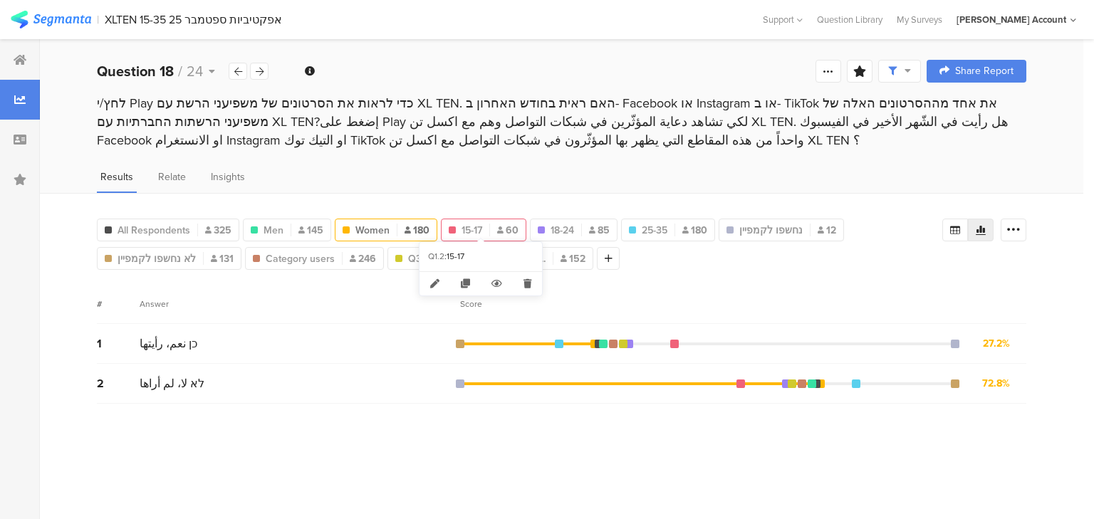
click at [471, 226] on span "15-17" at bounding box center [471, 230] width 21 height 15
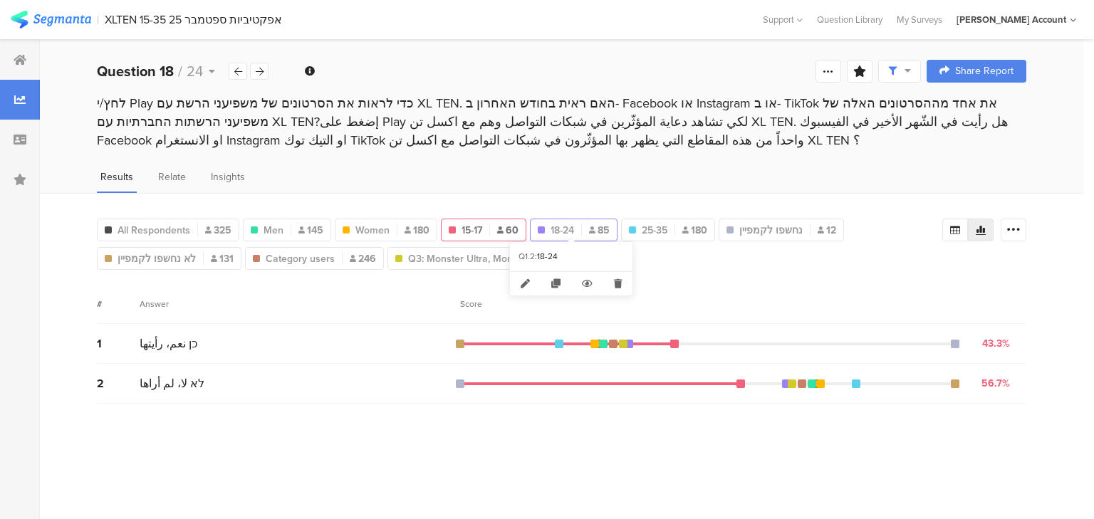
click at [563, 225] on span "18-24" at bounding box center [563, 230] width 24 height 15
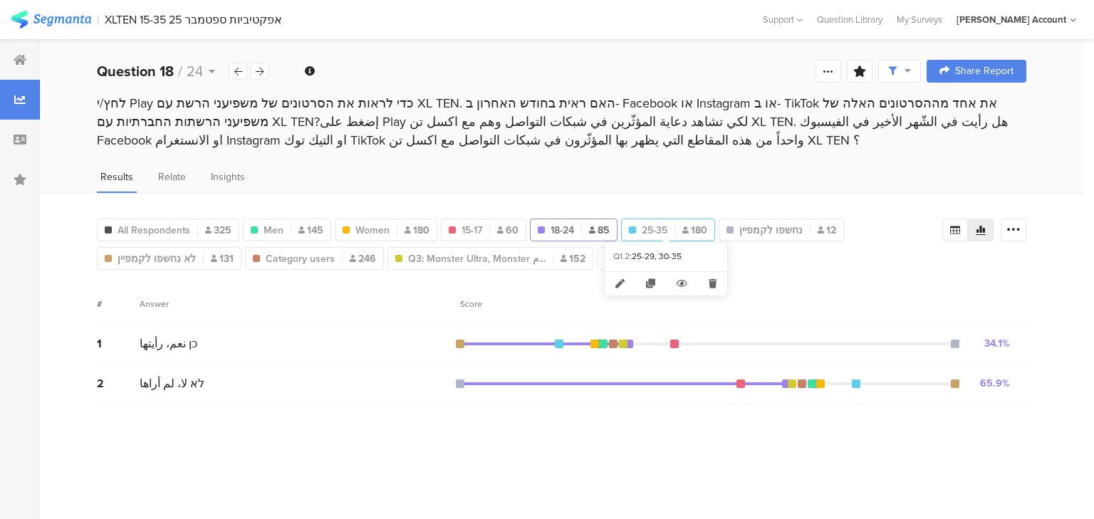
click at [672, 225] on div "25-35 180" at bounding box center [668, 230] width 93 height 15
type input "25-35"
